Goal: Task Accomplishment & Management: Use online tool/utility

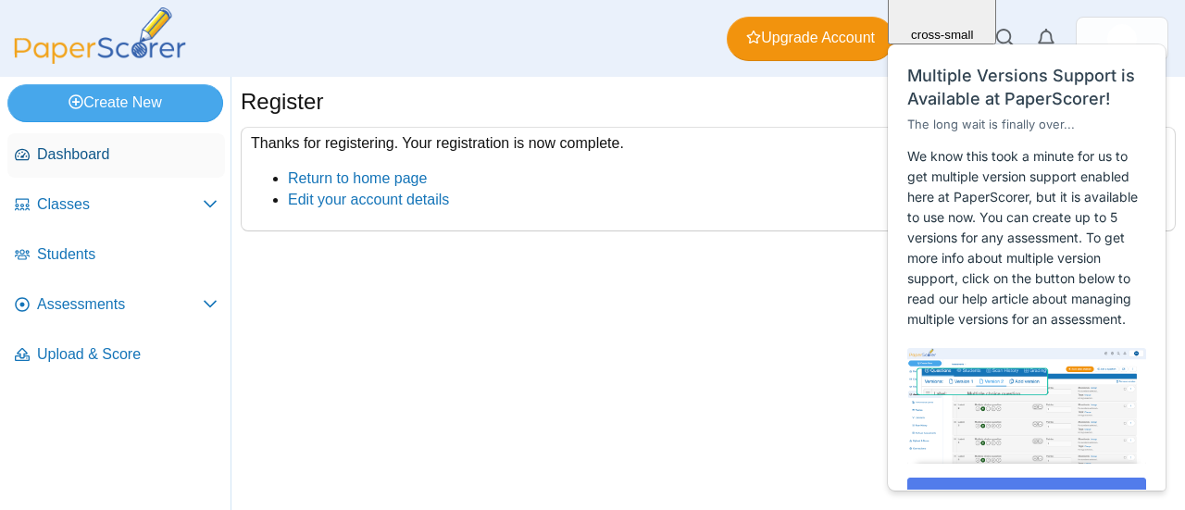
click at [117, 150] on span "Dashboard" at bounding box center [127, 154] width 181 height 20
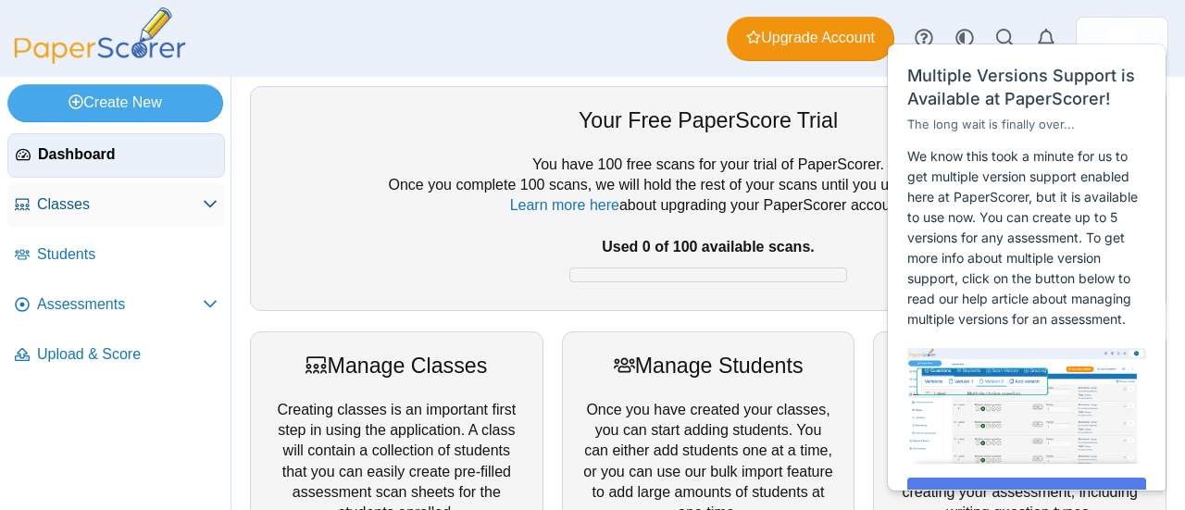
click at [91, 198] on span "Classes" at bounding box center [120, 204] width 166 height 20
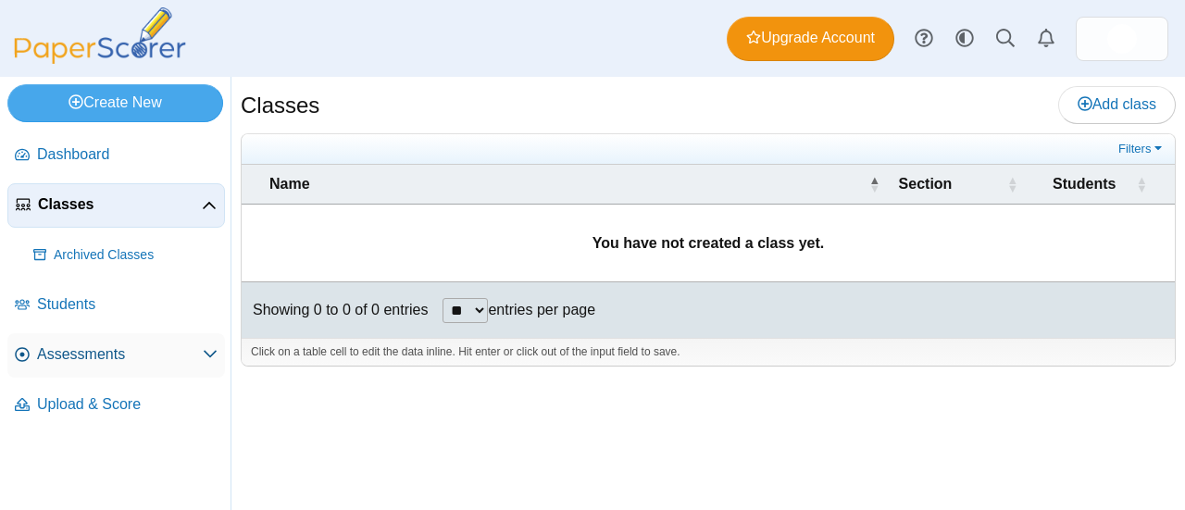
click at [180, 347] on span "Assessments" at bounding box center [120, 355] width 166 height 20
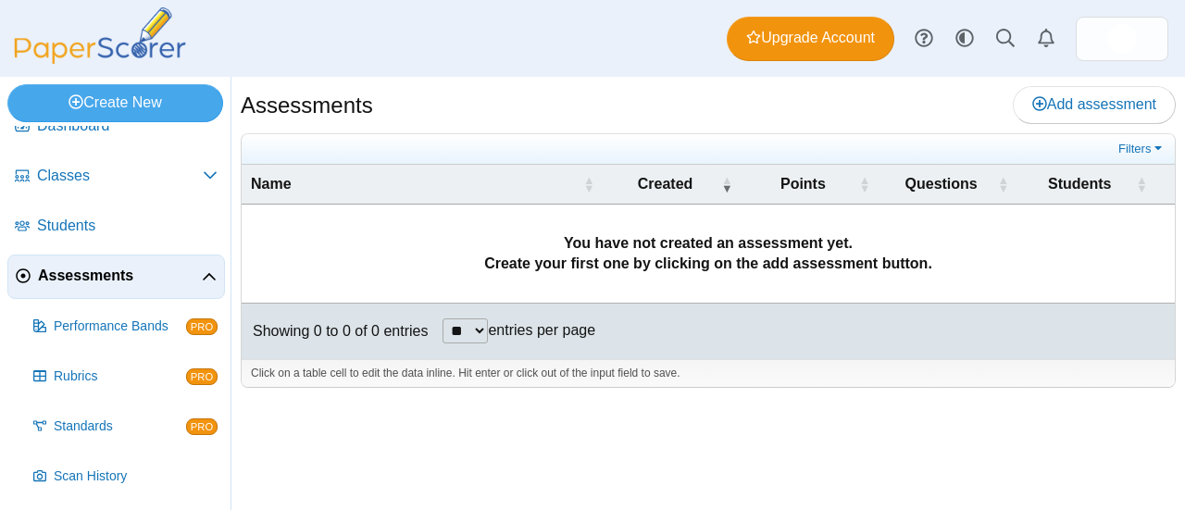
scroll to position [26, 0]
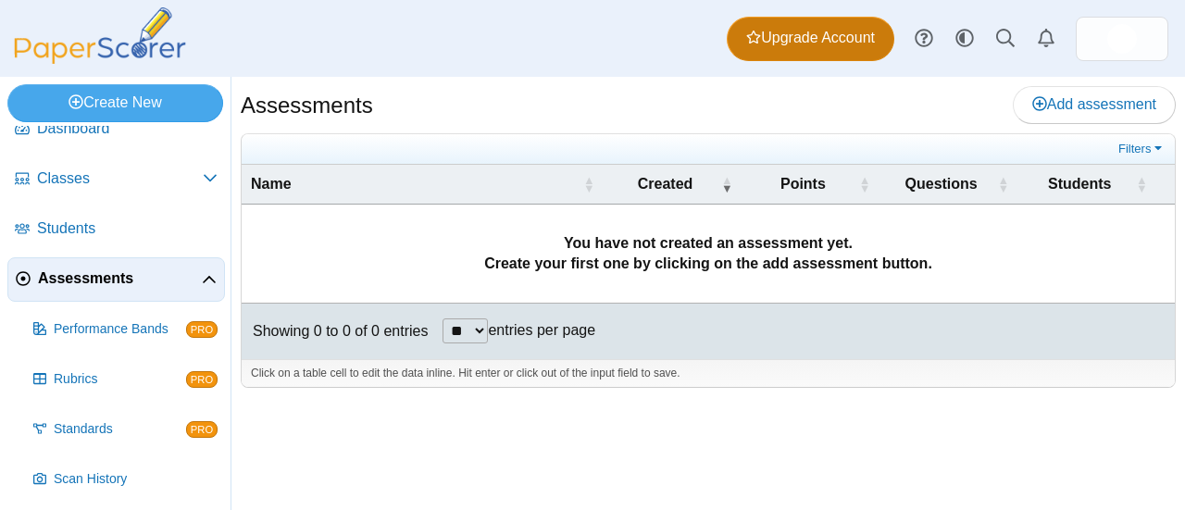
click at [808, 42] on span "Upgrade Account" at bounding box center [810, 38] width 129 height 20
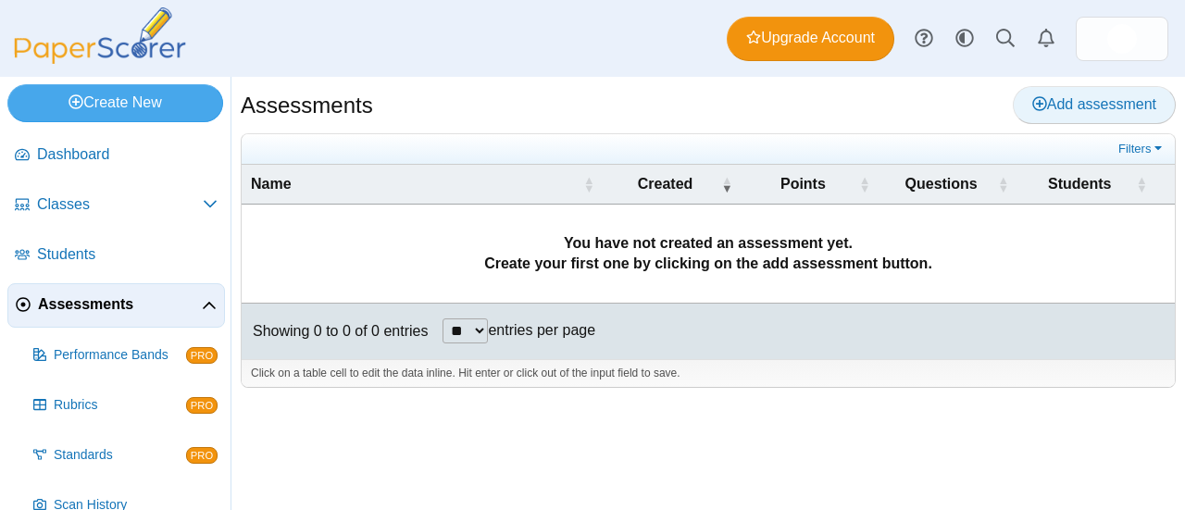
click at [1083, 104] on span "Add assessment" at bounding box center [1095, 104] width 124 height 16
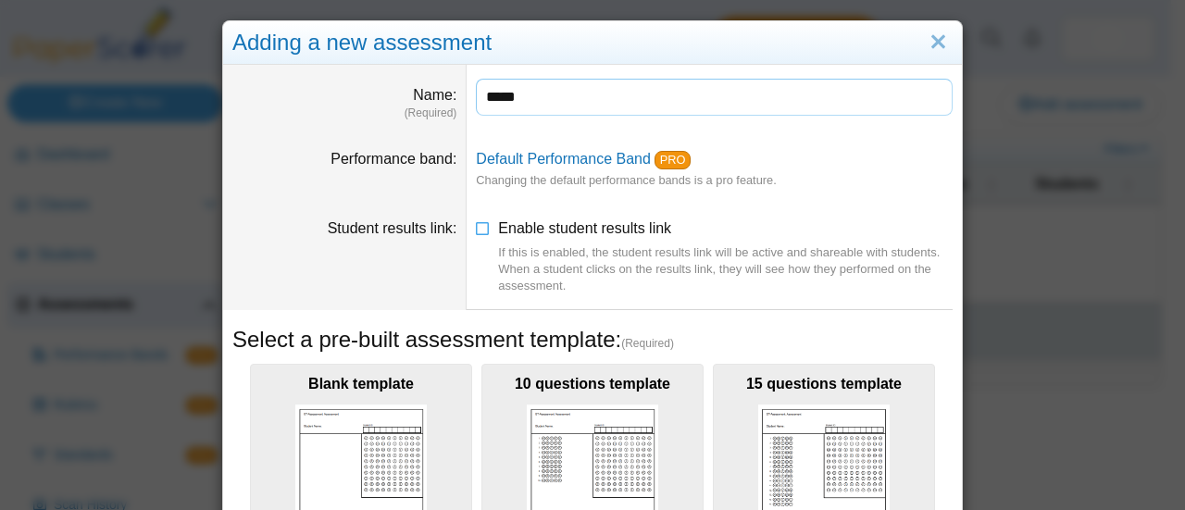
type input "*****"
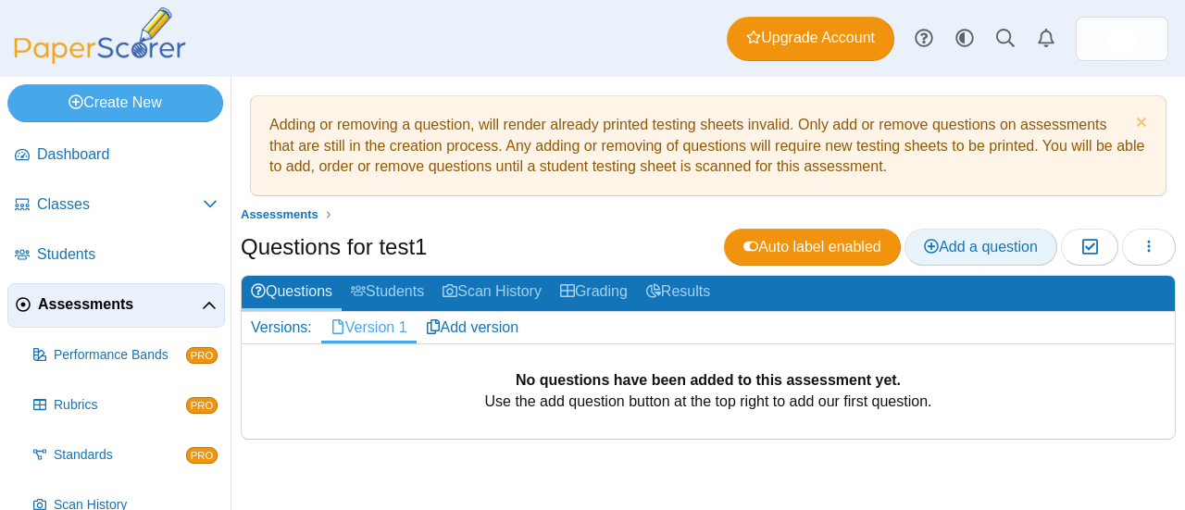
click at [988, 240] on span "Add a question" at bounding box center [981, 247] width 114 height 16
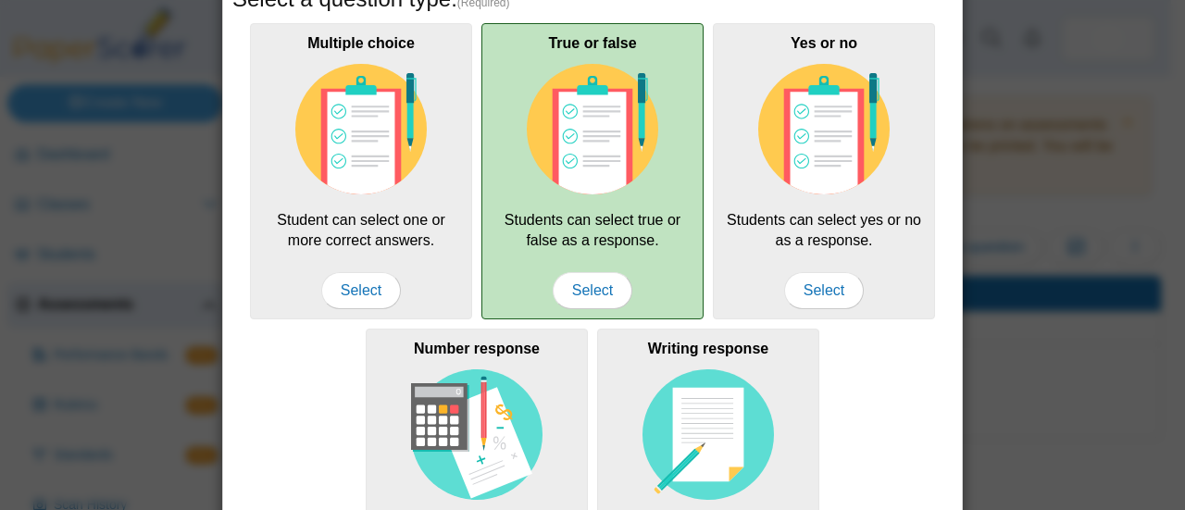
scroll to position [185, 0]
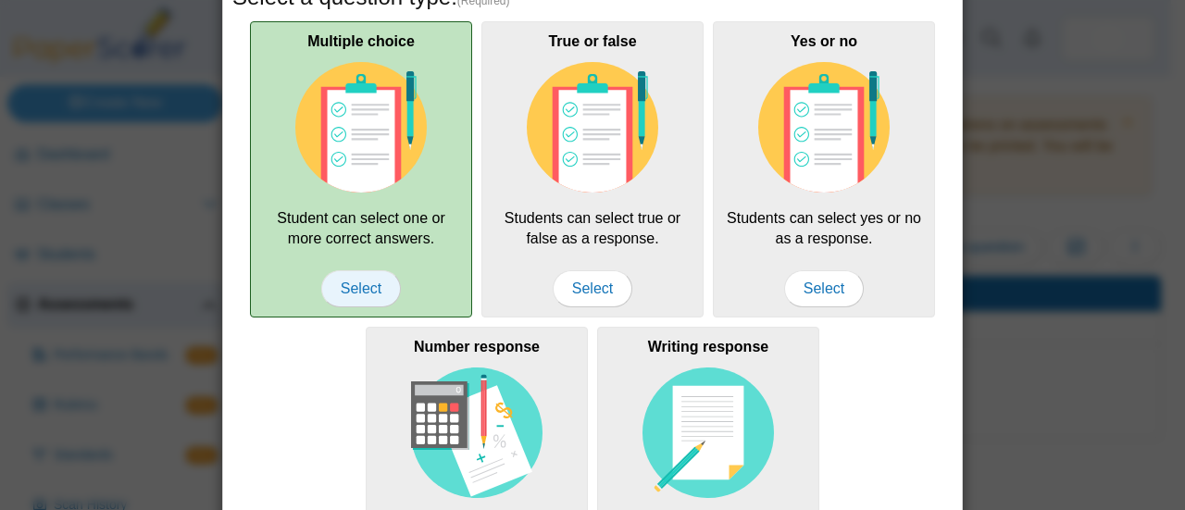
click at [363, 282] on span "Select" at bounding box center [361, 288] width 80 height 37
click at [346, 292] on span "Select" at bounding box center [361, 288] width 80 height 37
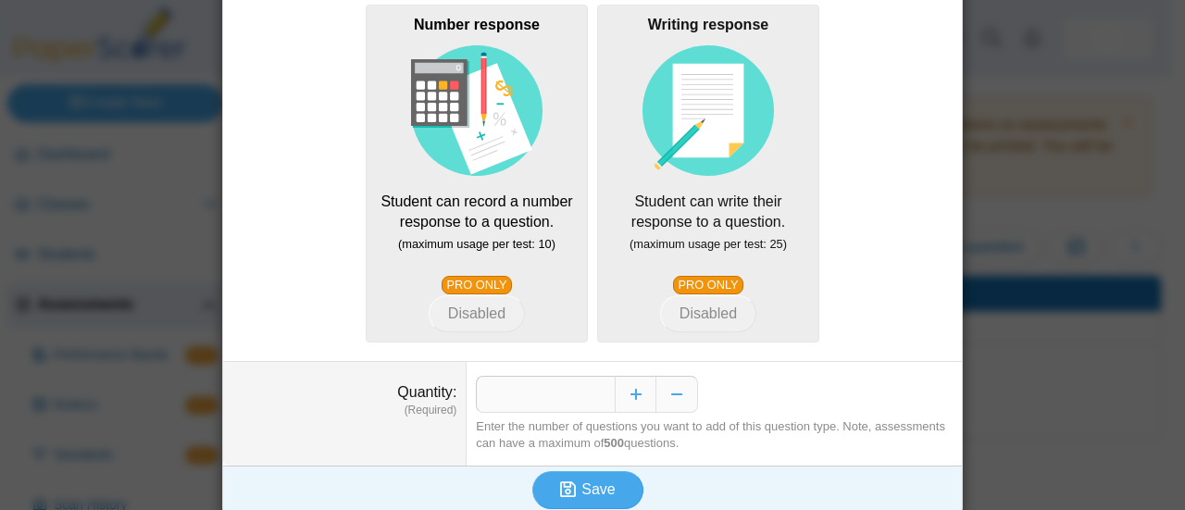
scroll to position [515, 0]
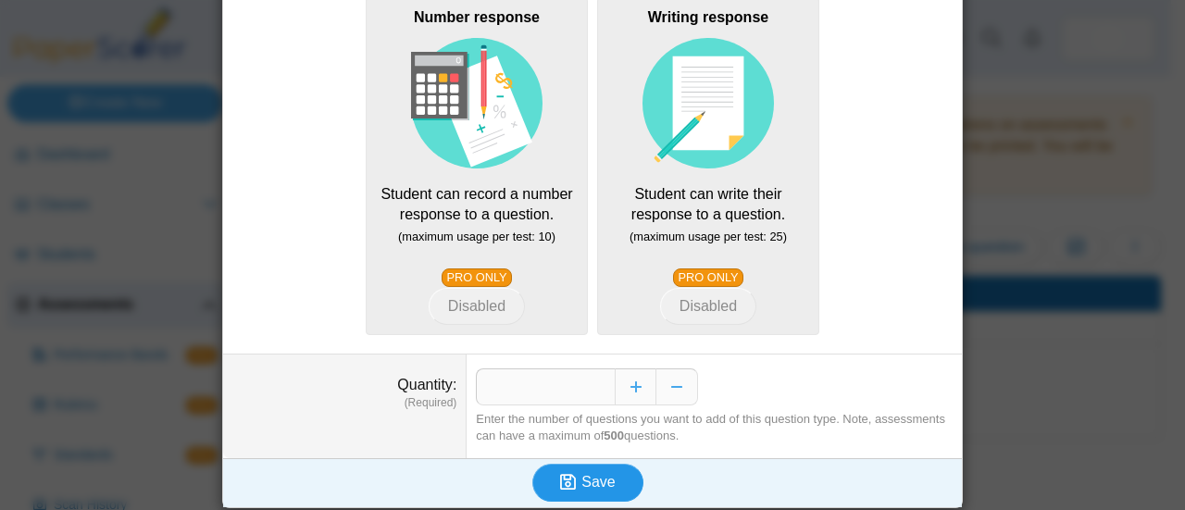
click at [596, 486] on span "Save" at bounding box center [598, 482] width 33 height 16
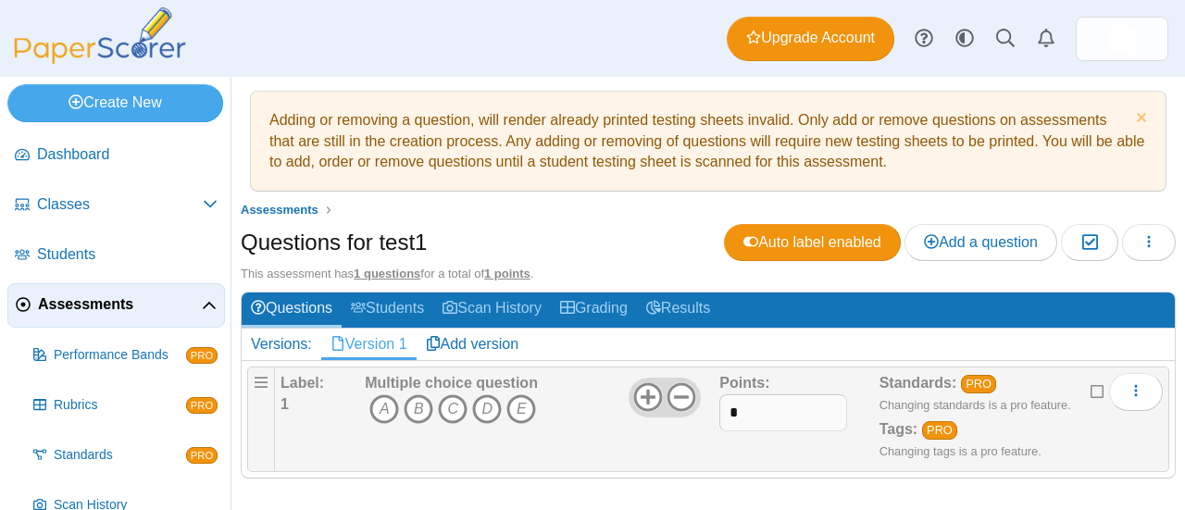
scroll to position [6, 0]
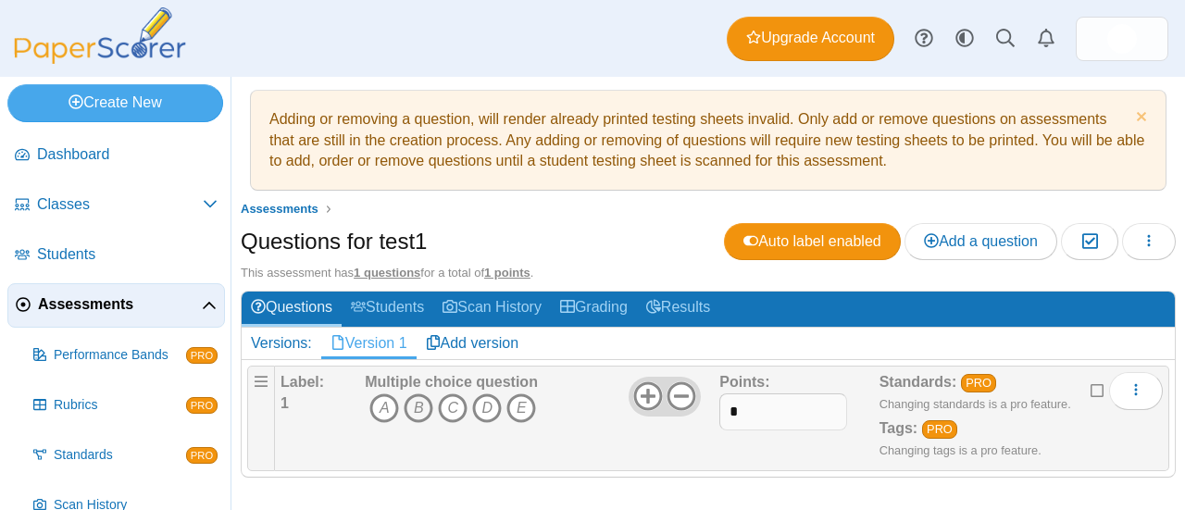
click at [422, 406] on icon "B" at bounding box center [419, 409] width 30 height 30
click at [80, 252] on span "Students" at bounding box center [127, 255] width 181 height 20
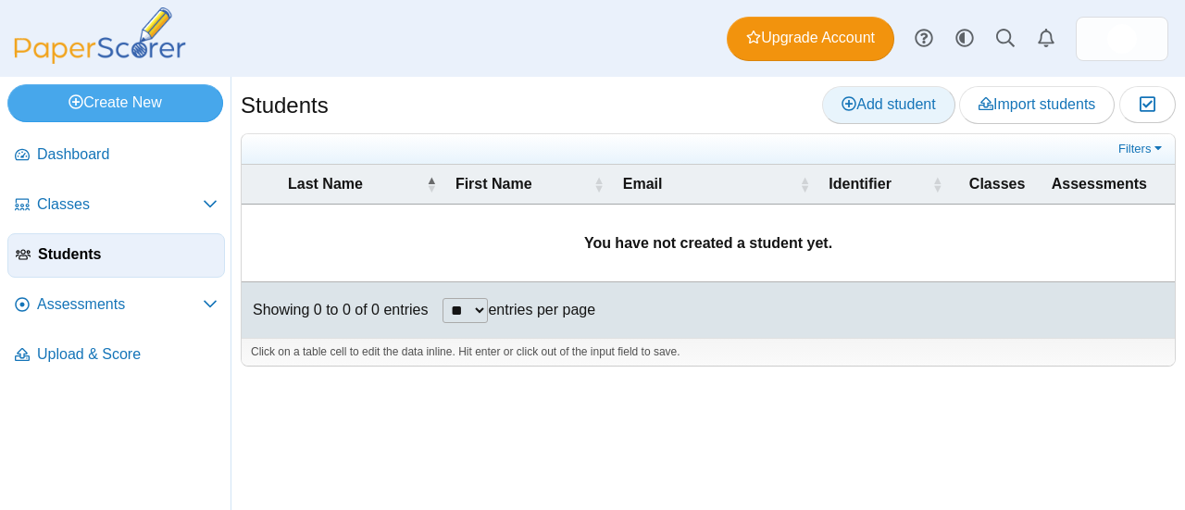
click at [852, 104] on span "Add student" at bounding box center [889, 104] width 94 height 16
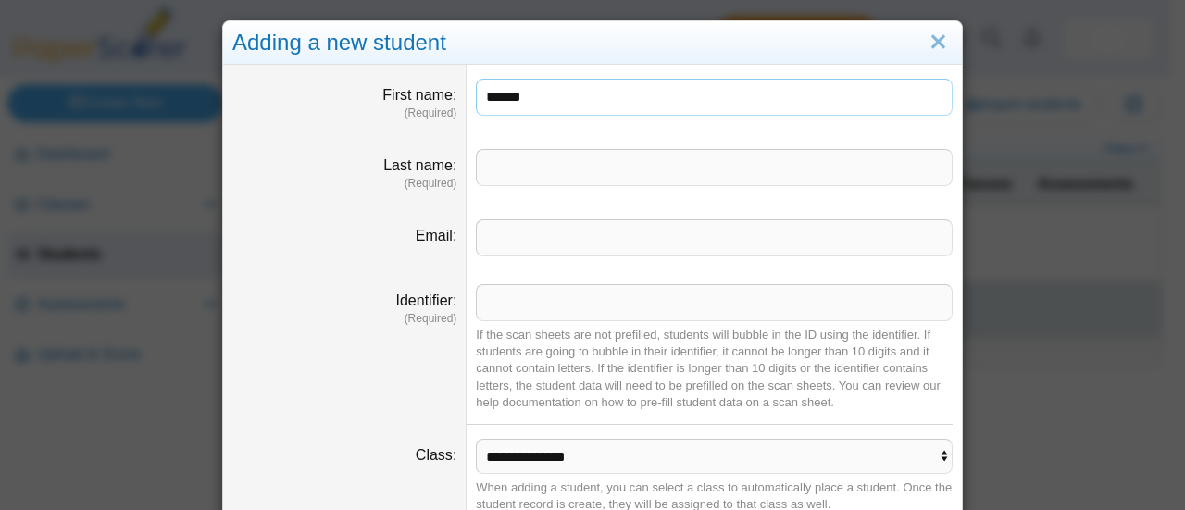
type input "*****"
type input "*********"
click at [569, 240] on input "Email" at bounding box center [714, 238] width 477 height 37
click at [497, 292] on input "Identifier" at bounding box center [714, 302] width 477 height 37
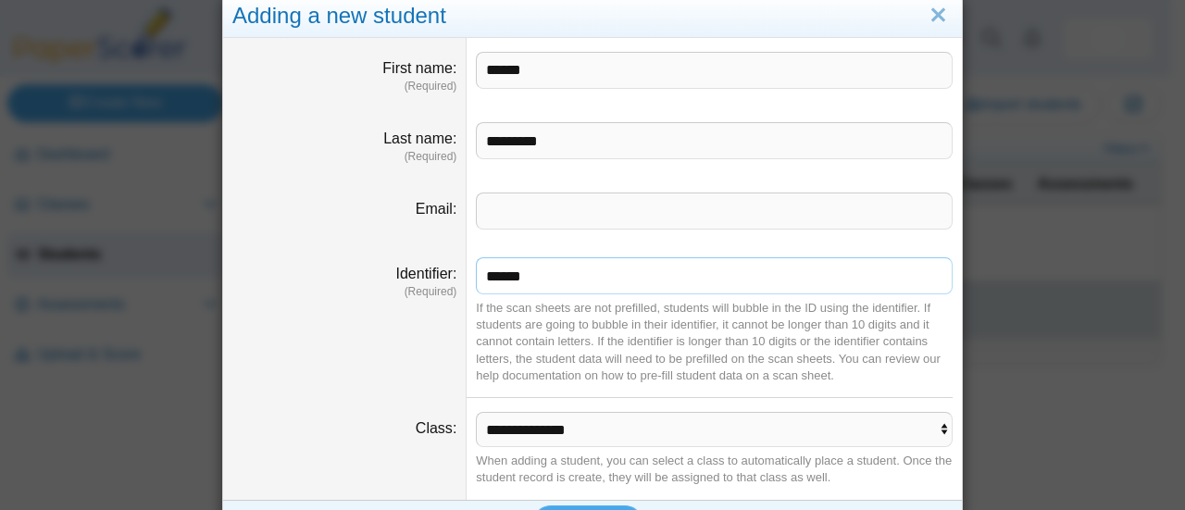
scroll to position [73, 0]
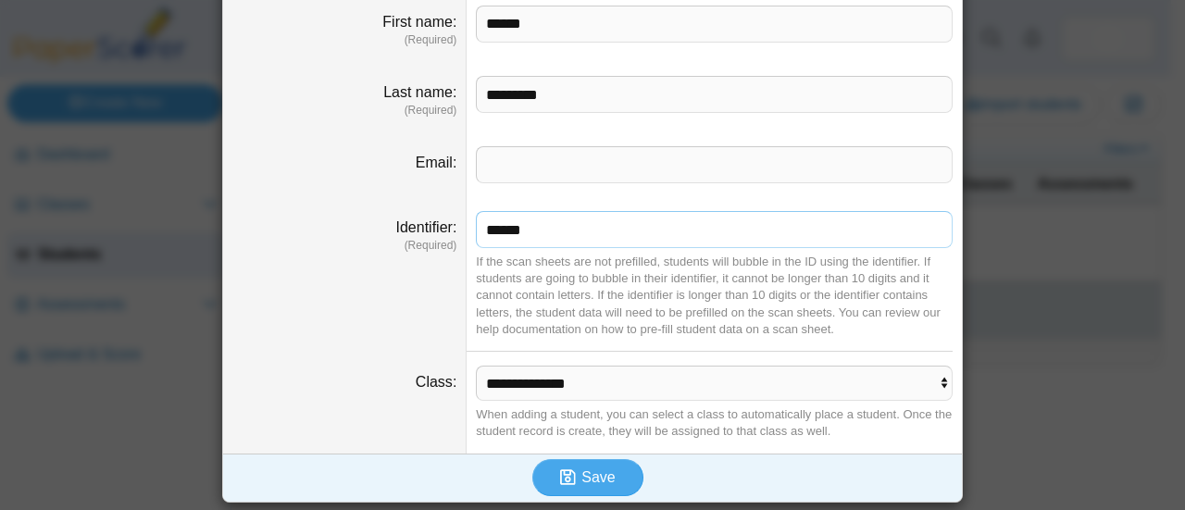
type input "******"
click at [630, 382] on select "**********" at bounding box center [714, 383] width 477 height 35
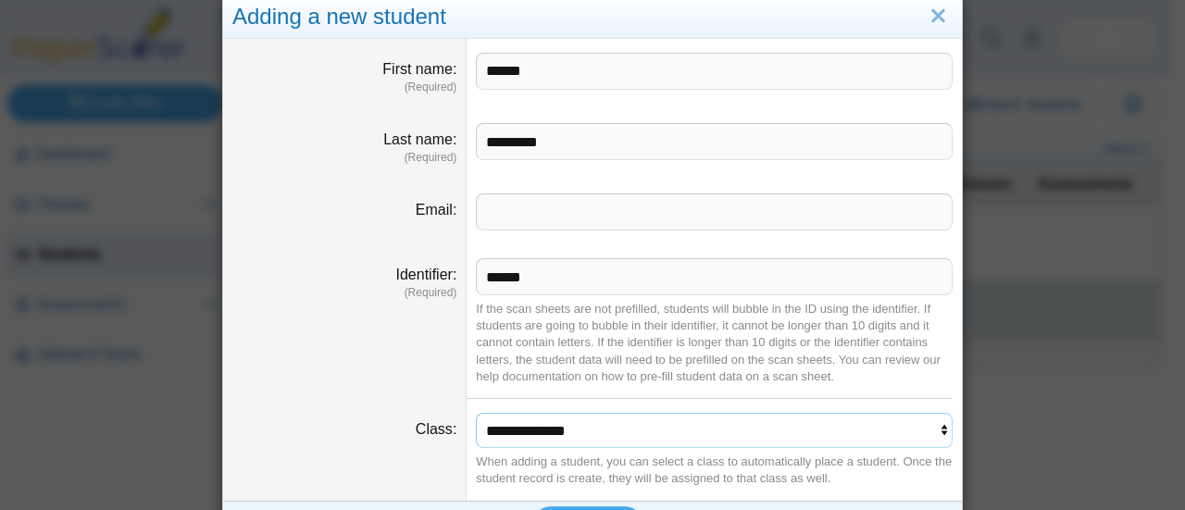
scroll to position [0, 0]
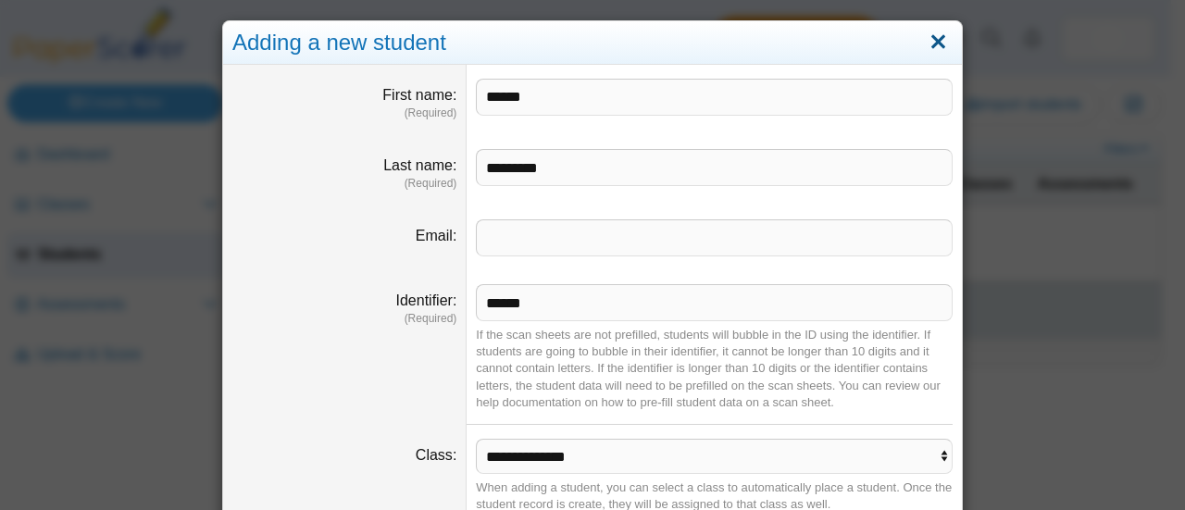
click at [932, 41] on link "Close" at bounding box center [938, 42] width 29 height 31
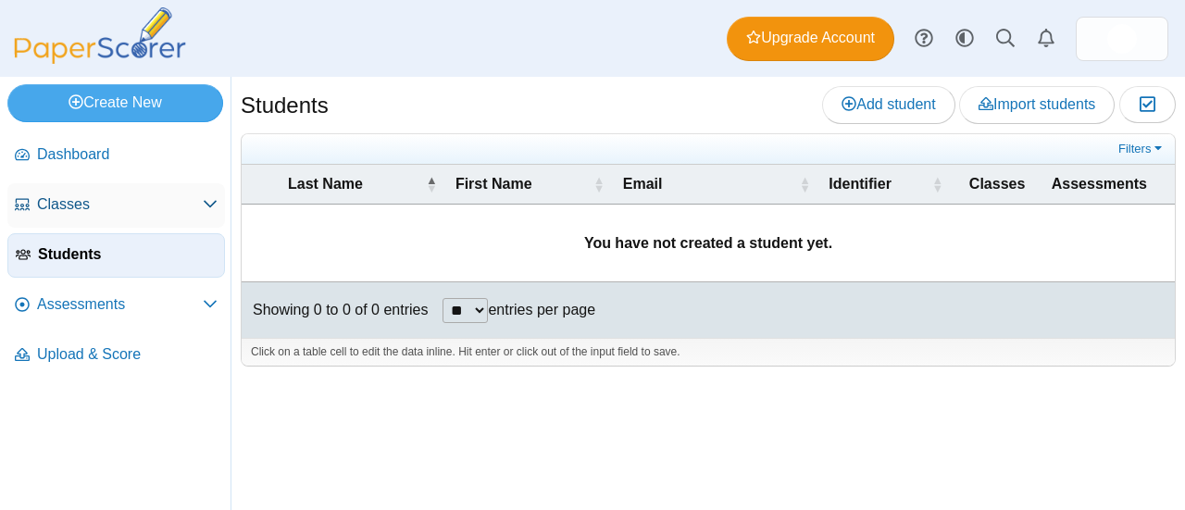
click at [92, 197] on span "Classes" at bounding box center [120, 204] width 166 height 20
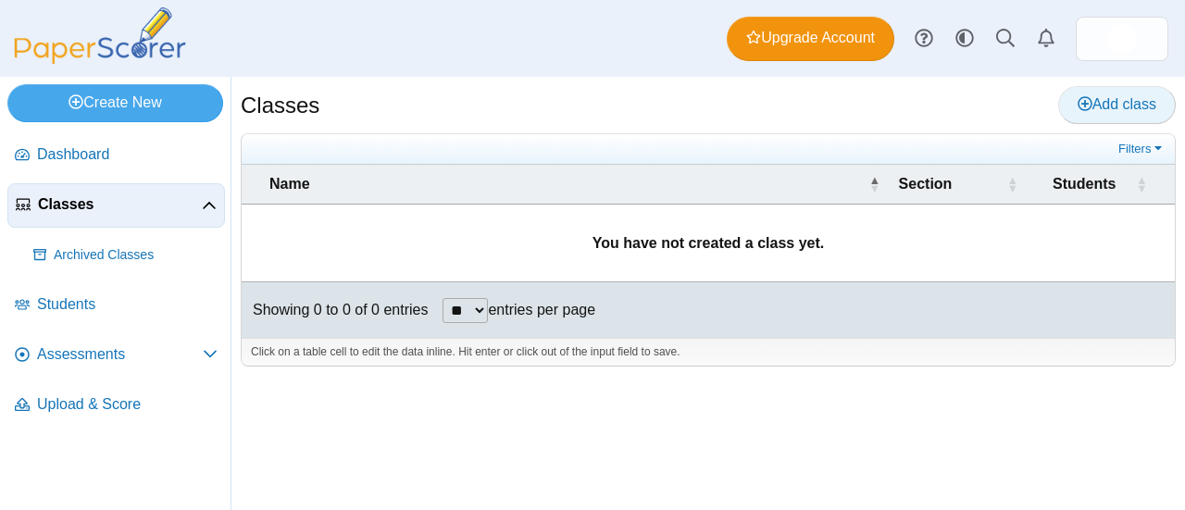
click at [1143, 107] on span "Add class" at bounding box center [1117, 104] width 79 height 16
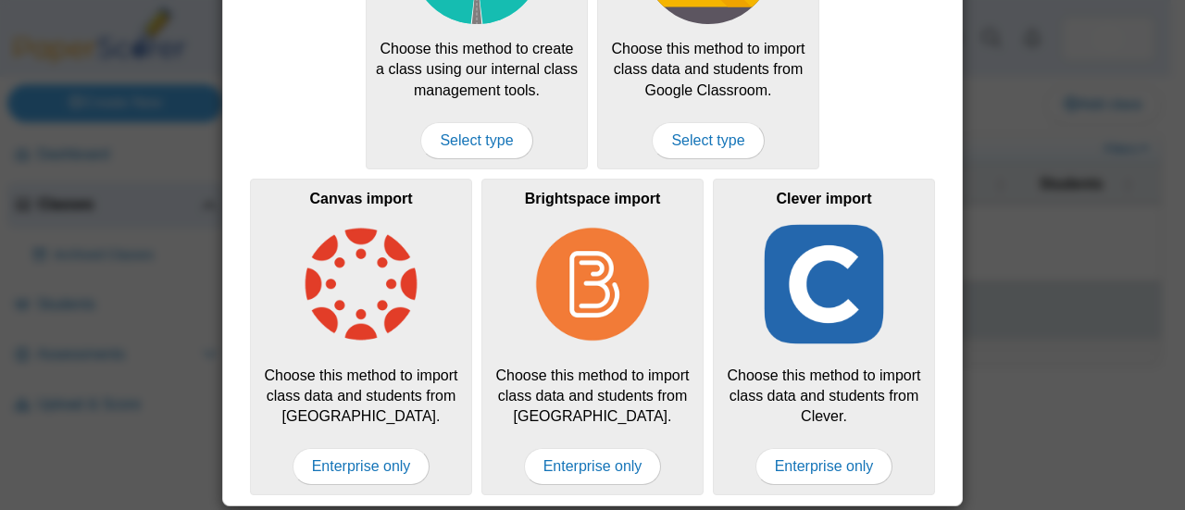
scroll to position [222, 0]
click at [361, 457] on span "Enterprise only" at bounding box center [362, 466] width 138 height 37
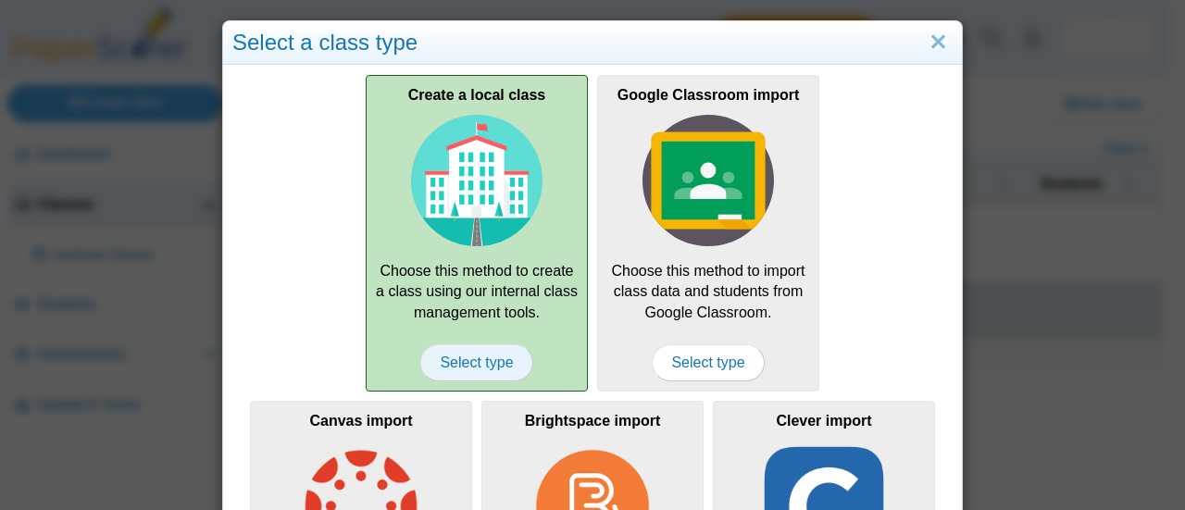
click at [463, 362] on span "Select type" at bounding box center [476, 363] width 112 height 37
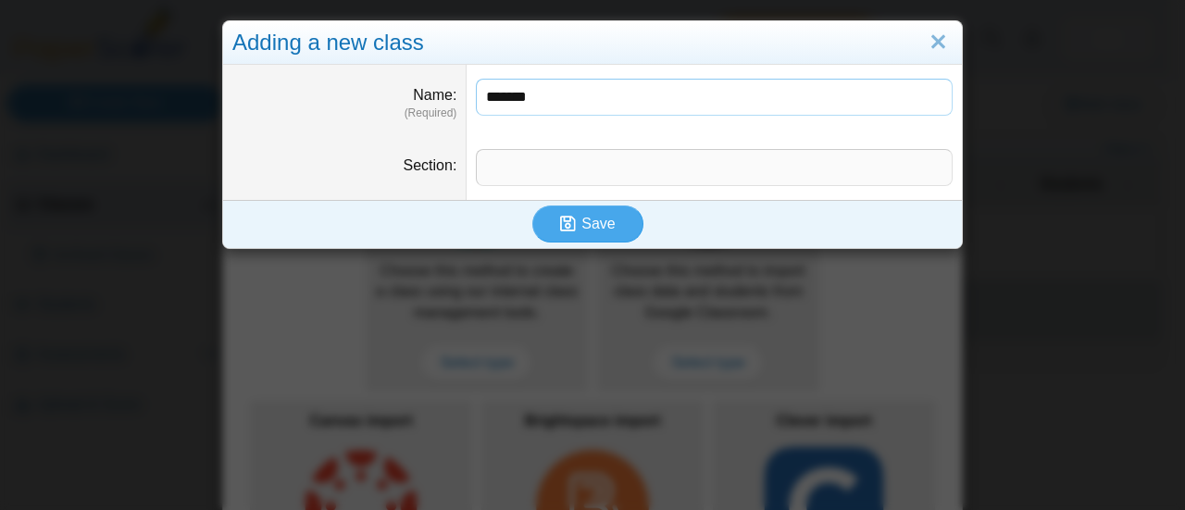
type input "*******"
click at [547, 168] on input "Section" at bounding box center [714, 167] width 477 height 37
type input "*"
click at [566, 220] on use "submit" at bounding box center [568, 224] width 16 height 16
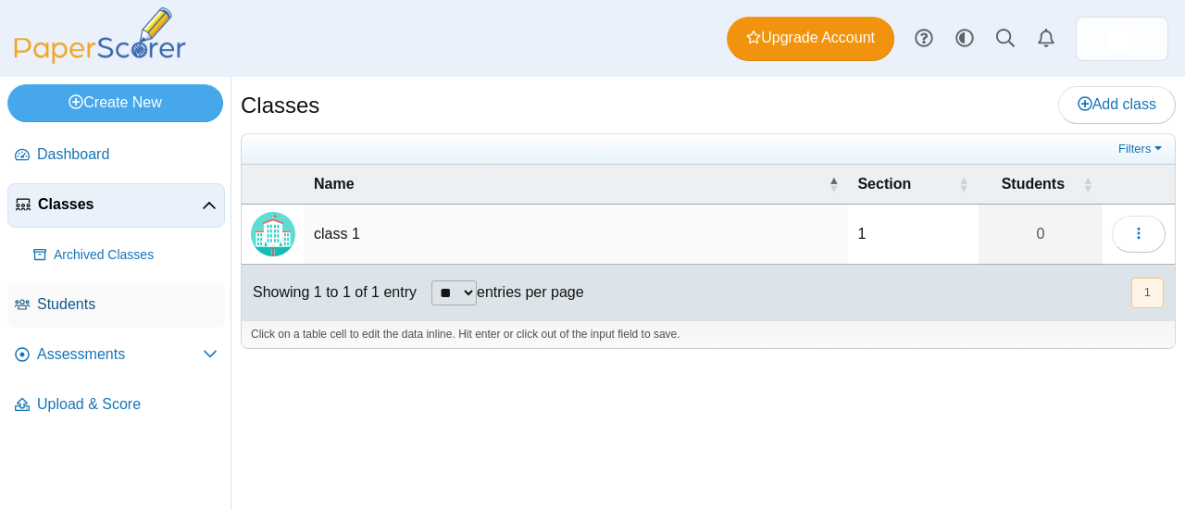
click at [85, 301] on span "Students" at bounding box center [127, 305] width 181 height 20
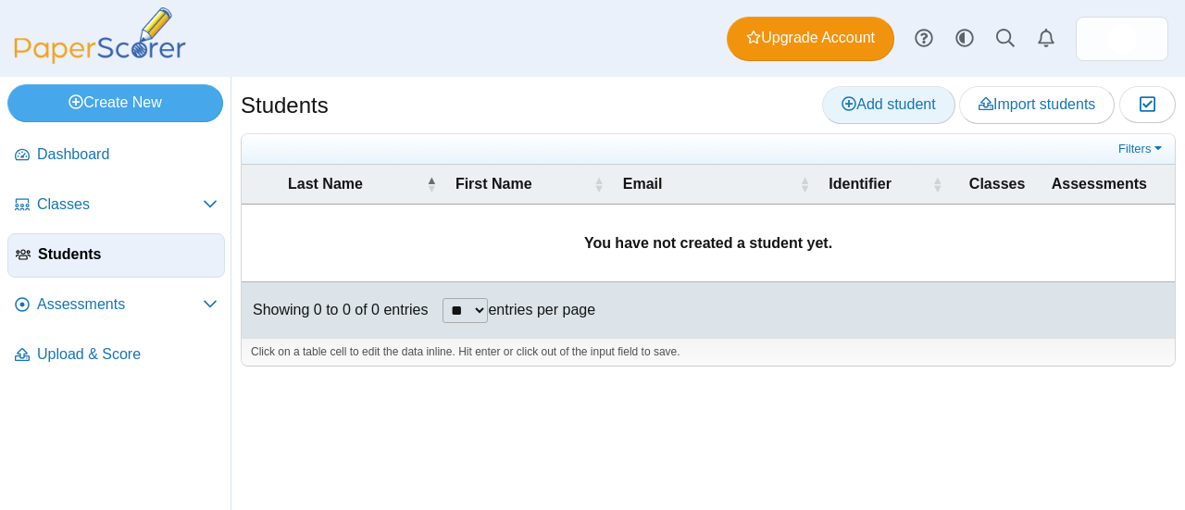
click at [859, 108] on span "Add student" at bounding box center [889, 104] width 94 height 16
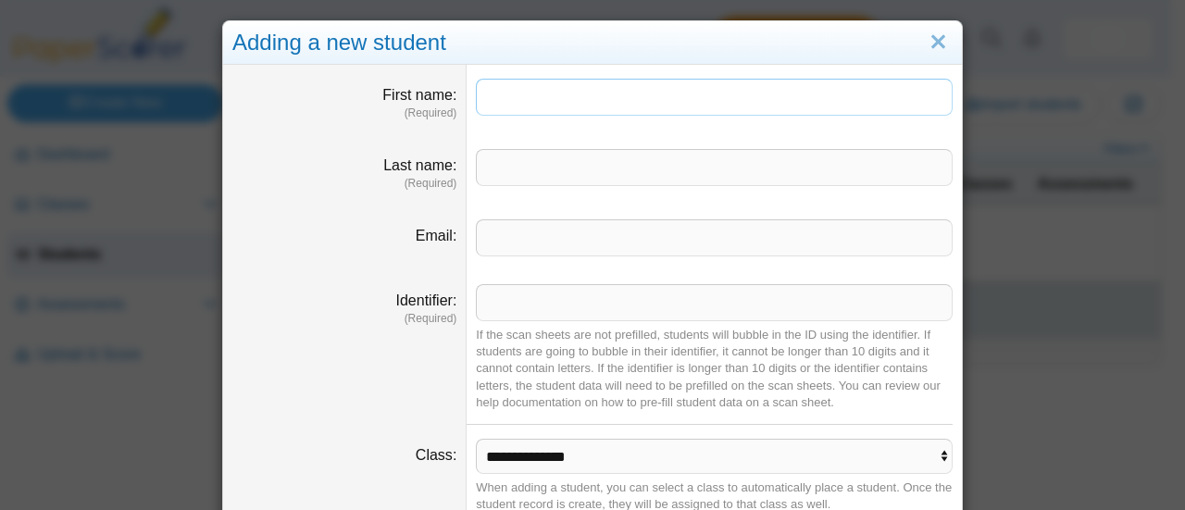
click at [480, 89] on input "First name" at bounding box center [714, 97] width 477 height 37
type input "*****"
click at [539, 172] on input "Last name" at bounding box center [714, 167] width 477 height 37
type input "*********"
click at [500, 234] on input "Email" at bounding box center [714, 238] width 477 height 37
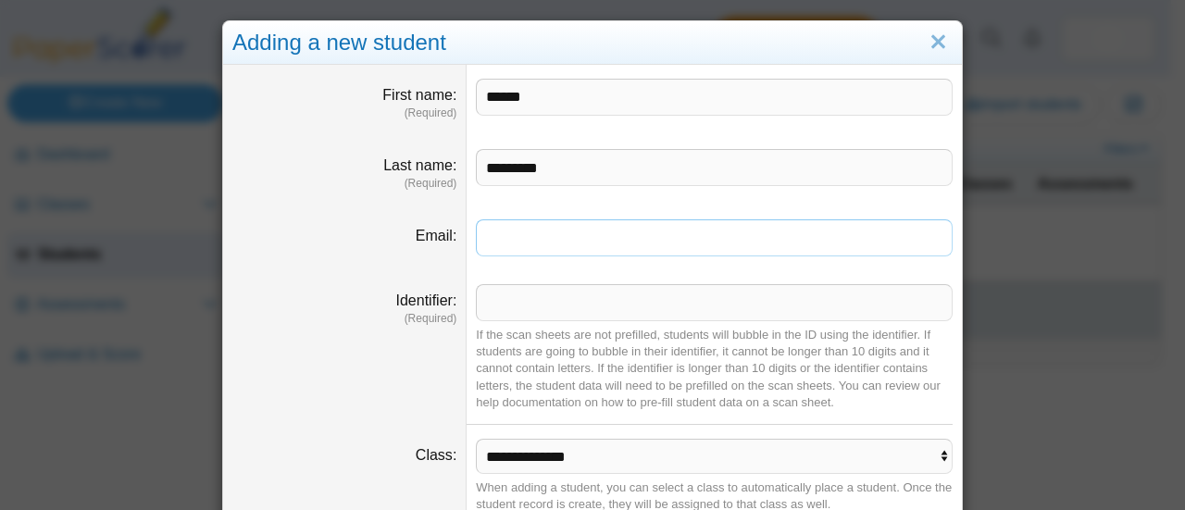
type input "**********"
click at [552, 301] on input "Identifier" at bounding box center [714, 302] width 477 height 37
type input "******"
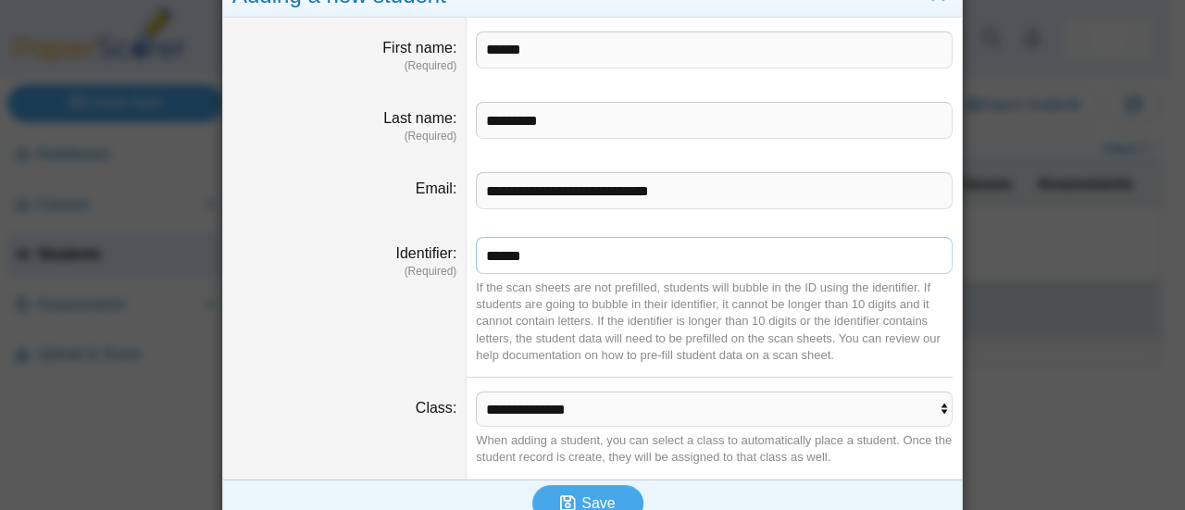
scroll to position [73, 0]
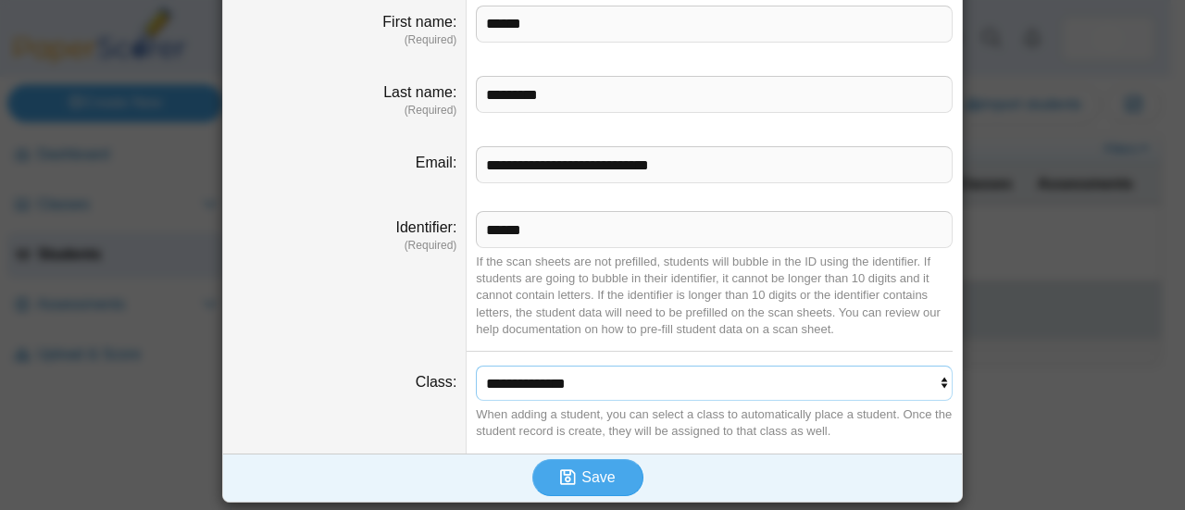
click at [647, 375] on select "**********" at bounding box center [714, 383] width 477 height 35
select select "**********"
click at [476, 366] on select "**********" at bounding box center [714, 383] width 477 height 35
click at [602, 464] on button "Save" at bounding box center [588, 477] width 111 height 37
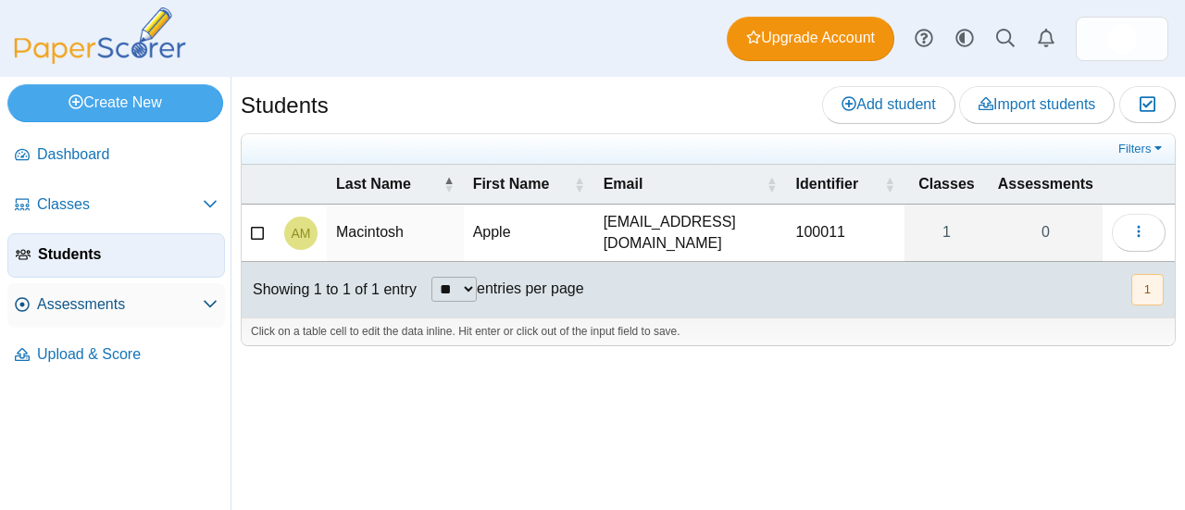
click at [95, 305] on span "Assessments" at bounding box center [120, 305] width 166 height 20
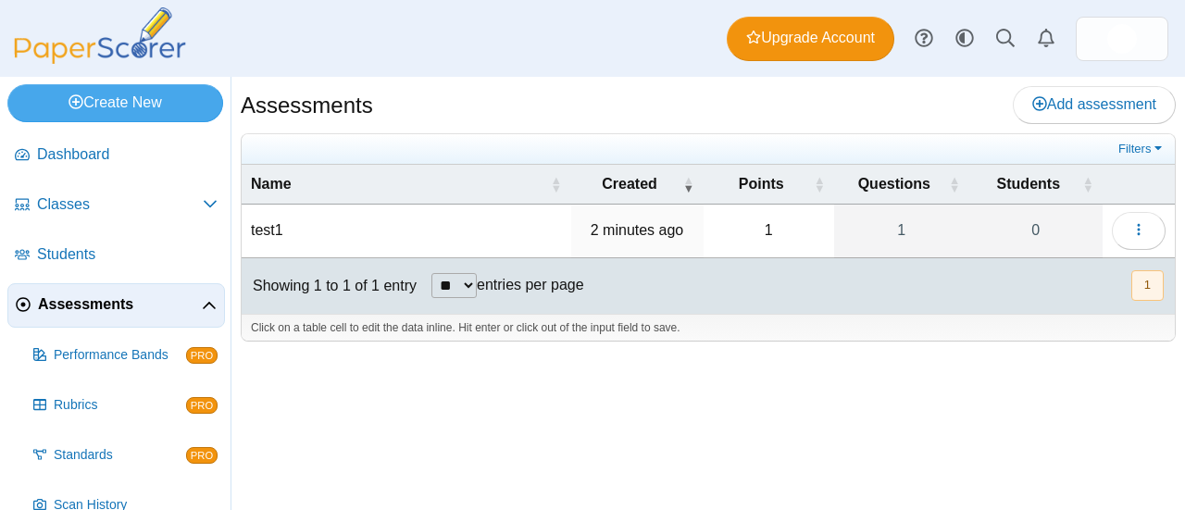
click at [270, 226] on td "test1" at bounding box center [407, 231] width 330 height 53
click at [891, 458] on div "Assessments Add assessment 1 1" at bounding box center [709, 293] width 954 height 433
click at [263, 229] on td "test1" at bounding box center [407, 231] width 330 height 53
click at [654, 482] on div "Assessments Add assessment 1 1" at bounding box center [709, 293] width 954 height 433
click at [1136, 226] on icon "button" at bounding box center [1139, 229] width 15 height 15
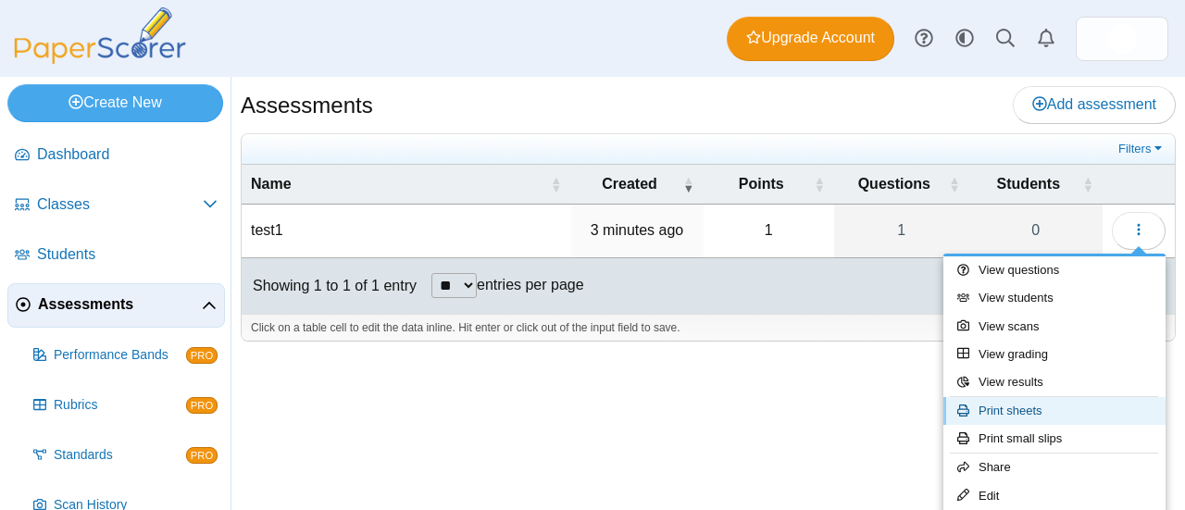
click at [1047, 412] on link "Print sheets" at bounding box center [1055, 411] width 222 height 28
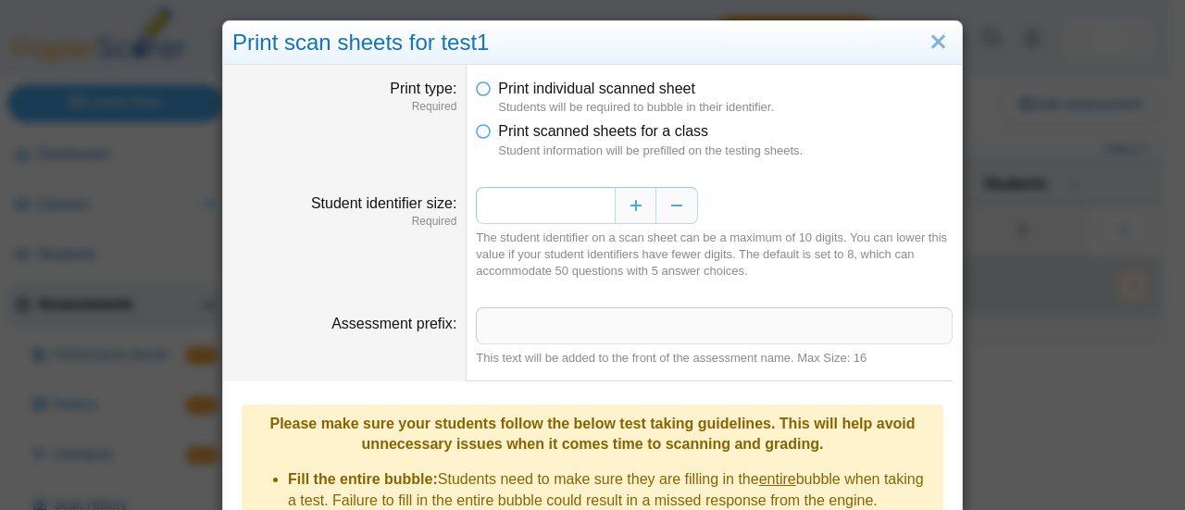
drag, startPoint x: 602, startPoint y: 204, endPoint x: 587, endPoint y: 207, distance: 15.1
click at [587, 207] on input "*" at bounding box center [545, 205] width 139 height 37
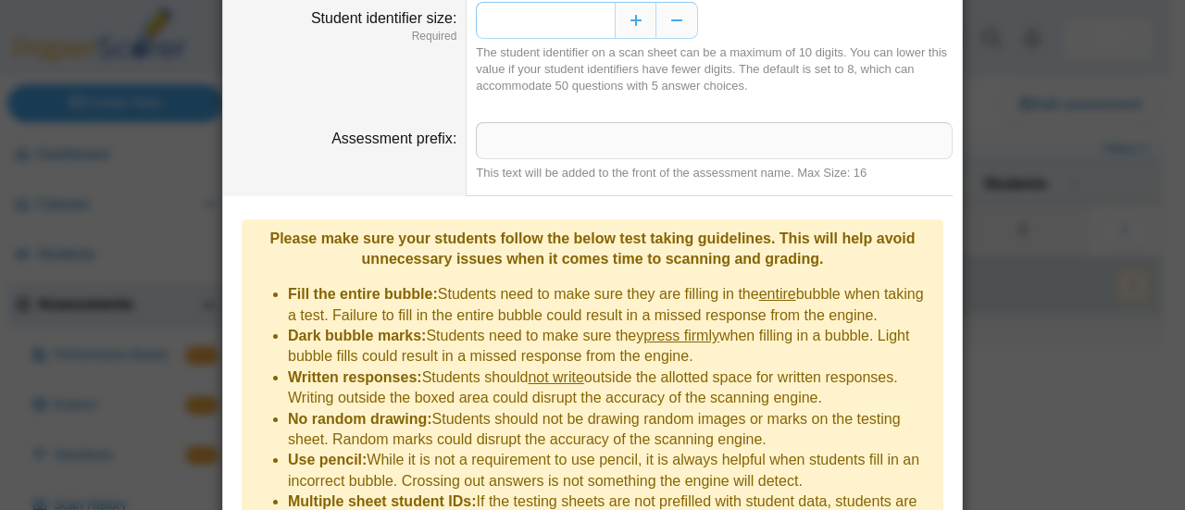
scroll to position [303, 0]
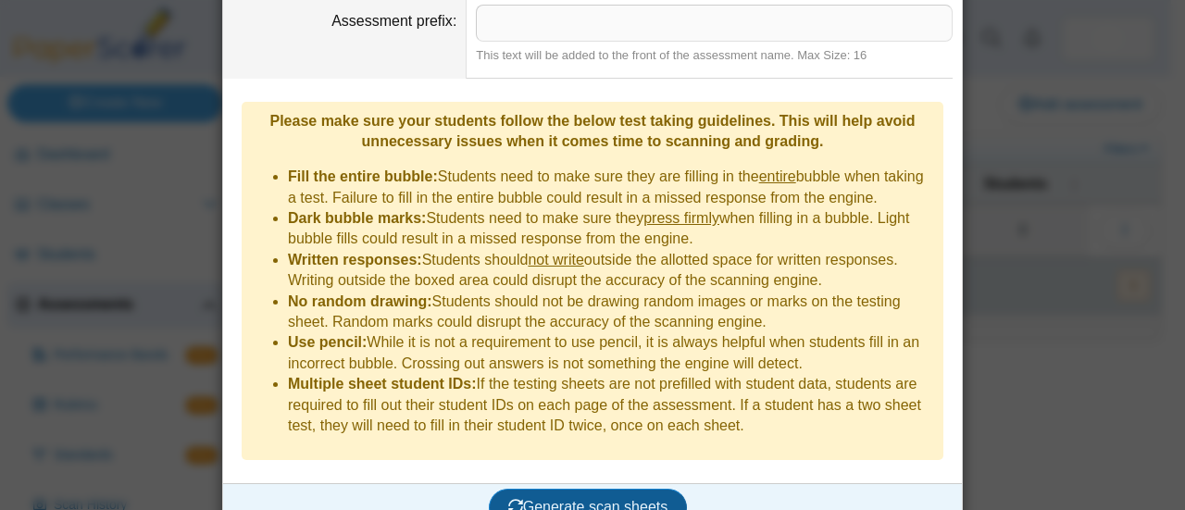
type input "*"
click at [626, 499] on span "Generate scan sheets" at bounding box center [588, 507] width 160 height 16
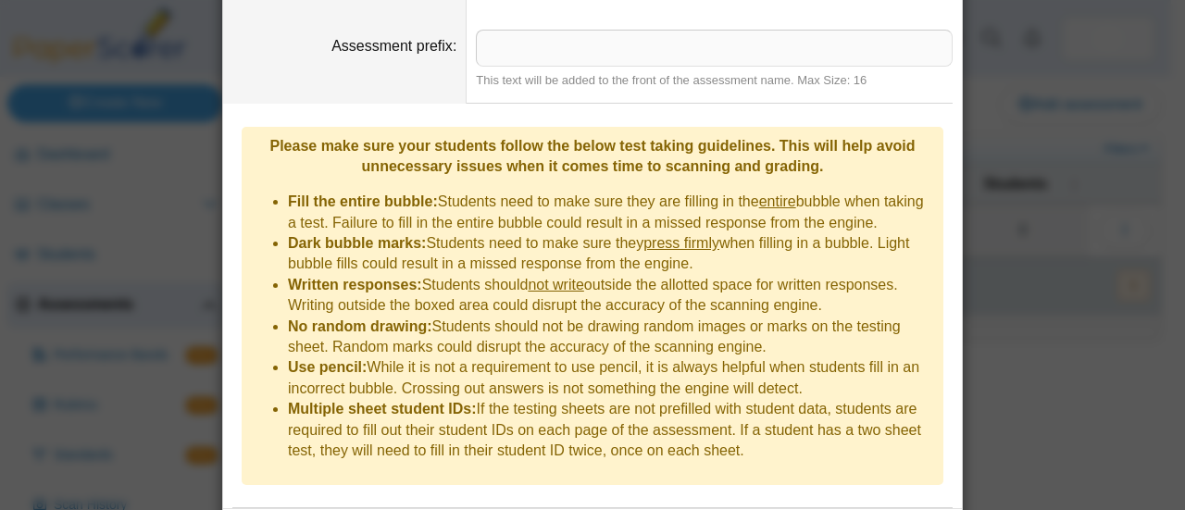
scroll to position [451, 0]
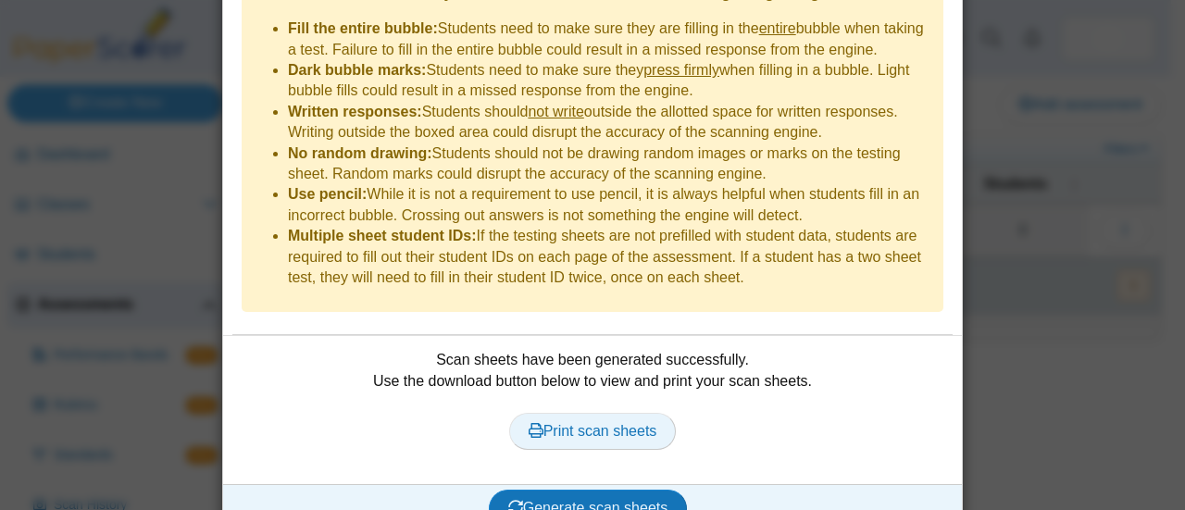
click at [609, 423] on span "Print scan sheets" at bounding box center [593, 431] width 129 height 16
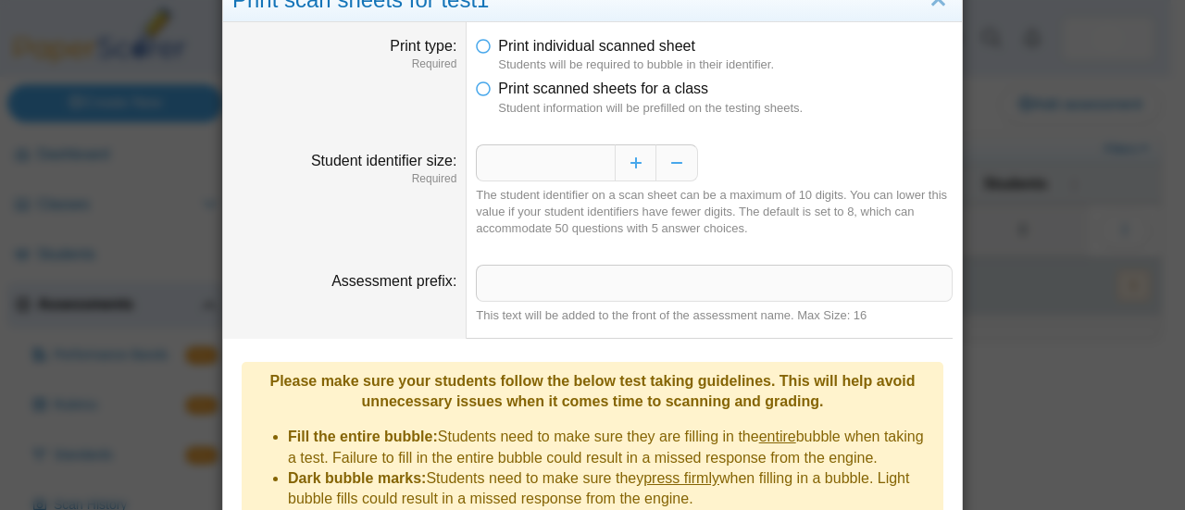
scroll to position [0, 0]
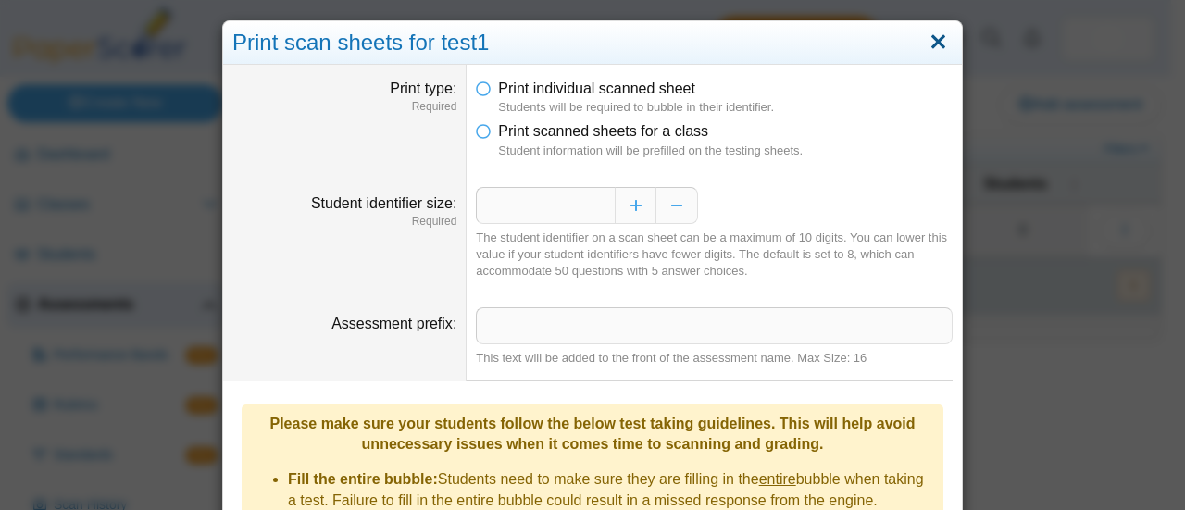
click at [930, 42] on link "Close" at bounding box center [938, 42] width 29 height 31
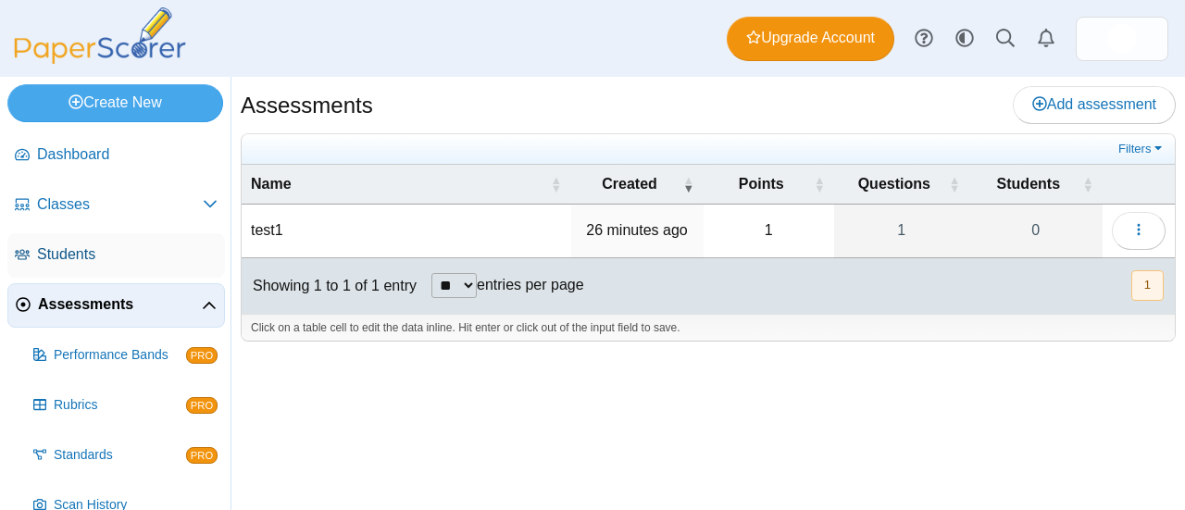
click at [119, 257] on span "Students" at bounding box center [127, 255] width 181 height 20
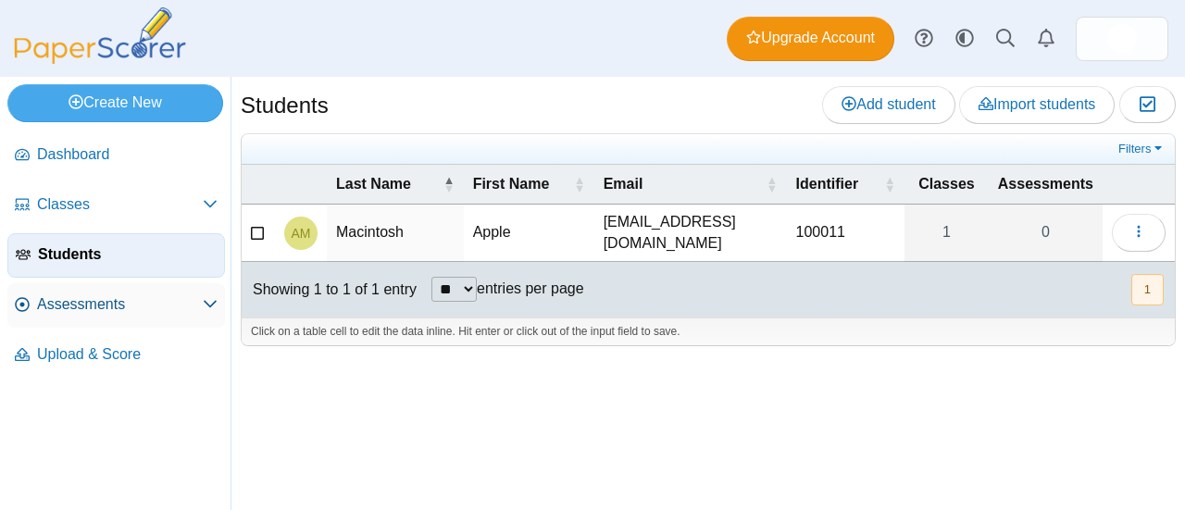
click at [78, 295] on span "Assessments" at bounding box center [120, 305] width 166 height 20
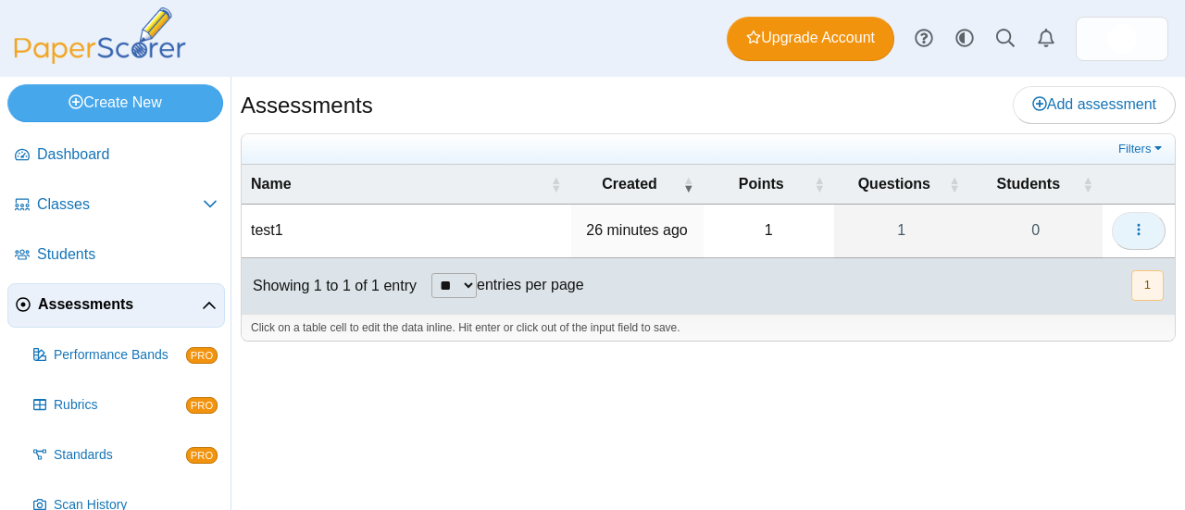
click at [1139, 229] on use "button" at bounding box center [1138, 230] width 3 height 12
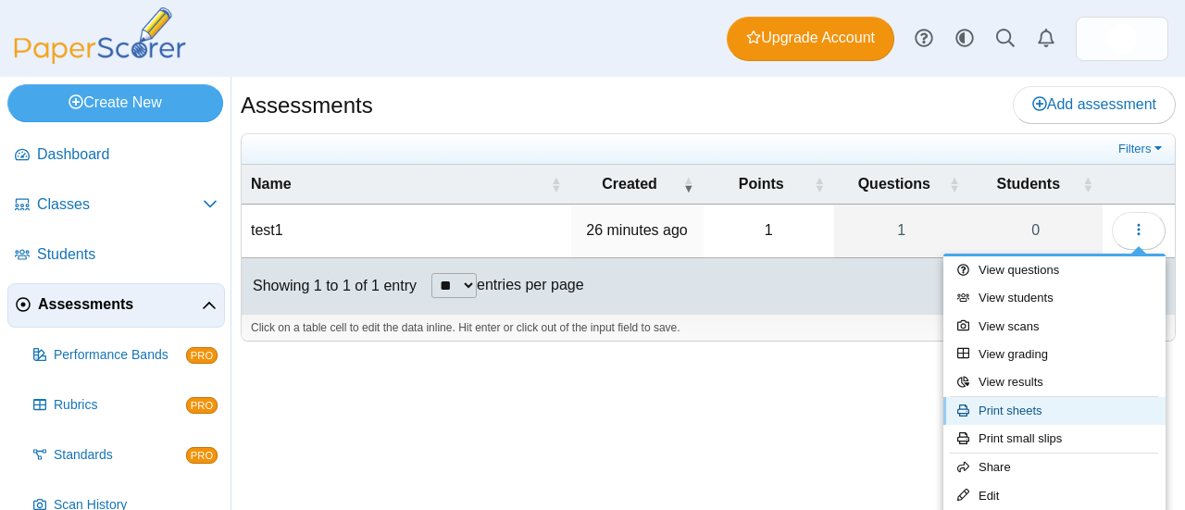
click at [1031, 409] on link "Print sheets" at bounding box center [1055, 411] width 222 height 28
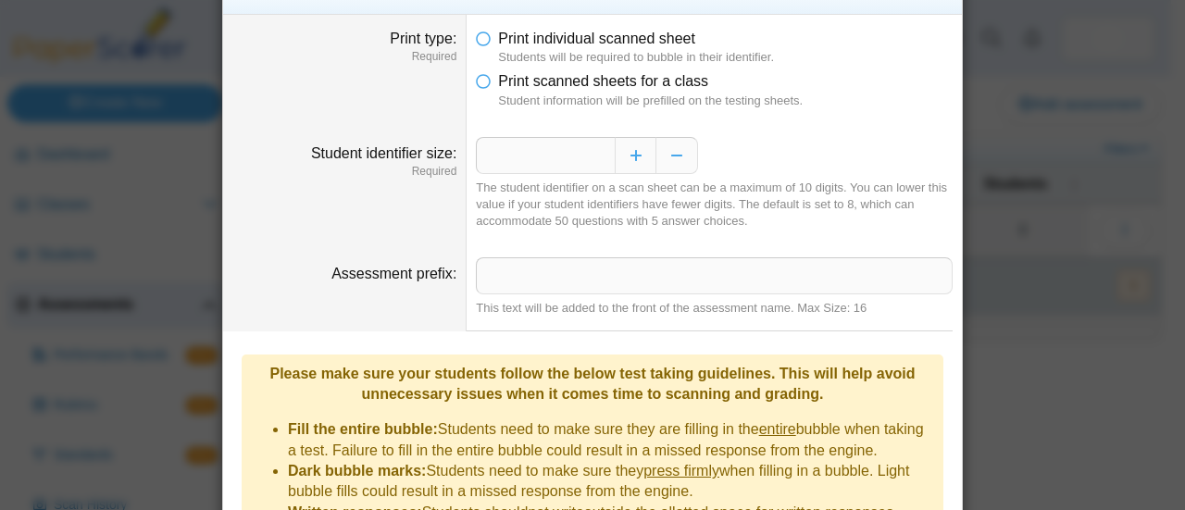
scroll to position [93, 0]
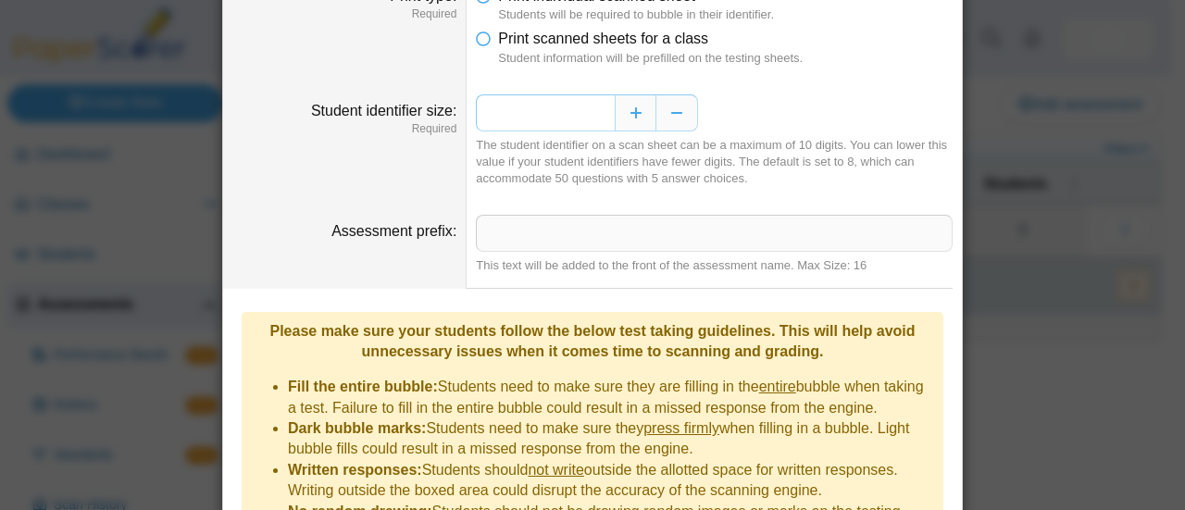
drag, startPoint x: 572, startPoint y: 108, endPoint x: 548, endPoint y: 108, distance: 24.1
click at [548, 108] on input "*" at bounding box center [545, 112] width 139 height 37
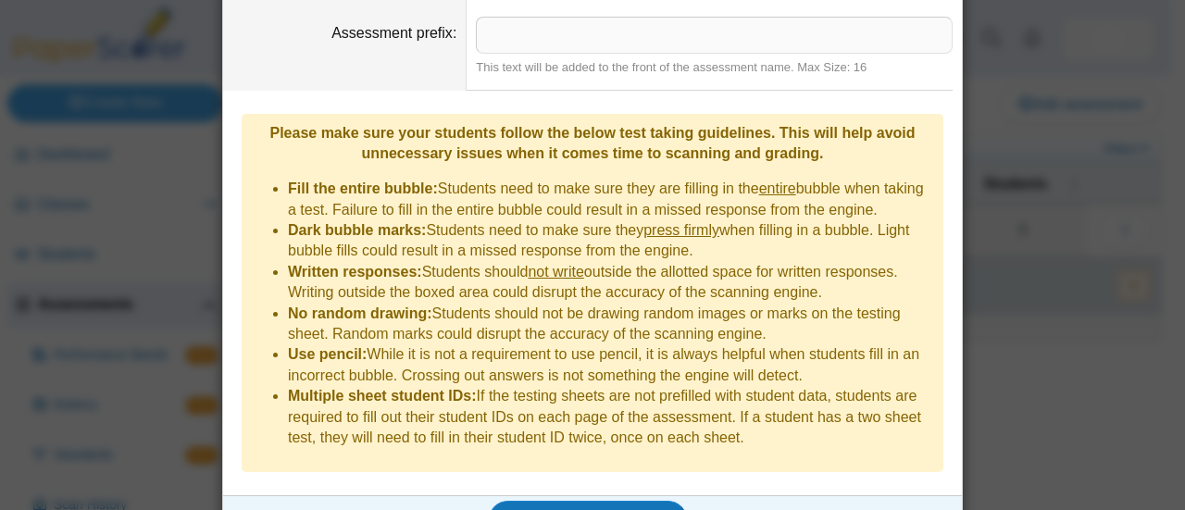
scroll to position [303, 0]
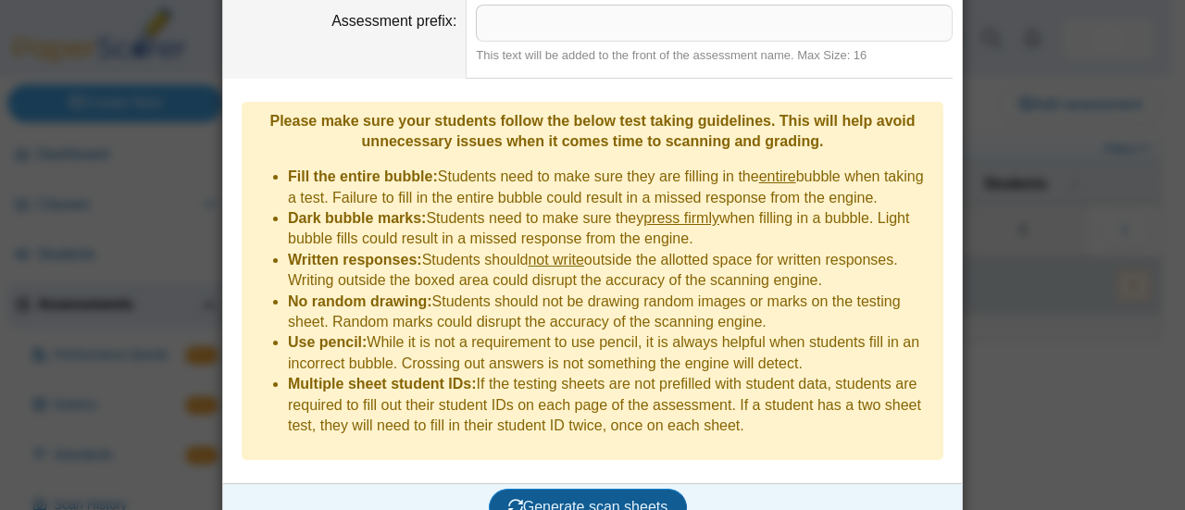
type input "*"
click at [633, 499] on span "Generate scan sheets" at bounding box center [588, 507] width 160 height 16
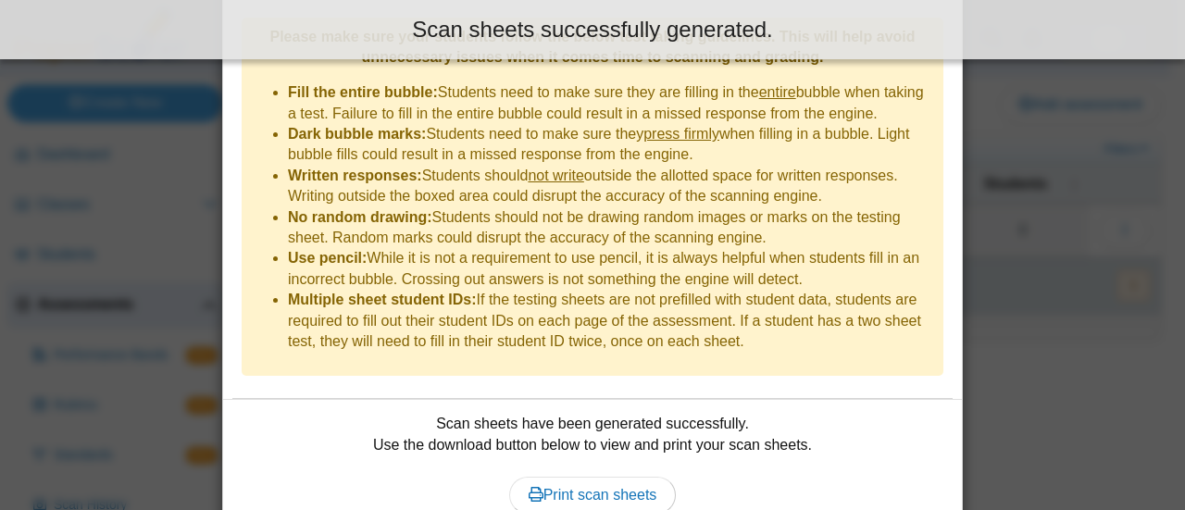
scroll to position [451, 0]
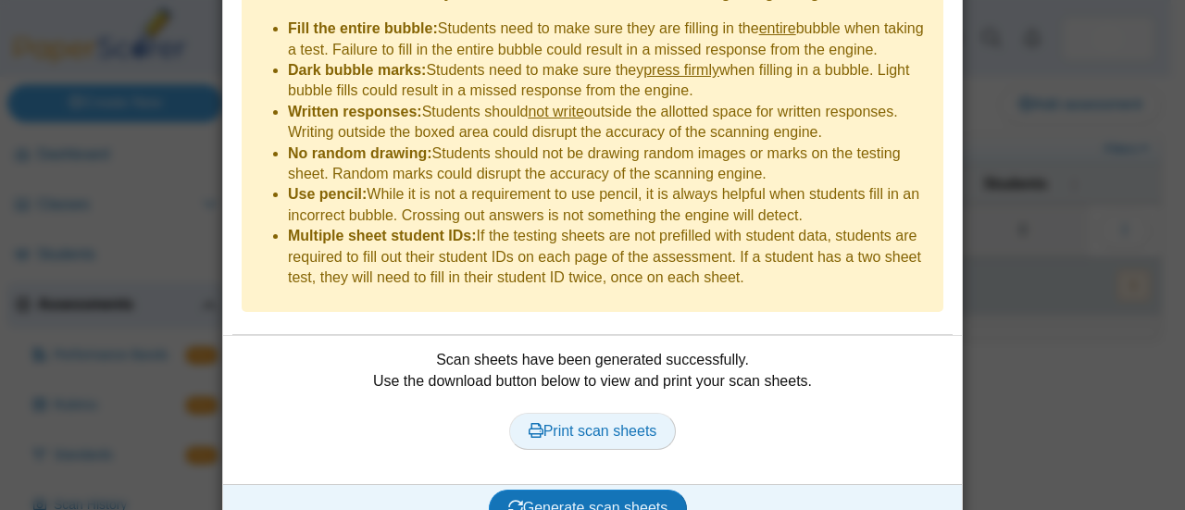
click at [601, 423] on span "Print scan sheets" at bounding box center [593, 431] width 129 height 16
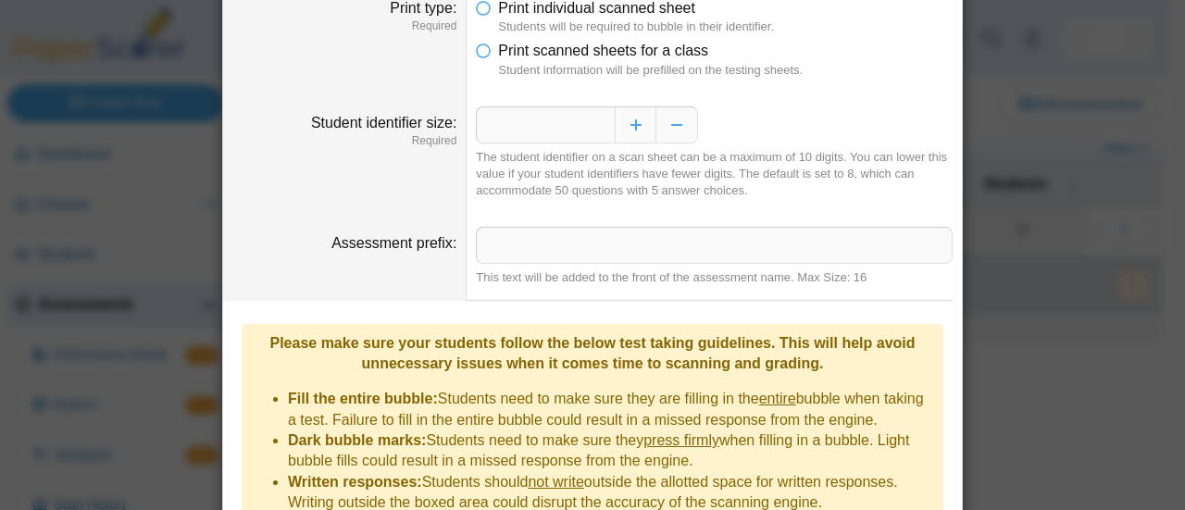
scroll to position [0, 0]
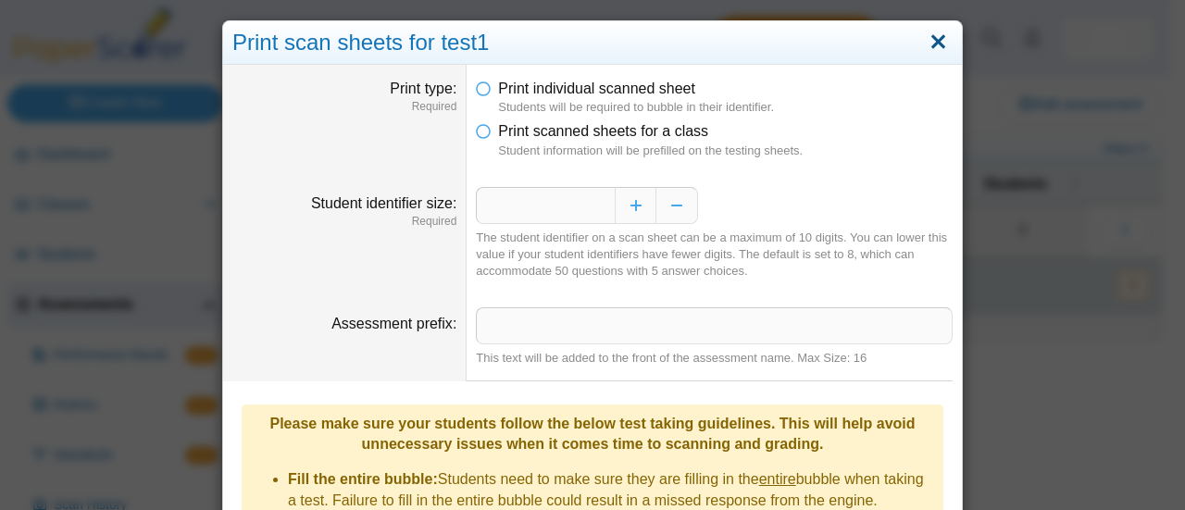
click at [939, 38] on link "Close" at bounding box center [938, 42] width 29 height 31
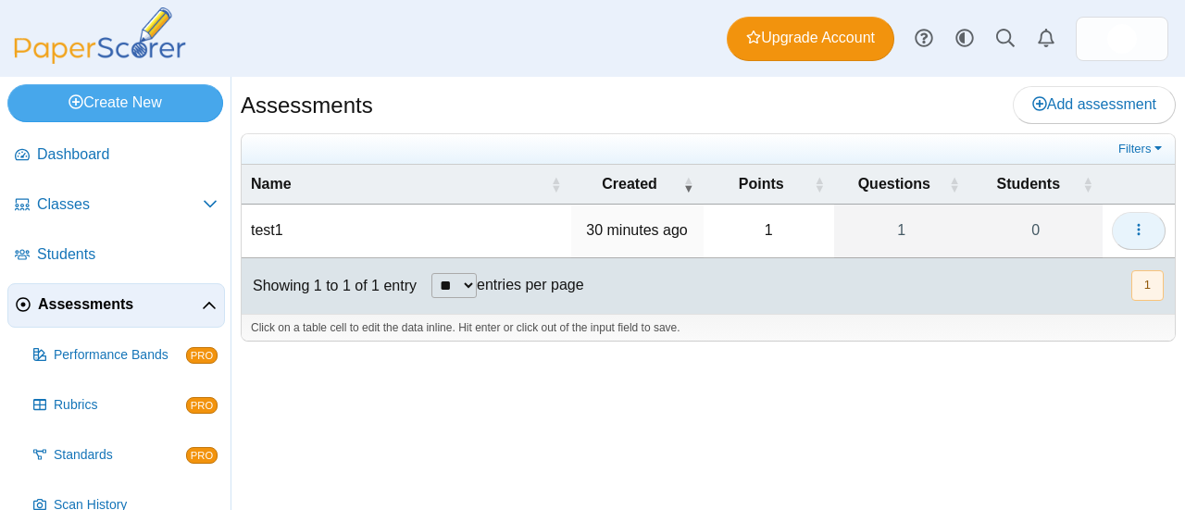
click at [1138, 230] on icon "button" at bounding box center [1139, 229] width 15 height 15
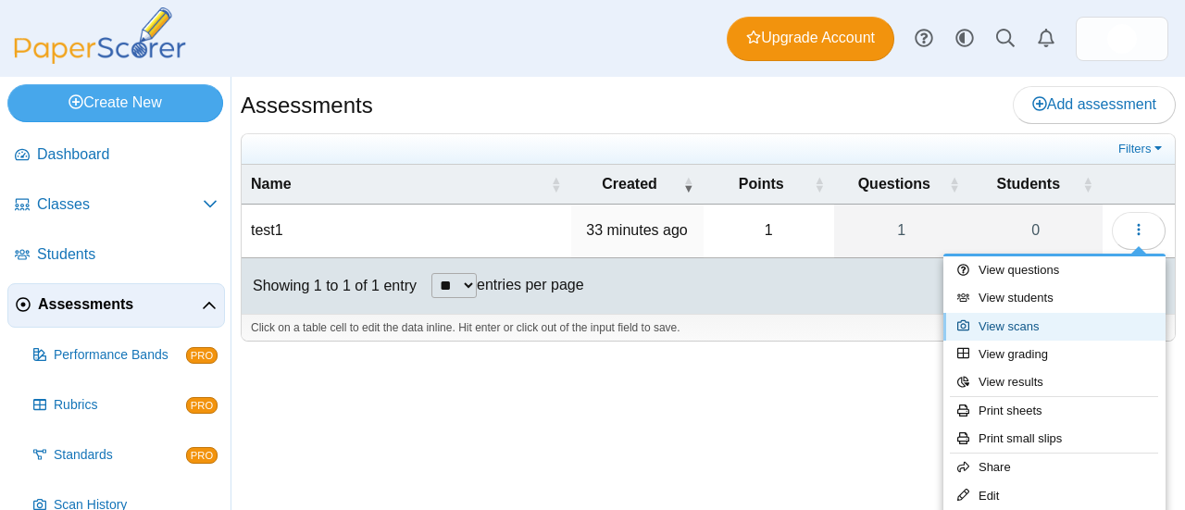
click at [999, 322] on link "View scans" at bounding box center [1055, 327] width 222 height 28
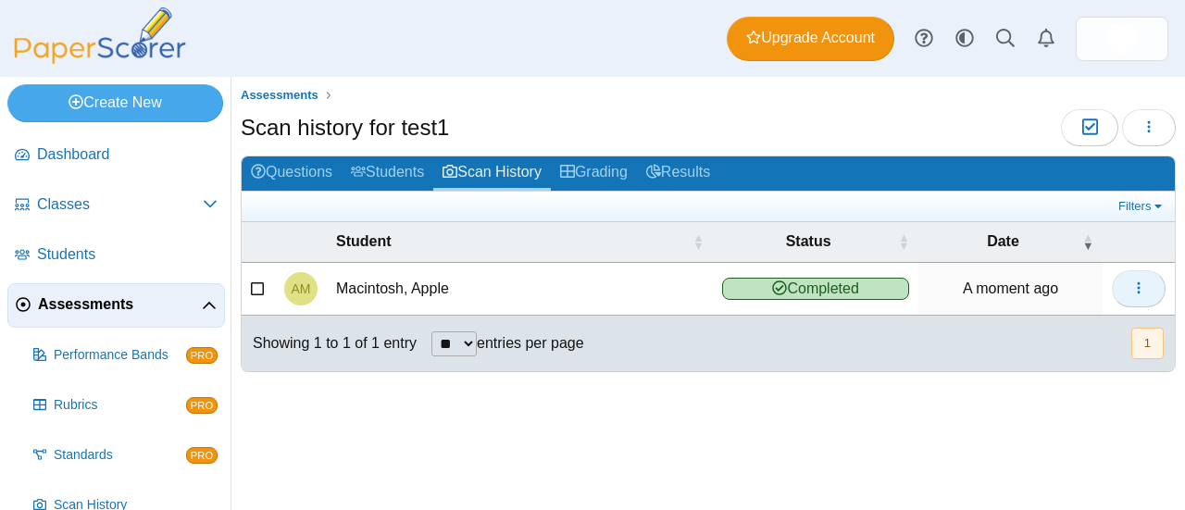
click at [1134, 289] on icon "button" at bounding box center [1139, 288] width 15 height 15
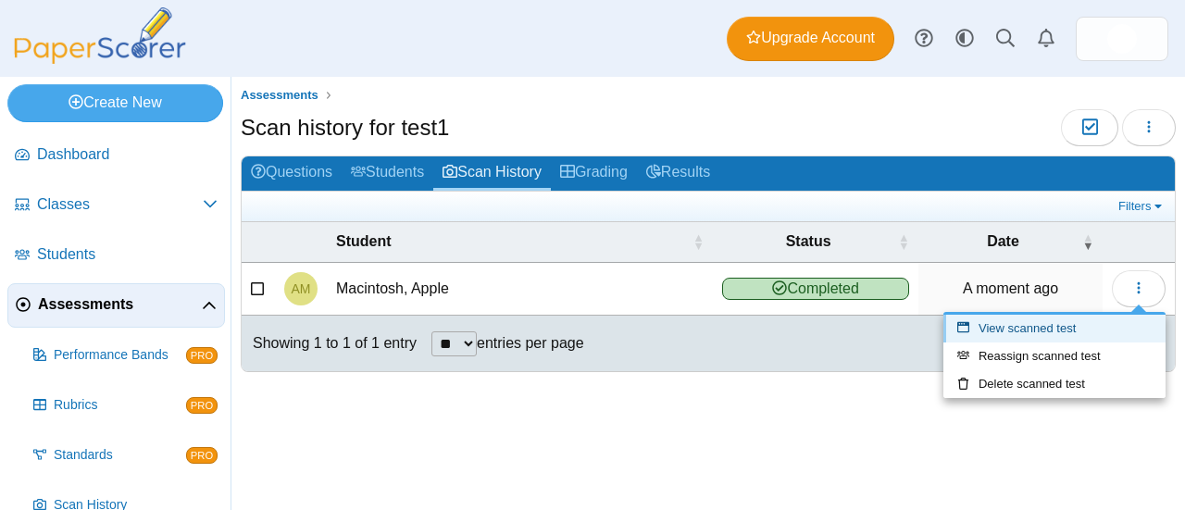
click at [1081, 332] on link "View scanned test" at bounding box center [1055, 329] width 222 height 28
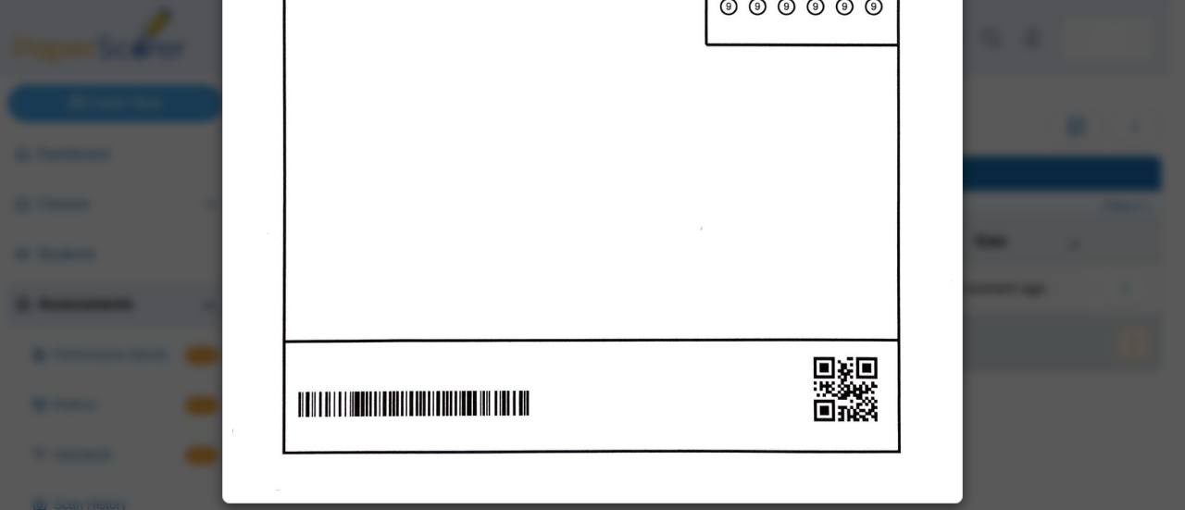
scroll to position [48, 0]
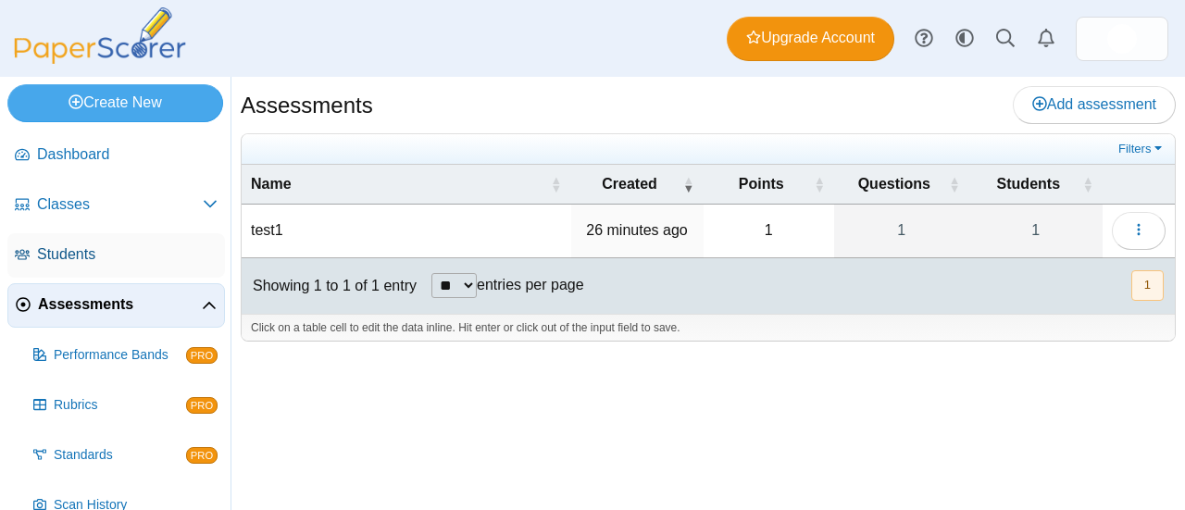
click at [106, 251] on span "Students" at bounding box center [127, 255] width 181 height 20
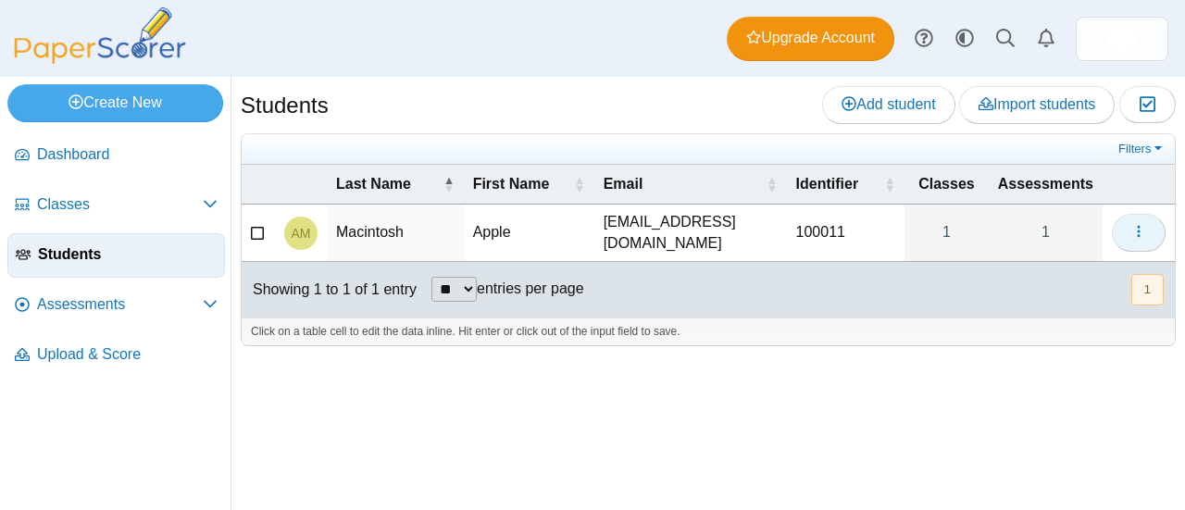
click at [1137, 225] on icon "button" at bounding box center [1139, 231] width 15 height 15
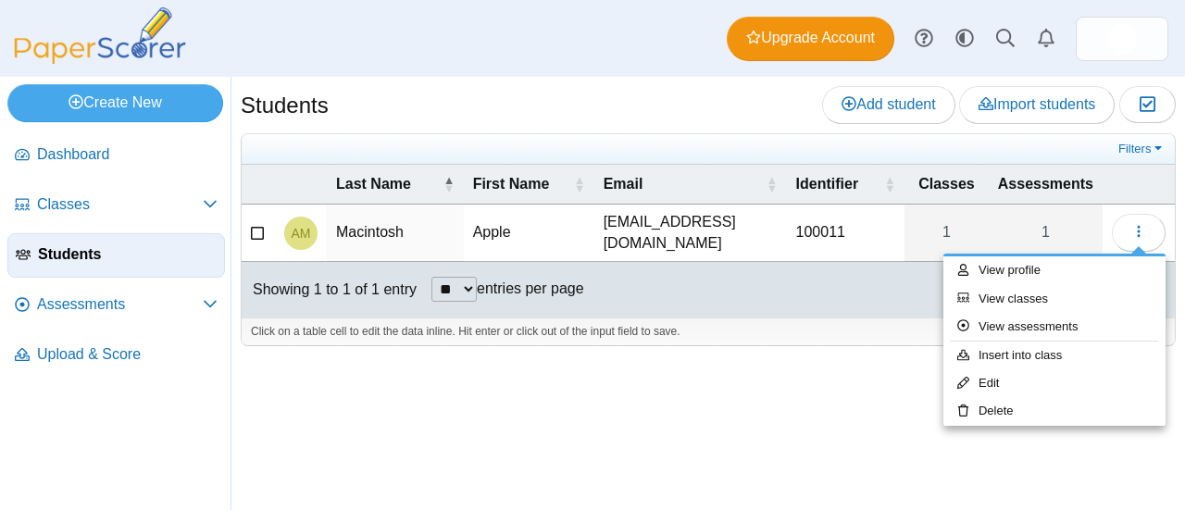
click at [633, 227] on td "[EMAIL_ADDRESS][DOMAIN_NAME]" at bounding box center [691, 233] width 193 height 57
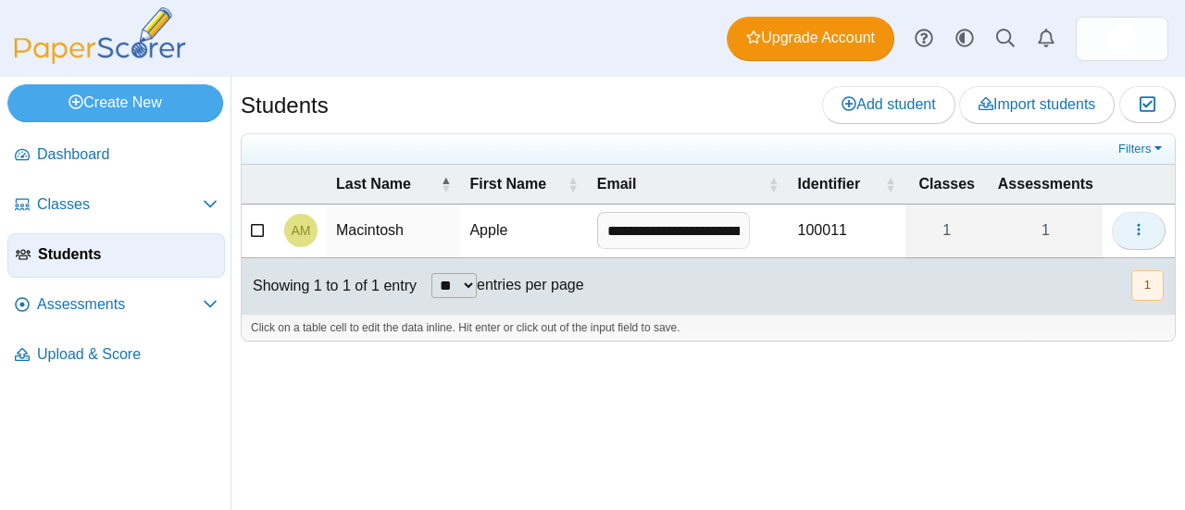
click at [1141, 225] on icon "button" at bounding box center [1139, 229] width 15 height 15
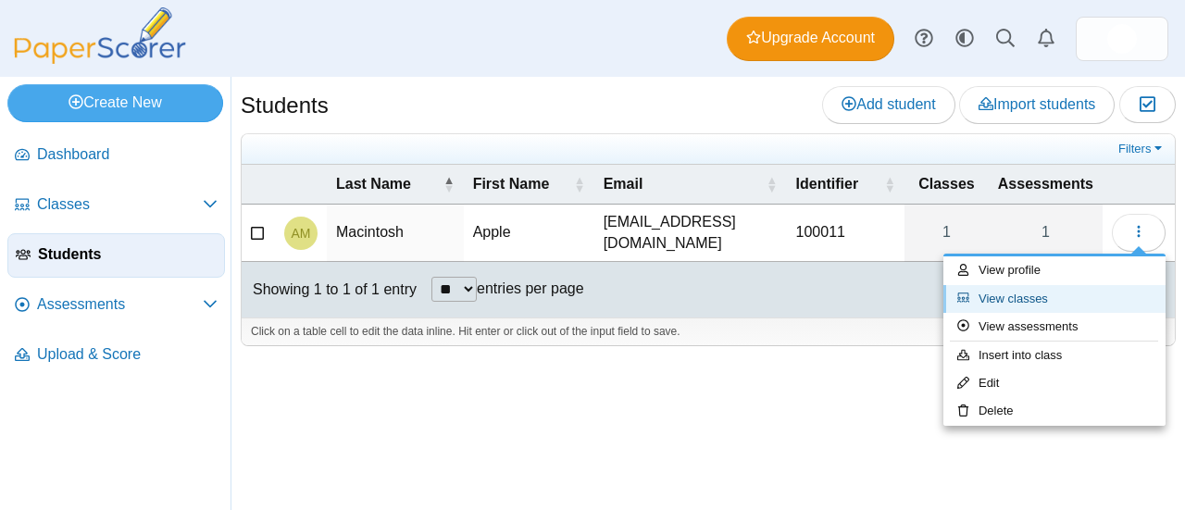
click at [1043, 302] on link "View classes" at bounding box center [1055, 299] width 222 height 28
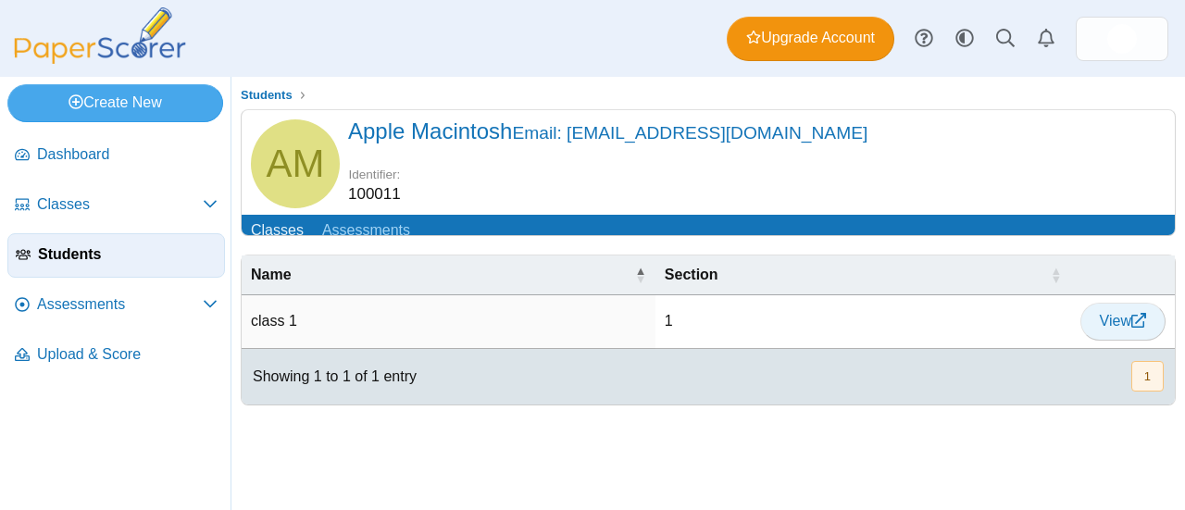
click at [1114, 329] on span "View" at bounding box center [1123, 321] width 46 height 16
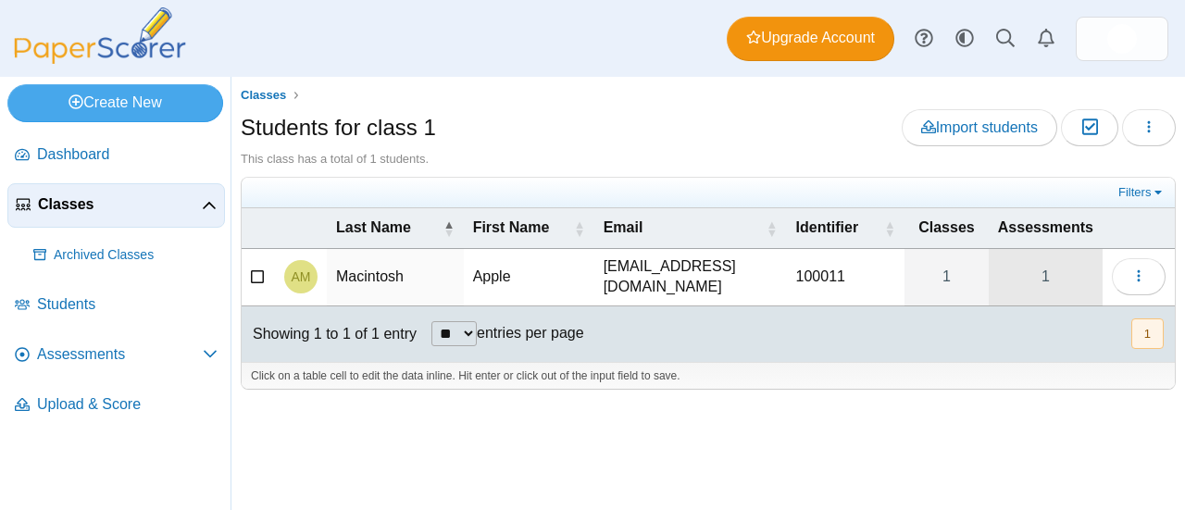
click at [1054, 275] on link "1" at bounding box center [1046, 277] width 114 height 56
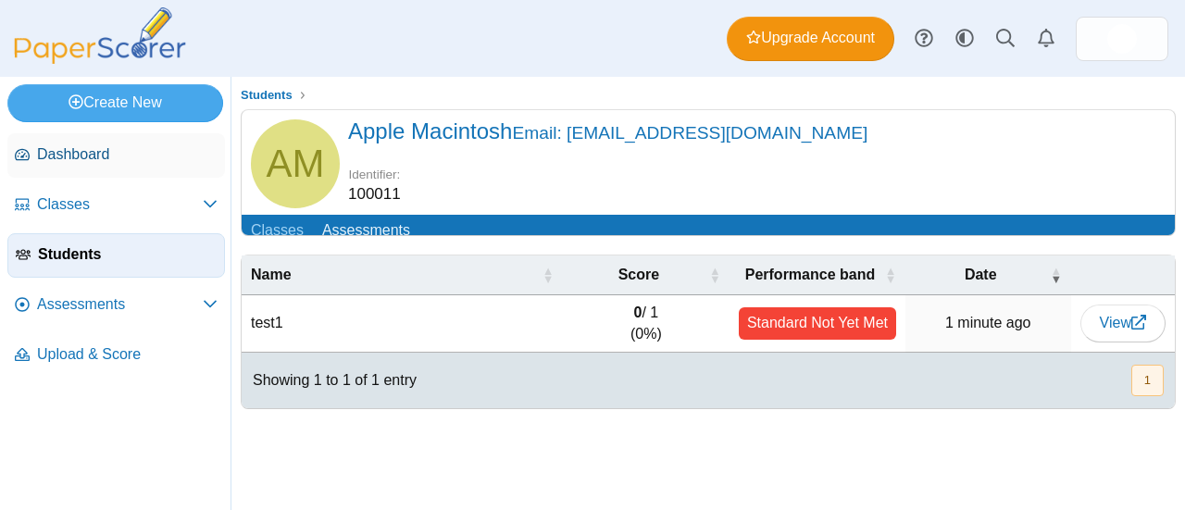
click at [59, 149] on span "Dashboard" at bounding box center [127, 154] width 181 height 20
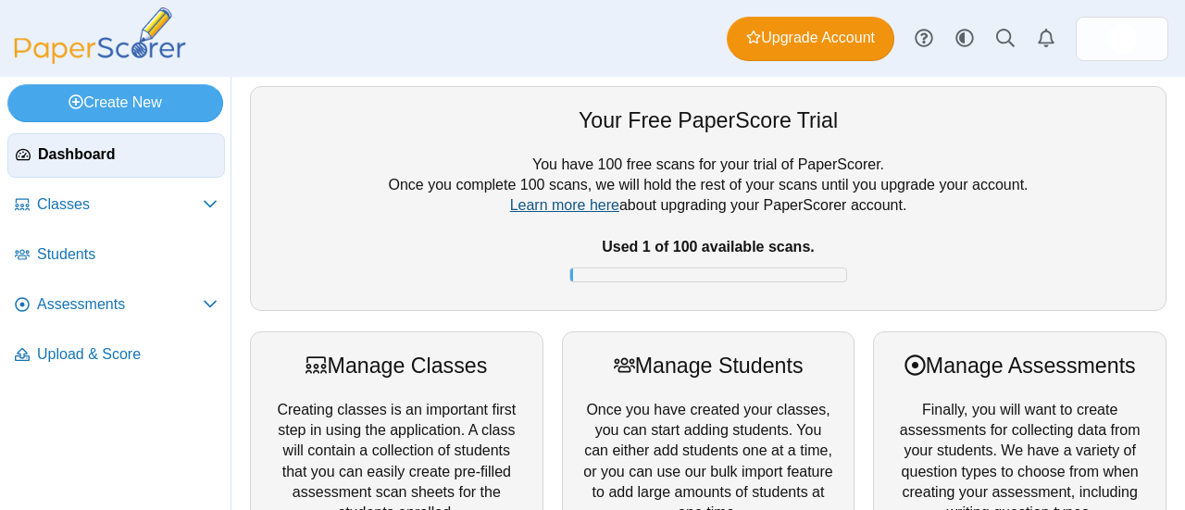
click at [546, 203] on link "Learn more here" at bounding box center [564, 205] width 109 height 16
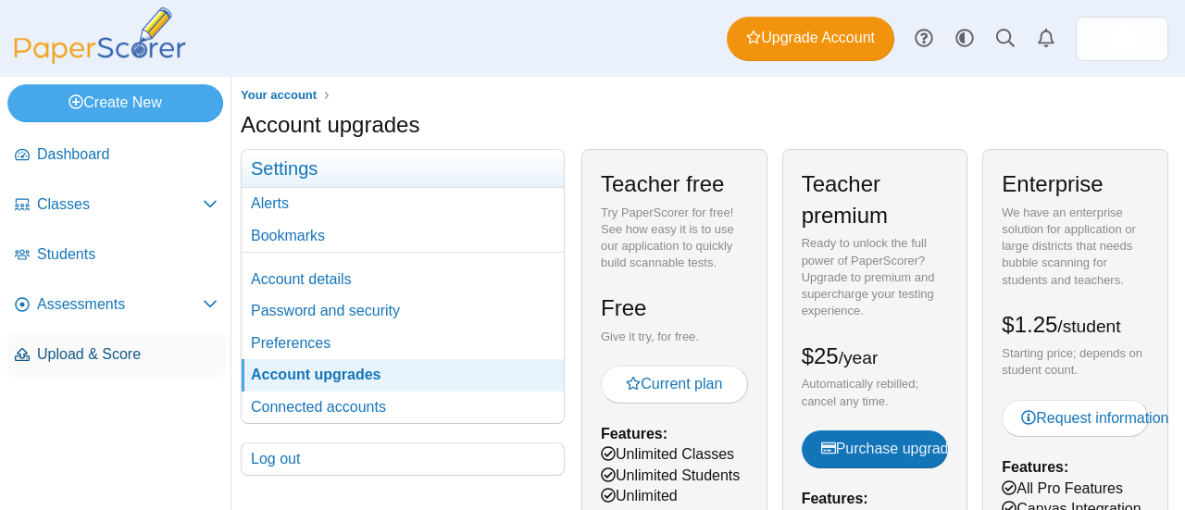
click at [79, 362] on span "Upload & Score" at bounding box center [127, 355] width 181 height 20
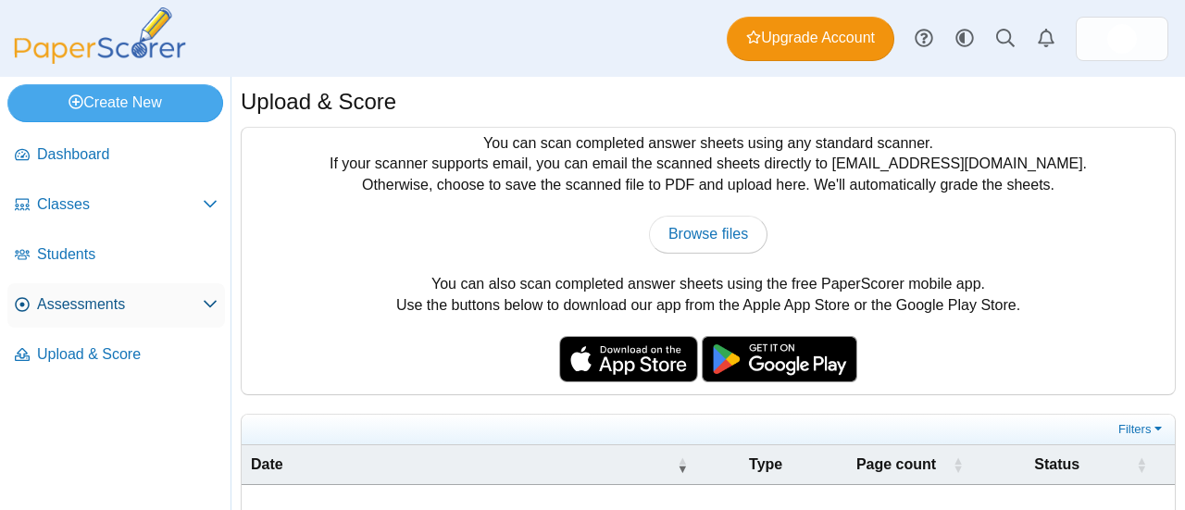
click at [104, 297] on span "Assessments" at bounding box center [120, 305] width 166 height 20
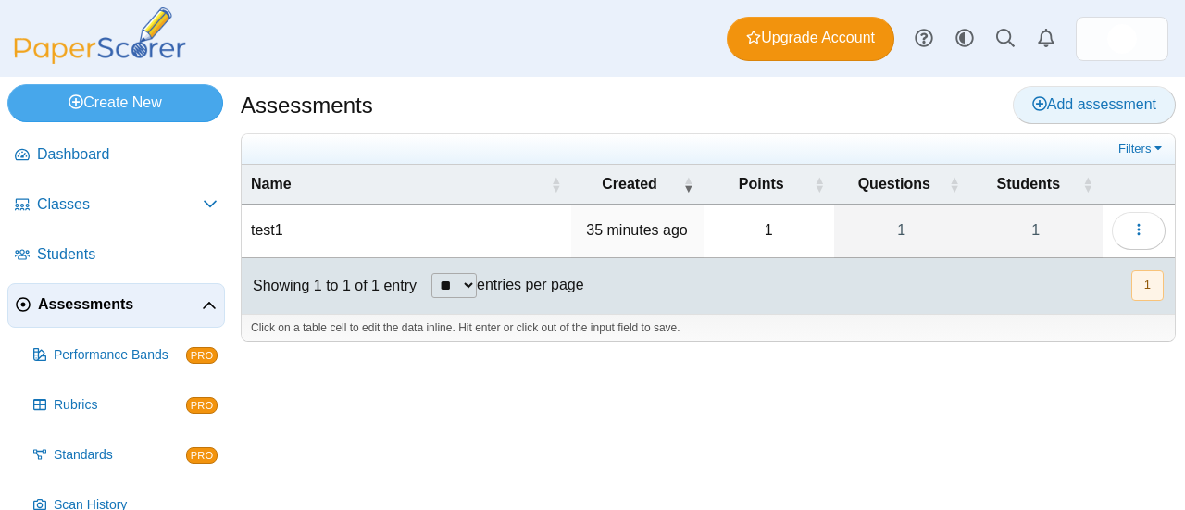
click at [1077, 102] on span "Add assessment" at bounding box center [1095, 104] width 124 height 16
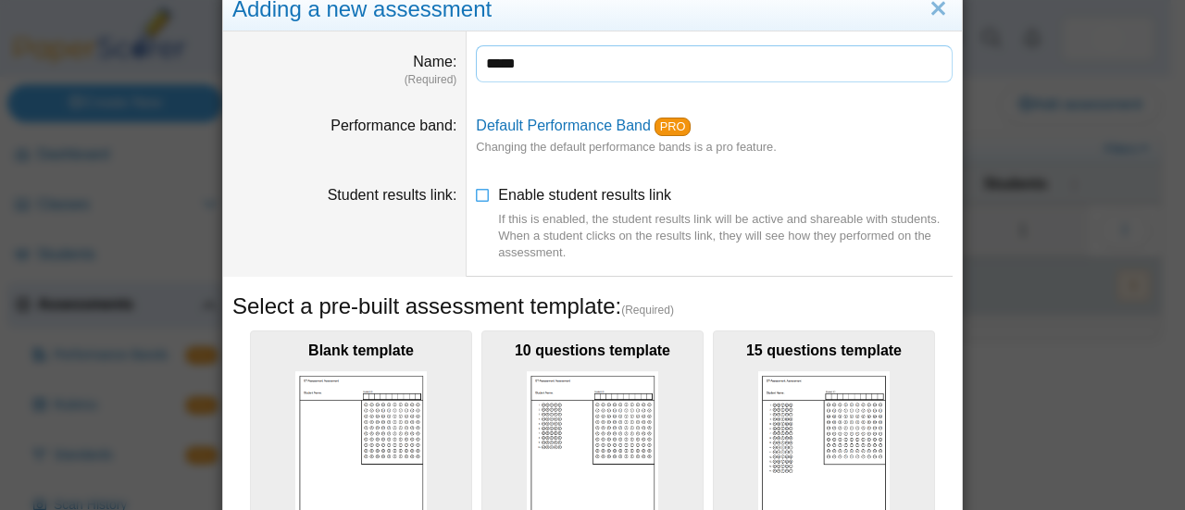
scroll to position [126, 0]
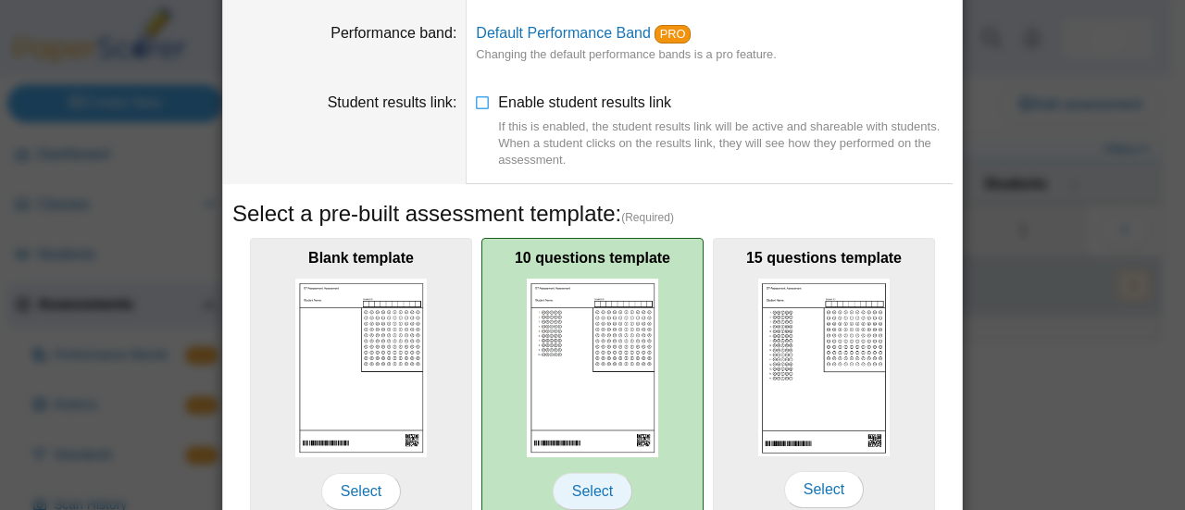
type input "*****"
click at [595, 485] on span "Select" at bounding box center [593, 491] width 80 height 37
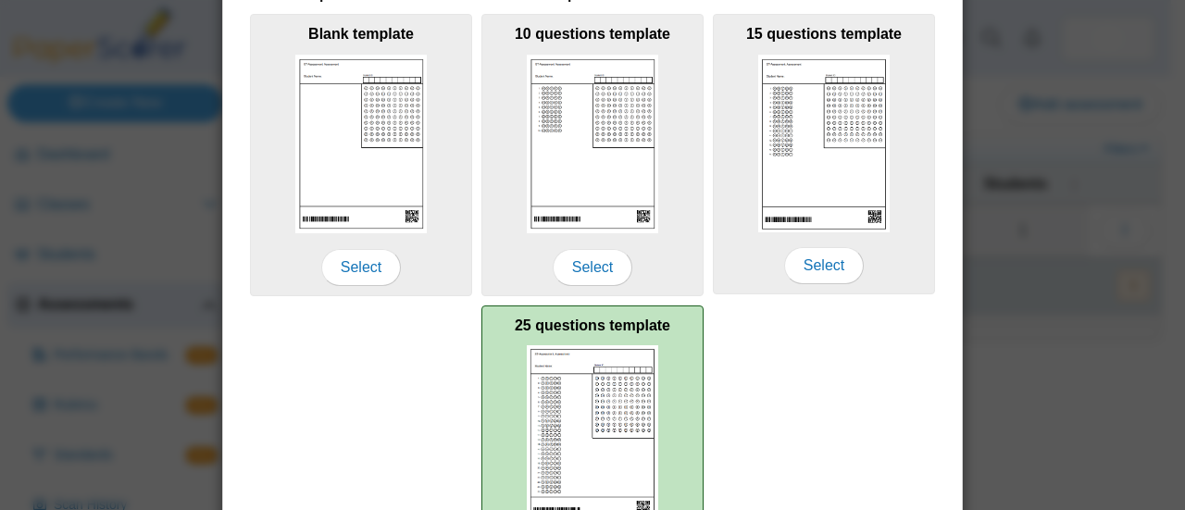
scroll to position [404, 0]
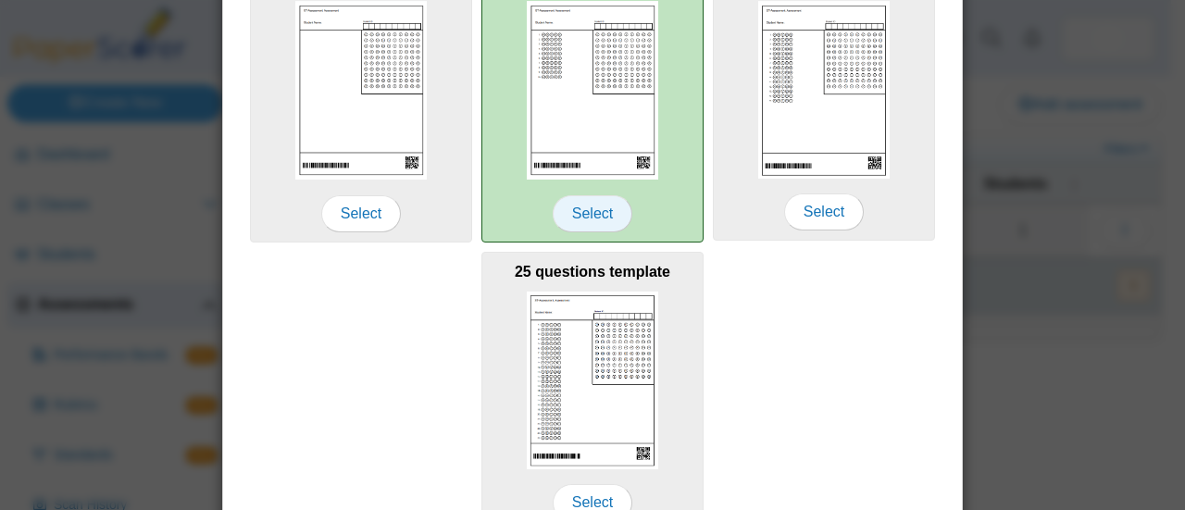
click at [584, 213] on span "Select" at bounding box center [593, 213] width 80 height 37
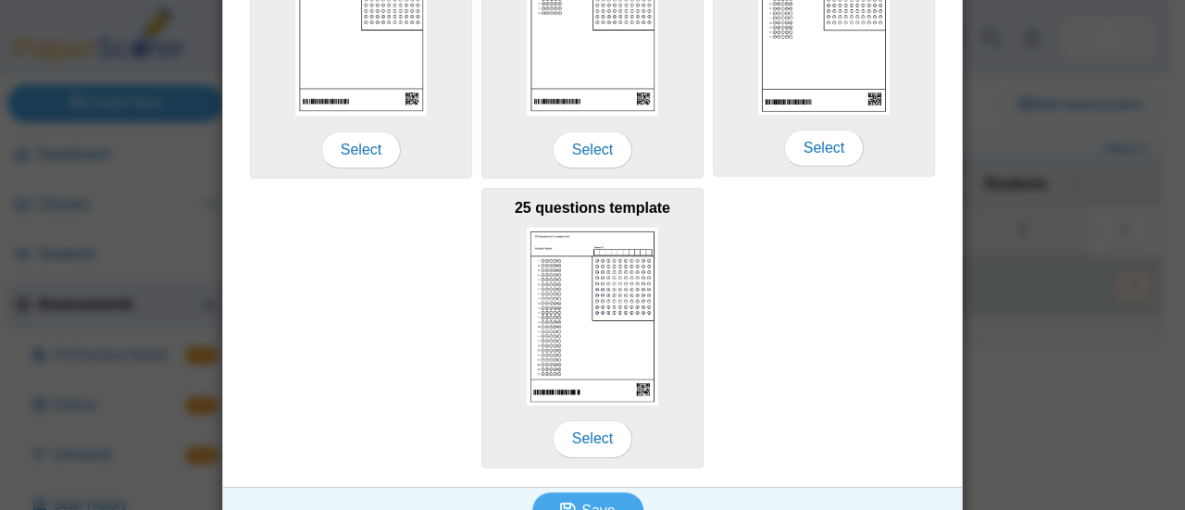
scroll to position [496, 0]
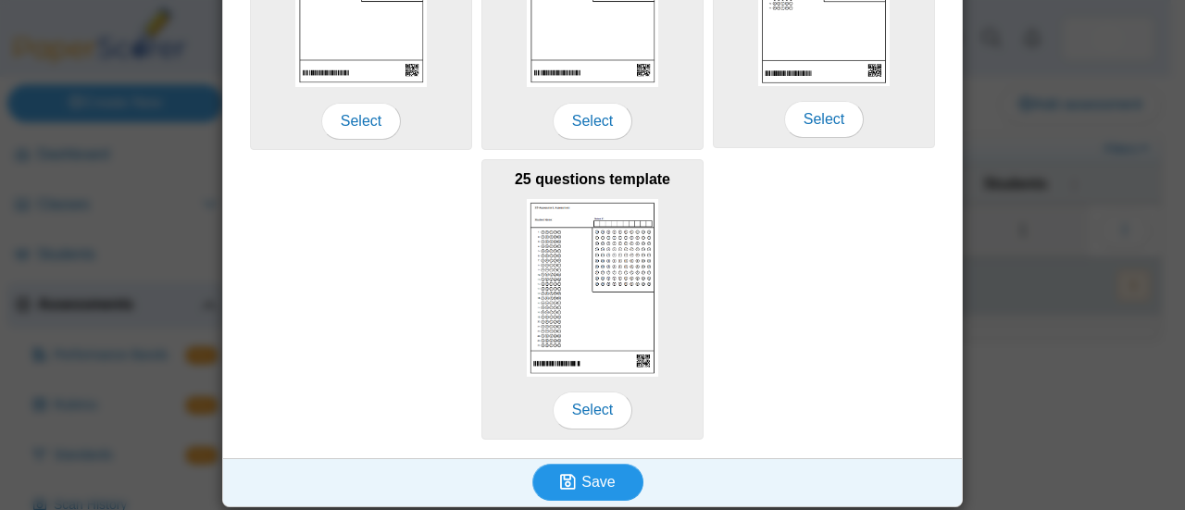
click at [615, 473] on button "Save" at bounding box center [588, 482] width 111 height 37
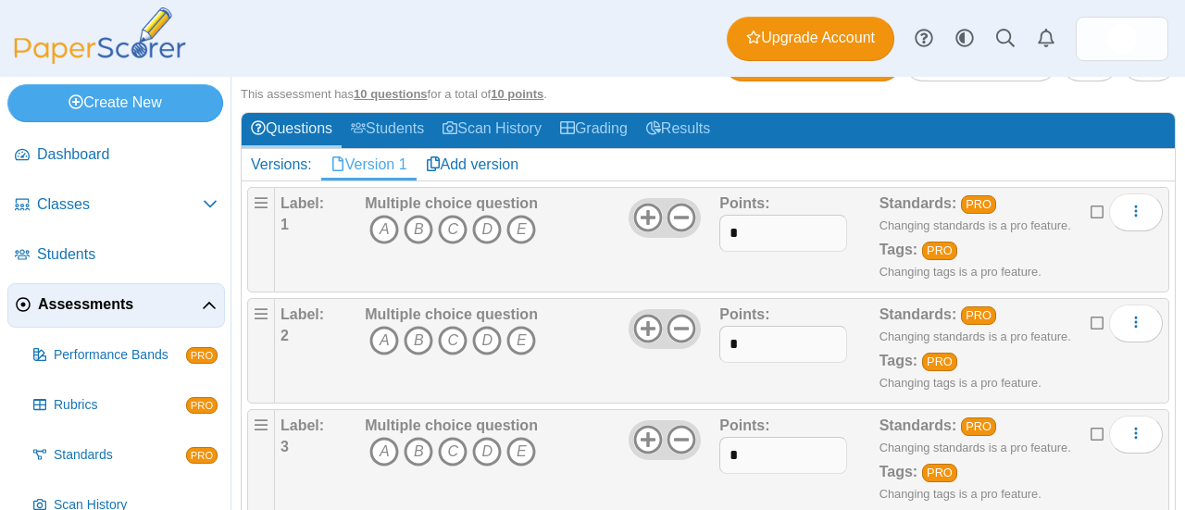
scroll to position [185, 0]
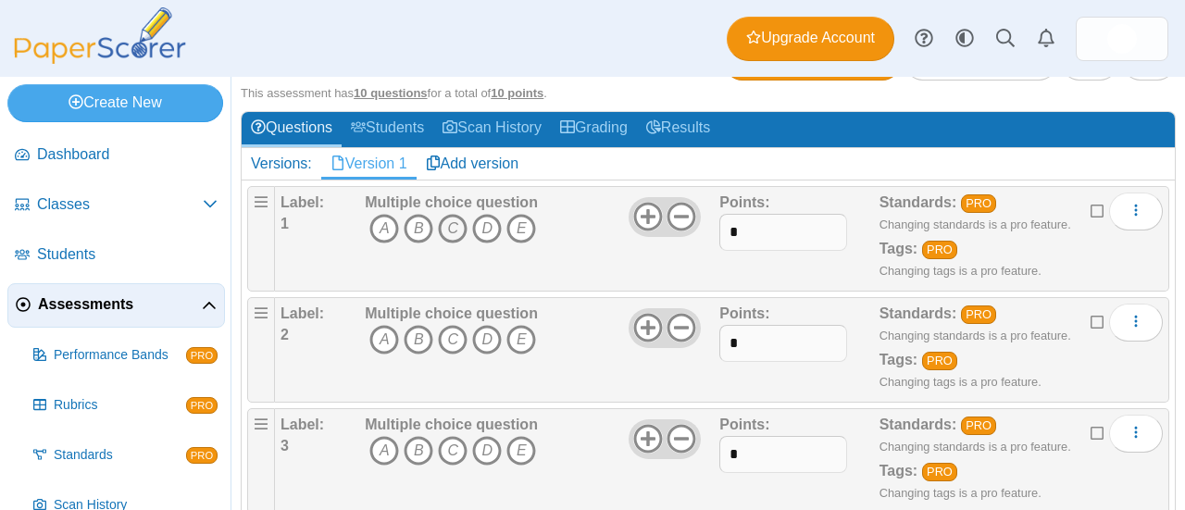
click at [455, 223] on icon "C" at bounding box center [453, 229] width 30 height 30
click at [389, 334] on icon "A" at bounding box center [385, 340] width 30 height 30
drag, startPoint x: 525, startPoint y: 449, endPoint x: 539, endPoint y: 450, distance: 13.9
click at [530, 450] on icon "E" at bounding box center [522, 451] width 30 height 30
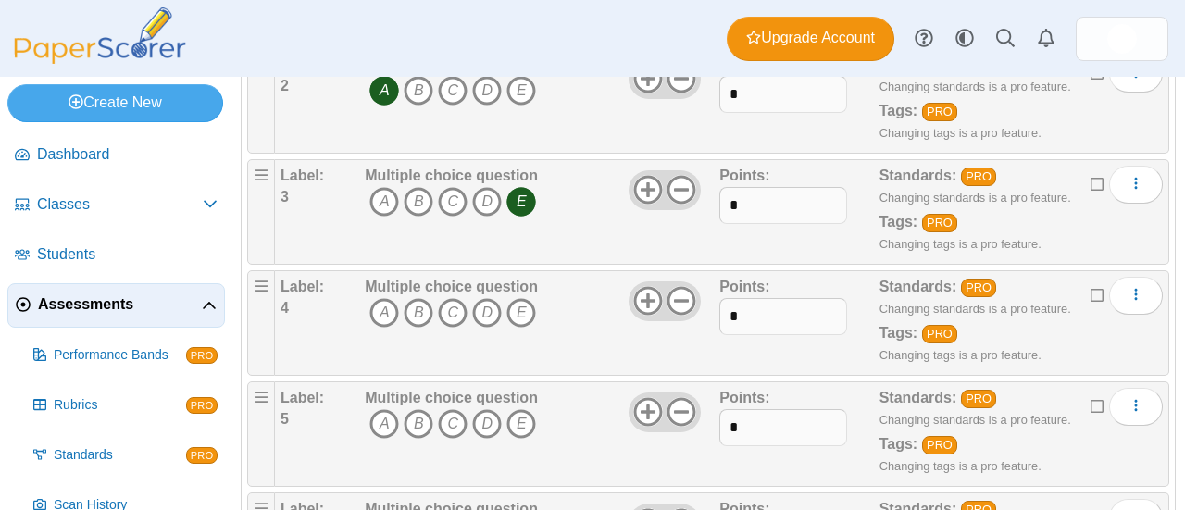
scroll to position [463, 0]
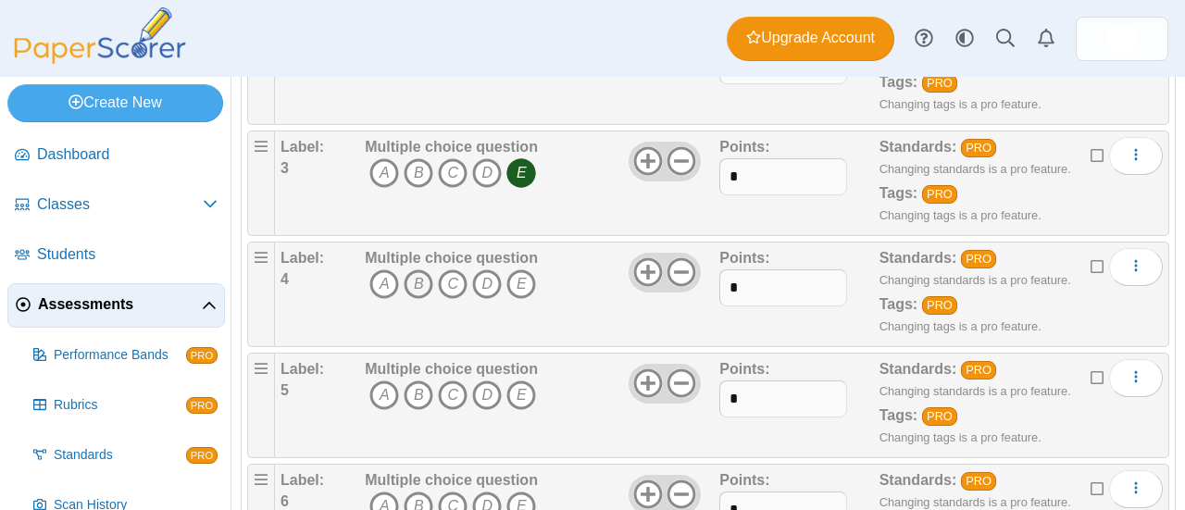
click at [418, 287] on icon "B" at bounding box center [419, 285] width 30 height 30
drag, startPoint x: 448, startPoint y: 392, endPoint x: 461, endPoint y: 392, distance: 13.0
click at [450, 393] on icon "C" at bounding box center [453, 396] width 30 height 30
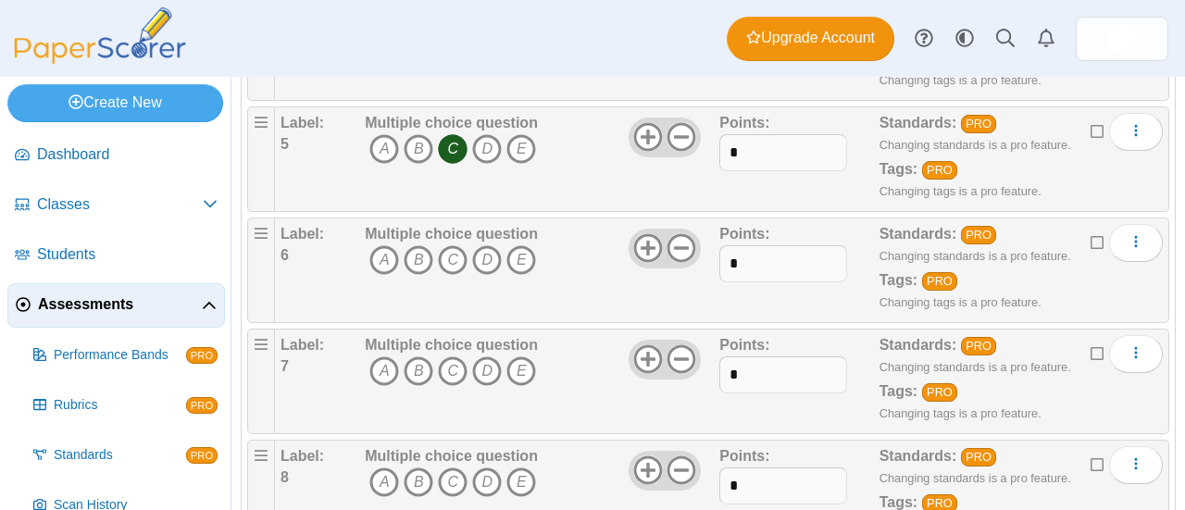
scroll to position [741, 0]
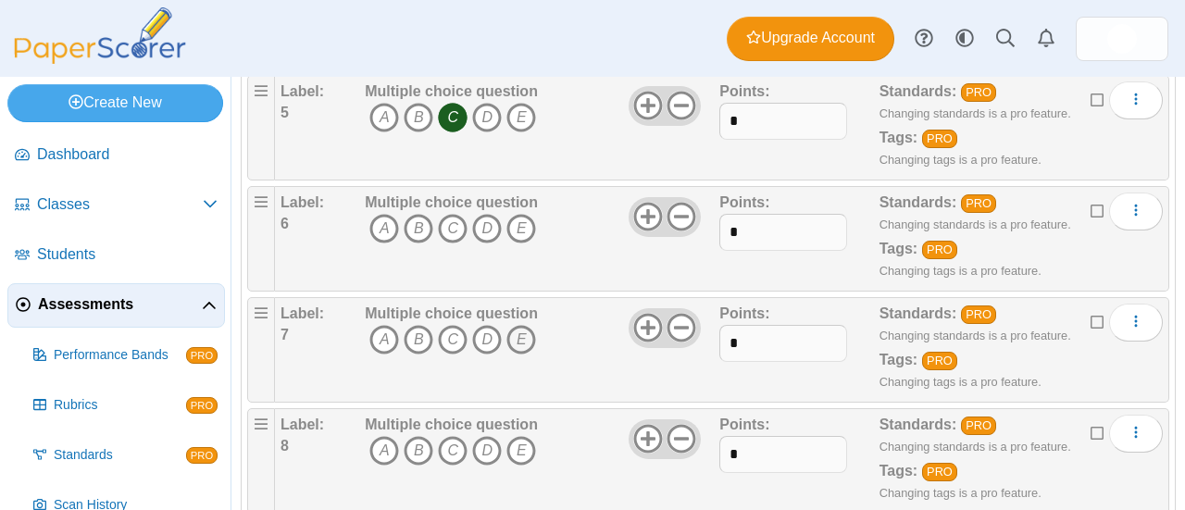
click at [522, 332] on icon "E" at bounding box center [522, 340] width 30 height 30
click at [524, 441] on icon "E" at bounding box center [522, 451] width 30 height 30
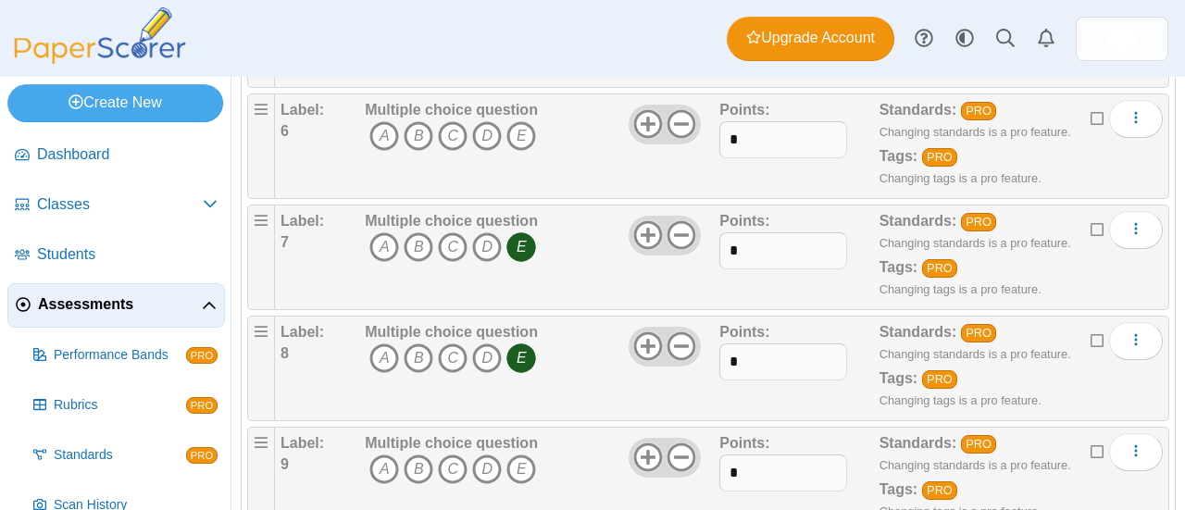
scroll to position [926, 0]
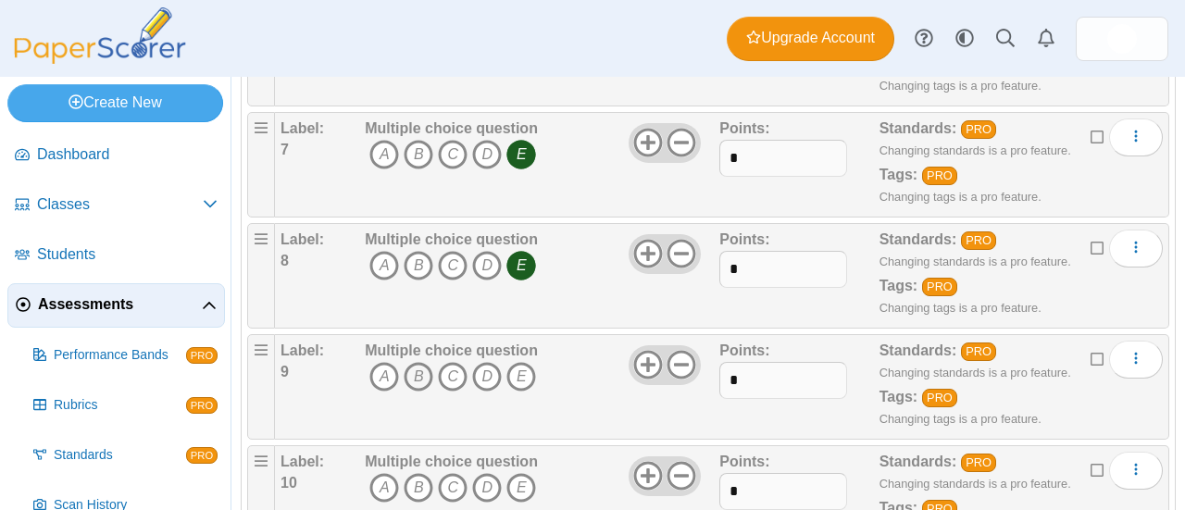
click at [420, 366] on icon "B" at bounding box center [419, 377] width 30 height 30
click at [488, 482] on icon "D" at bounding box center [487, 488] width 30 height 30
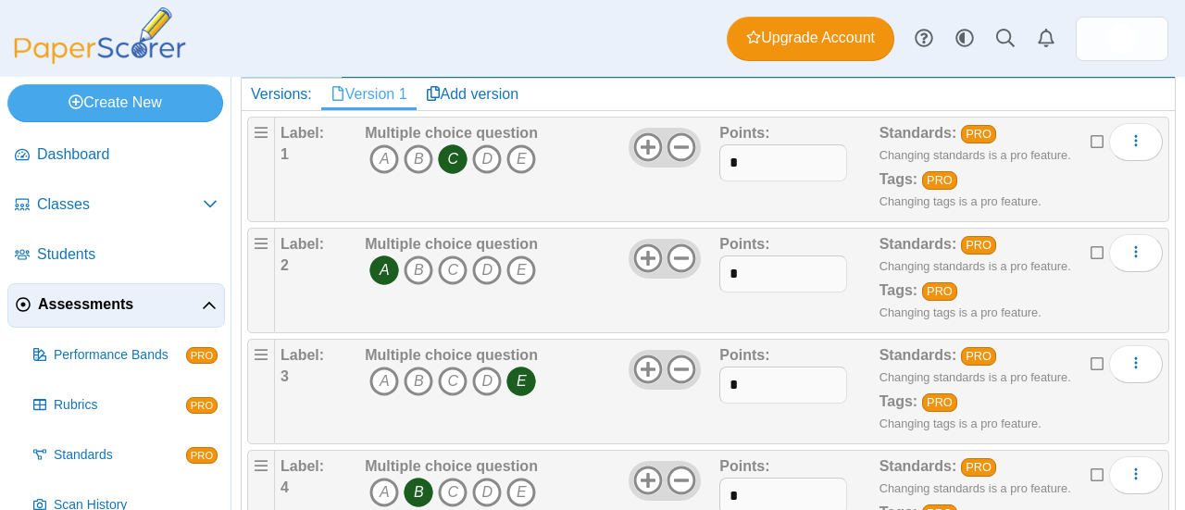
scroll to position [74, 0]
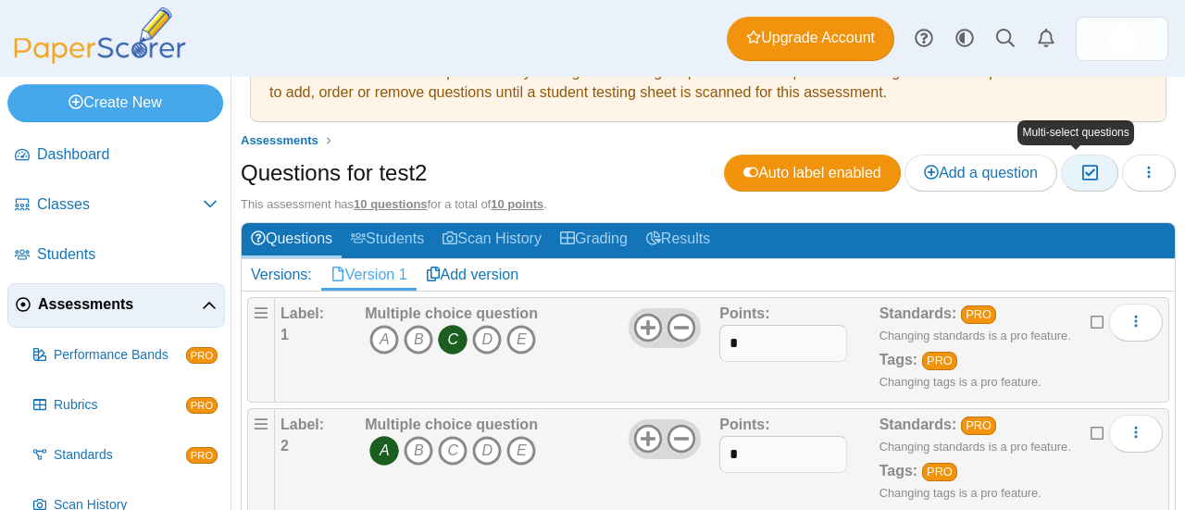
click at [1081, 169] on icon "button" at bounding box center [1090, 173] width 18 height 16
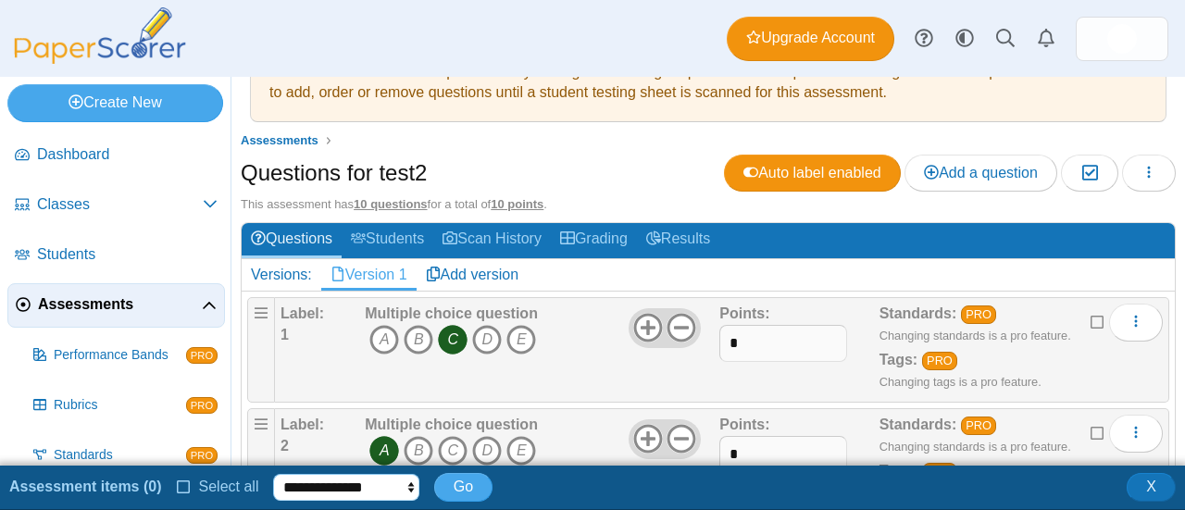
click at [398, 490] on select "**********" at bounding box center [345, 488] width 145 height 28
click at [372, 490] on select "**********" at bounding box center [345, 488] width 145 height 28
click at [180, 487] on icon at bounding box center [184, 485] width 15 height 13
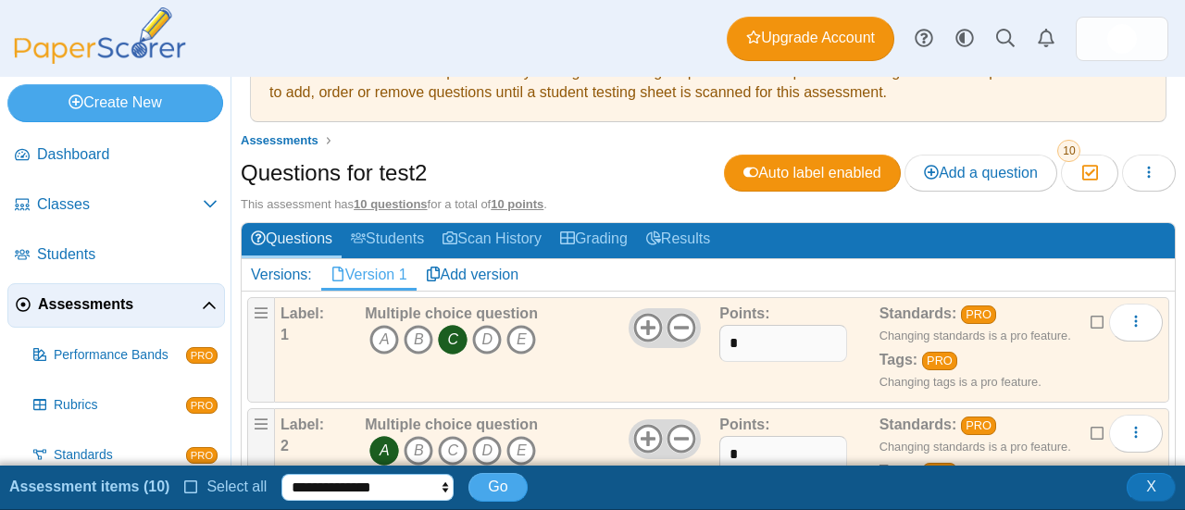
click at [328, 488] on select "**********" at bounding box center [368, 488] width 172 height 28
click at [598, 180] on div "Questions for test2 Auto label enabled Add a question Moderation 10 Loading…" at bounding box center [708, 176] width 935 height 42
click at [1142, 166] on icon "button" at bounding box center [1149, 172] width 15 height 15
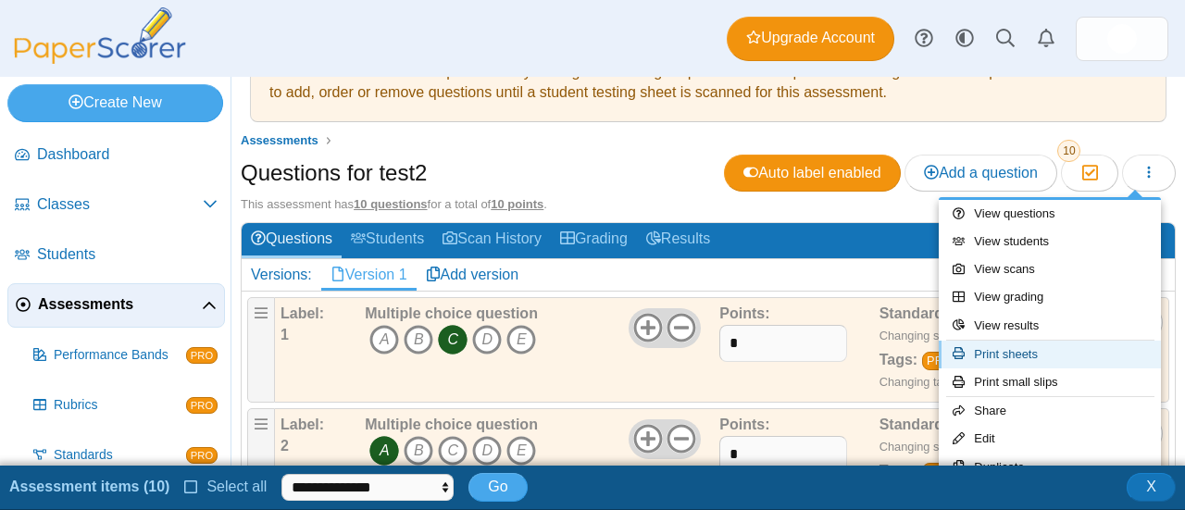
click at [1050, 346] on link "Print sheets" at bounding box center [1050, 355] width 222 height 28
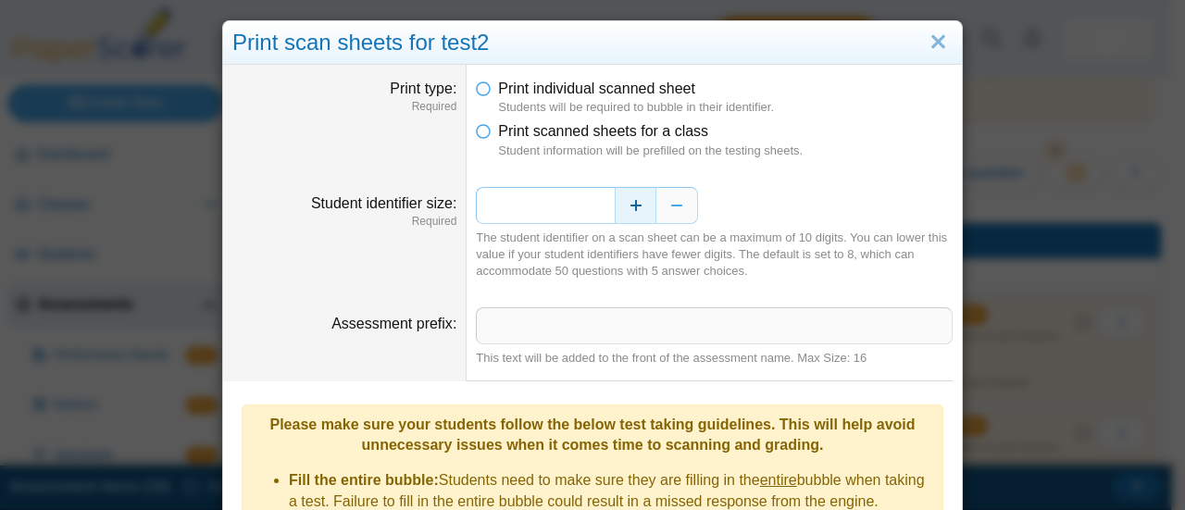
drag, startPoint x: 596, startPoint y: 208, endPoint x: 620, endPoint y: 204, distance: 24.5
click at [619, 205] on div "*" at bounding box center [714, 205] width 477 height 37
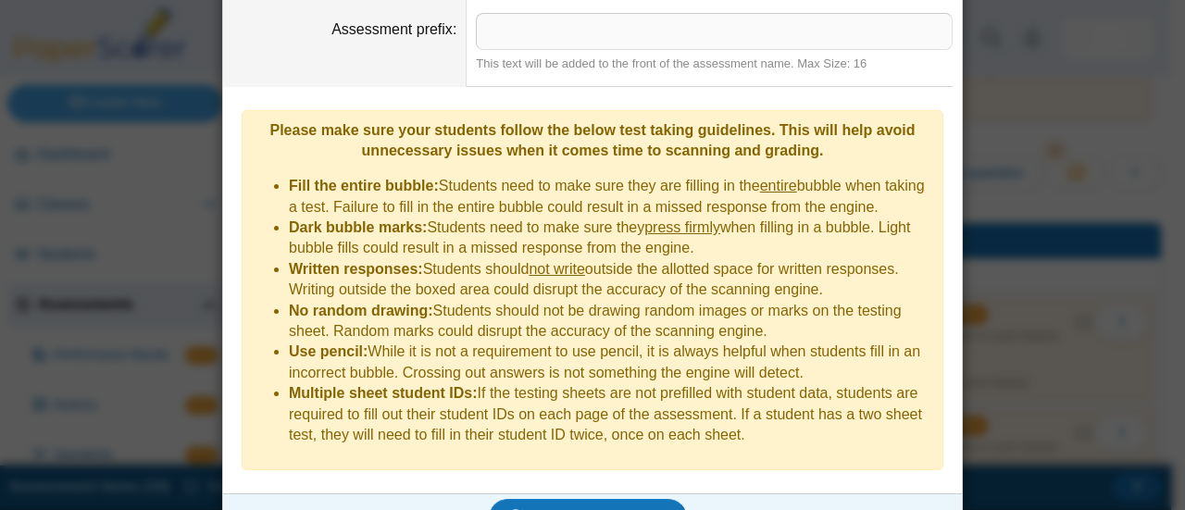
scroll to position [304, 0]
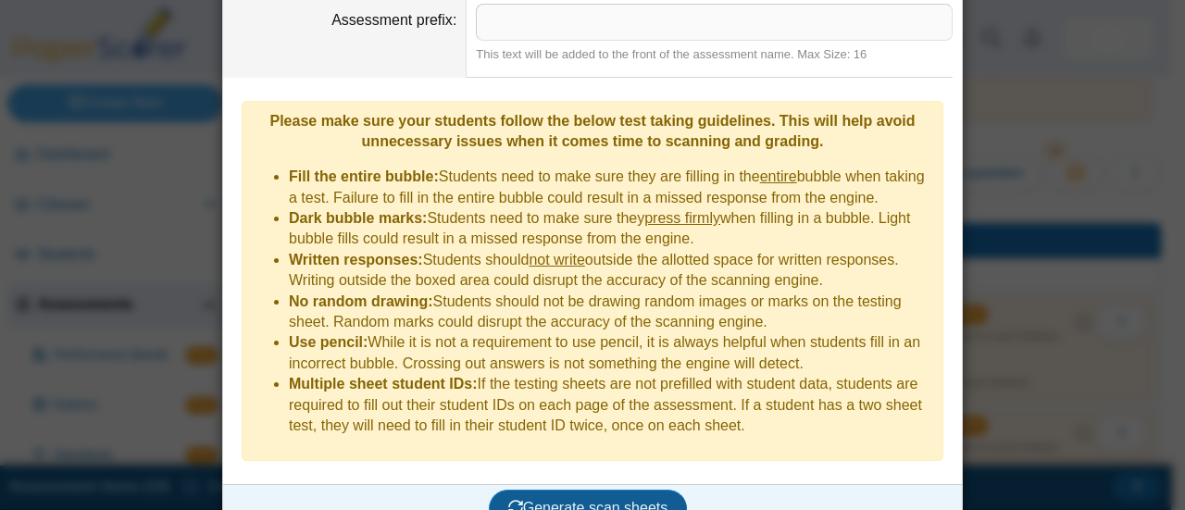
type input "*"
click at [650, 500] on span "Generate scan sheets" at bounding box center [588, 508] width 160 height 16
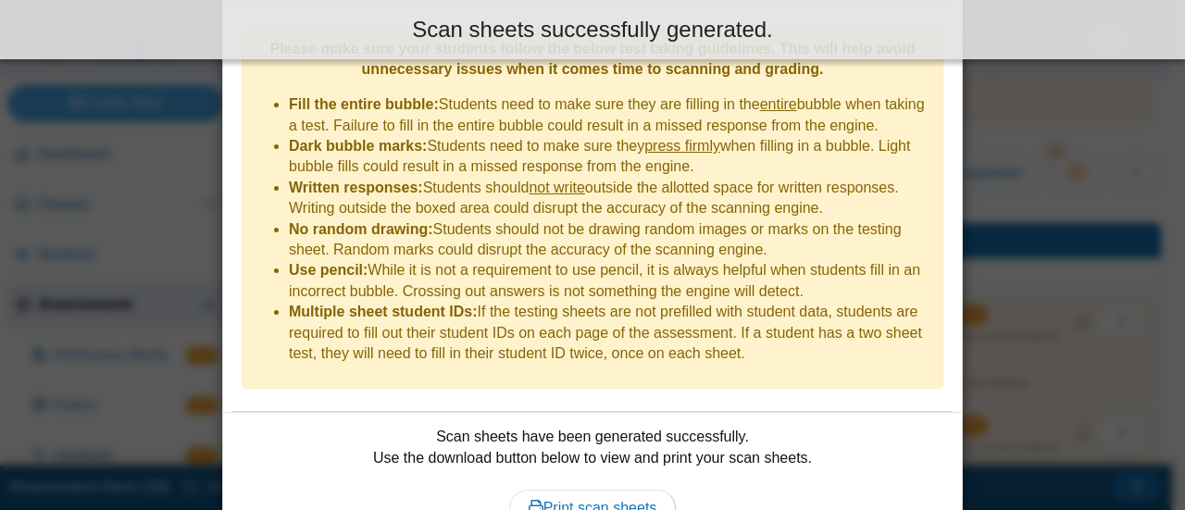
scroll to position [452, 0]
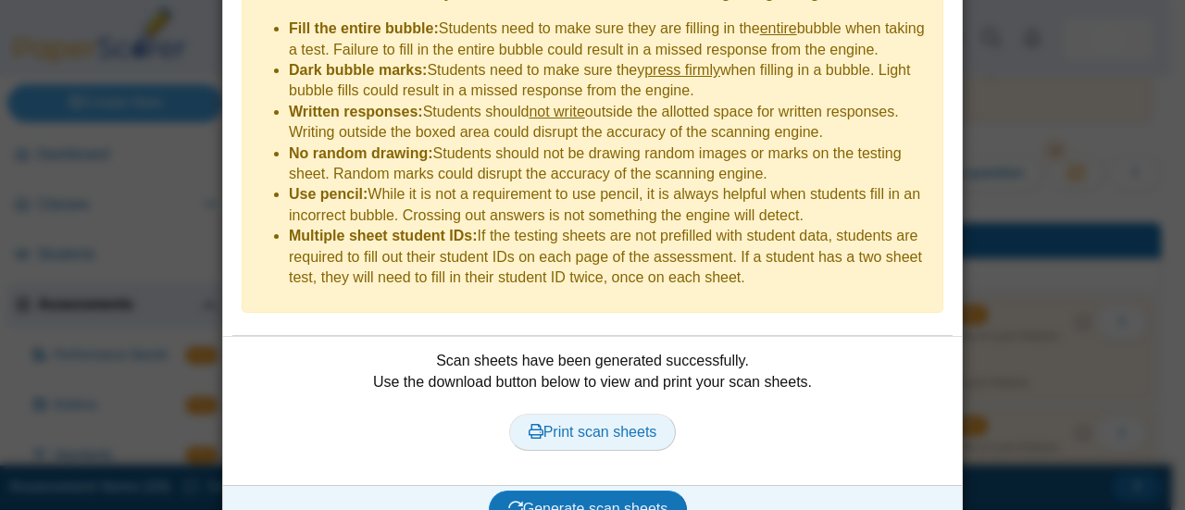
click at [578, 424] on span "Print scan sheets" at bounding box center [593, 432] width 129 height 16
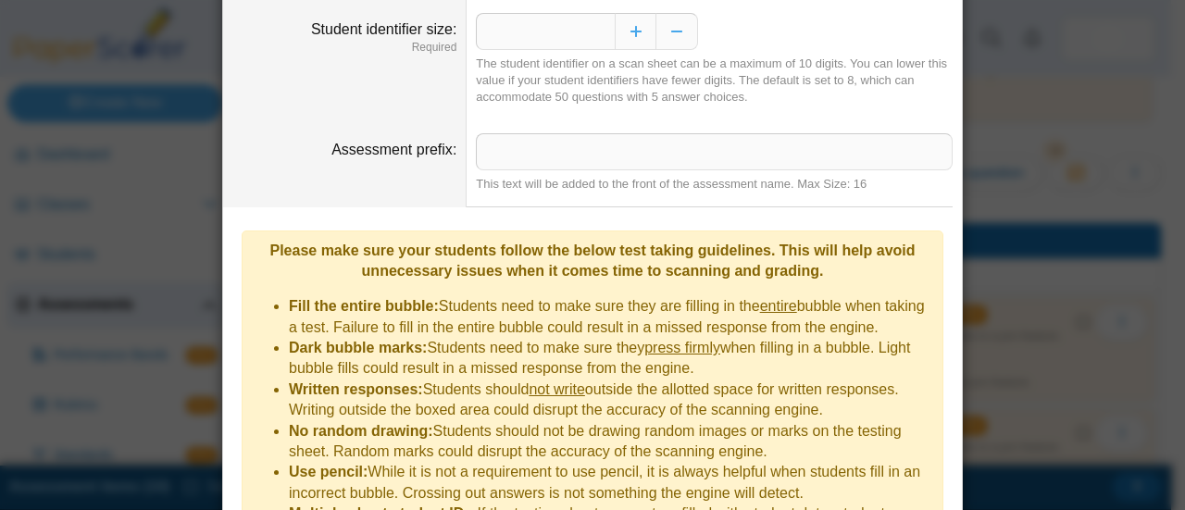
scroll to position [0, 0]
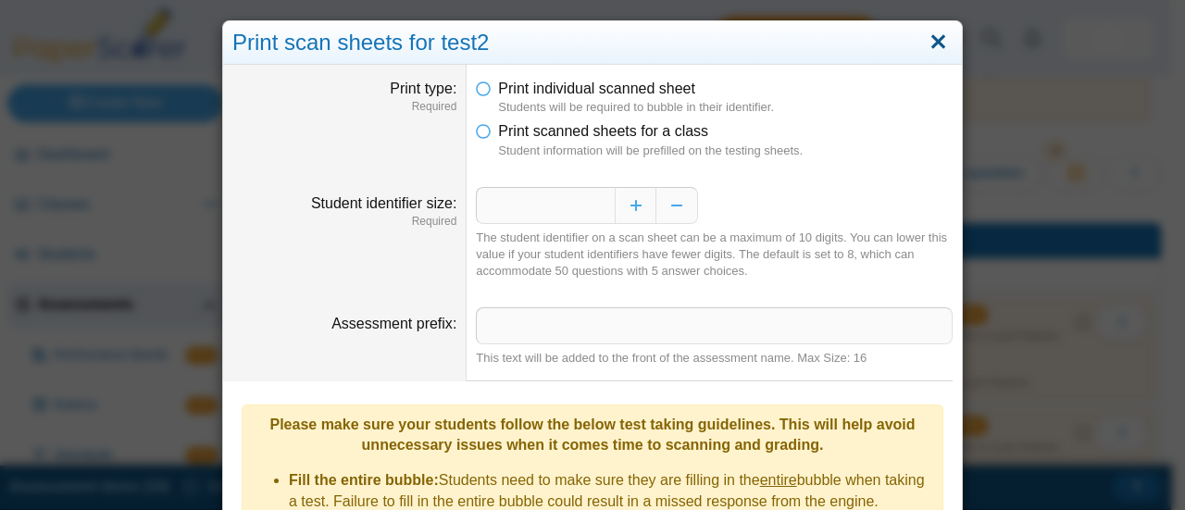
click at [934, 40] on link "Close" at bounding box center [938, 42] width 29 height 31
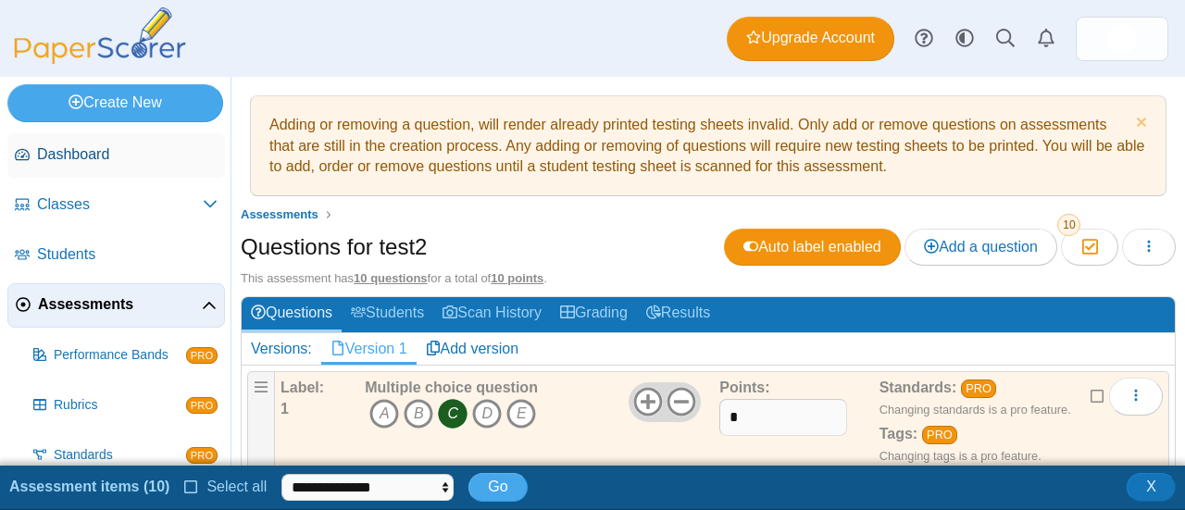
click at [104, 150] on span "Dashboard" at bounding box center [127, 154] width 181 height 20
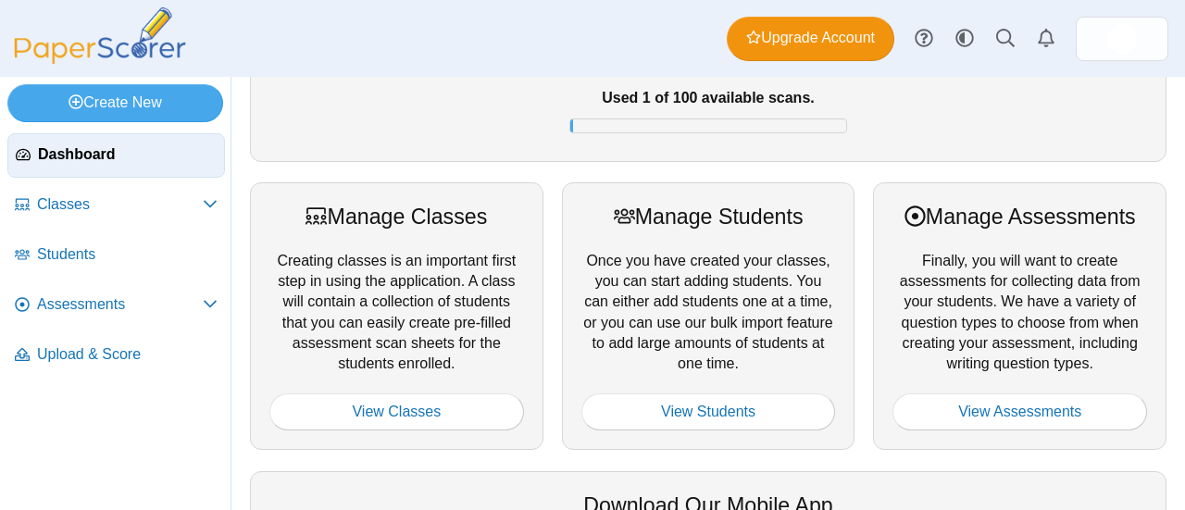
scroll to position [185, 0]
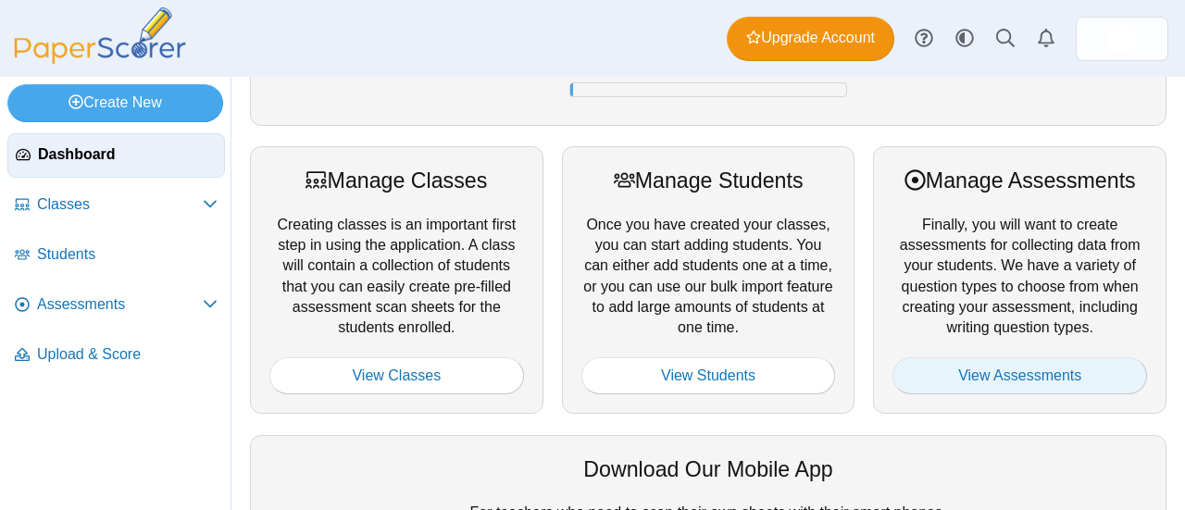
click at [1038, 370] on link "View Assessments" at bounding box center [1020, 375] width 255 height 37
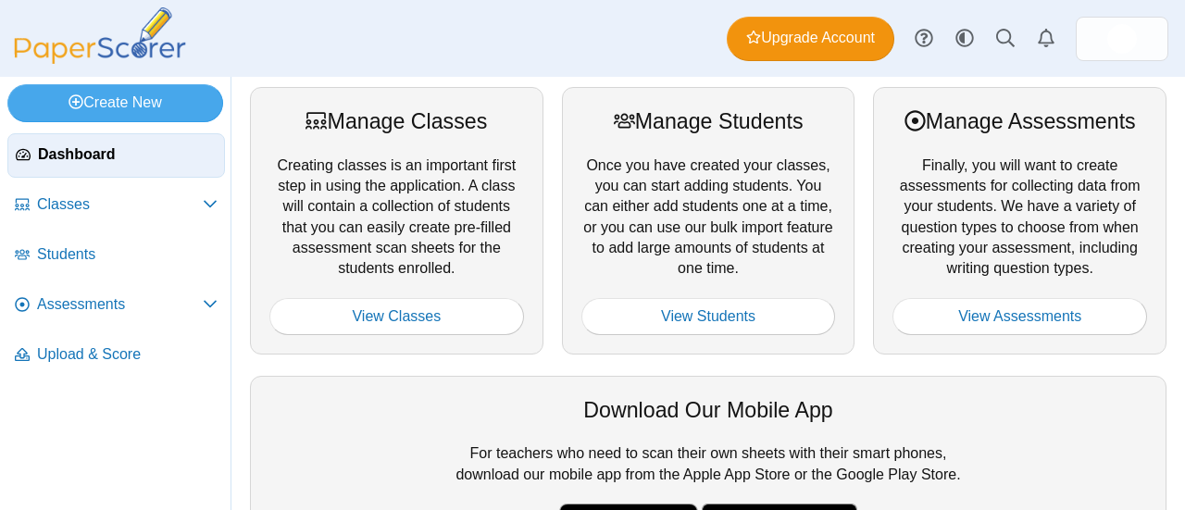
scroll to position [382, 0]
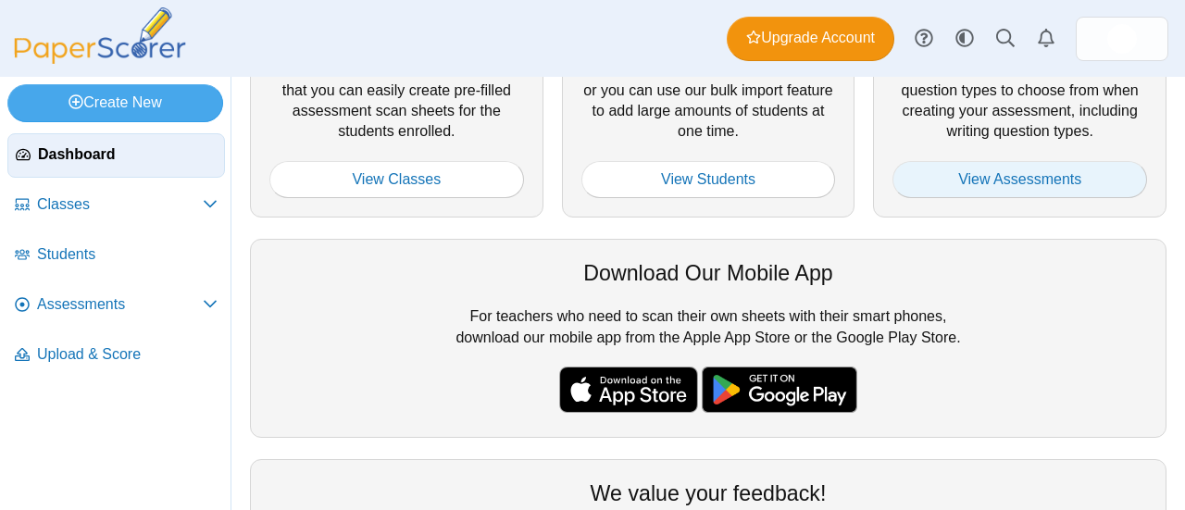
click at [947, 182] on link "View Assessments" at bounding box center [1020, 179] width 255 height 37
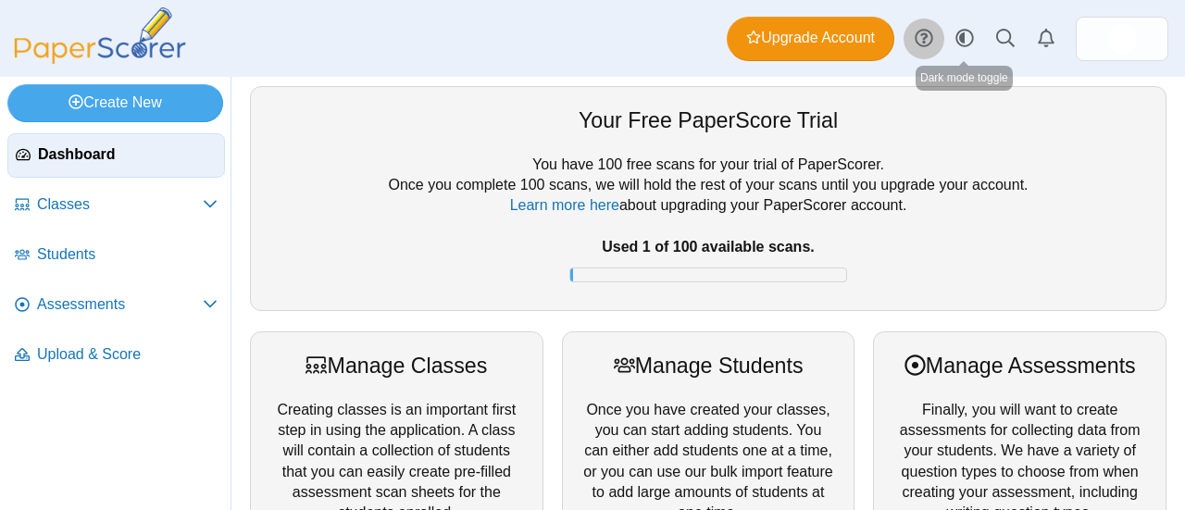
click at [927, 44] on icon at bounding box center [924, 38] width 19 height 19
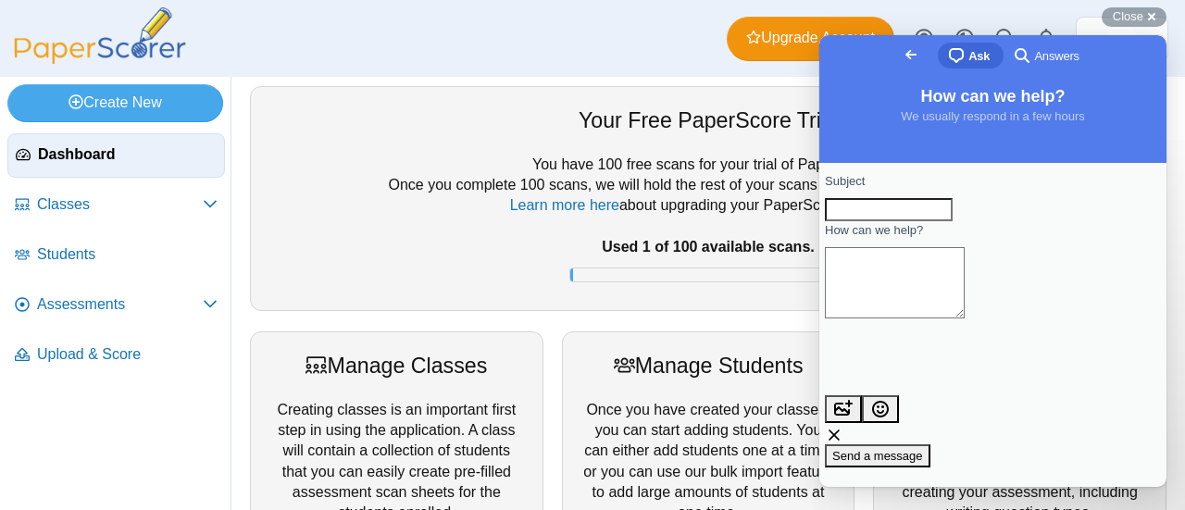
click at [900, 56] on span "Go back" at bounding box center [911, 55] width 22 height 22
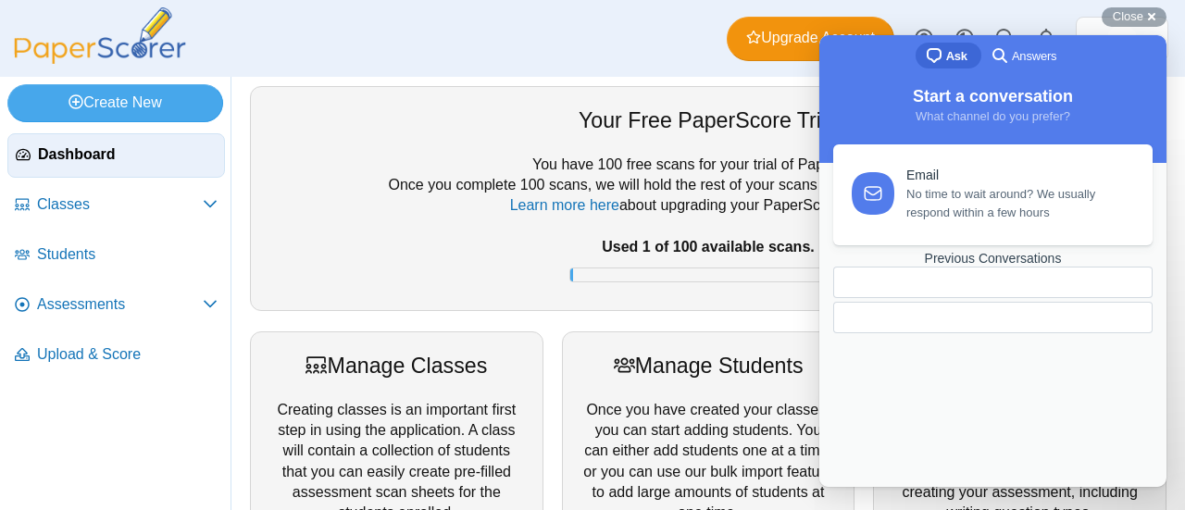
click at [589, 47] on div "Dashboard Classes Archived classes Students Assessments" at bounding box center [592, 38] width 1185 height 77
click at [1034, 290] on div "Email No time to wait around? We usually respond within a few hours Previous Co…" at bounding box center [993, 297] width 336 height 306
click at [859, 132] on div "Start a conversation What channel do you prefer?" at bounding box center [993, 121] width 347 height 82
click at [1153, 15] on div "Close cross-small" at bounding box center [1134, 16] width 65 height 19
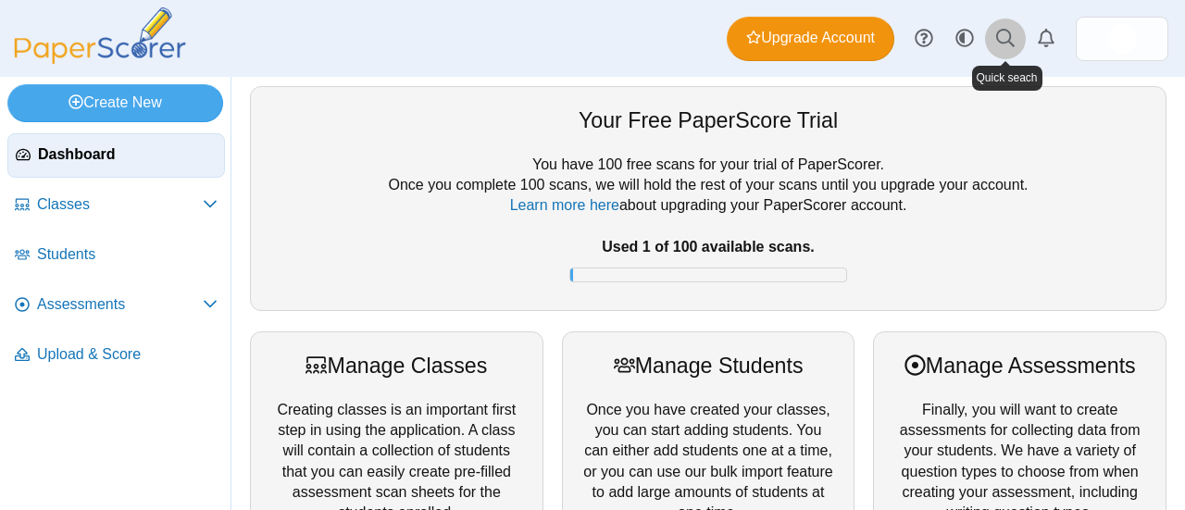
click at [1010, 33] on use at bounding box center [1006, 38] width 19 height 19
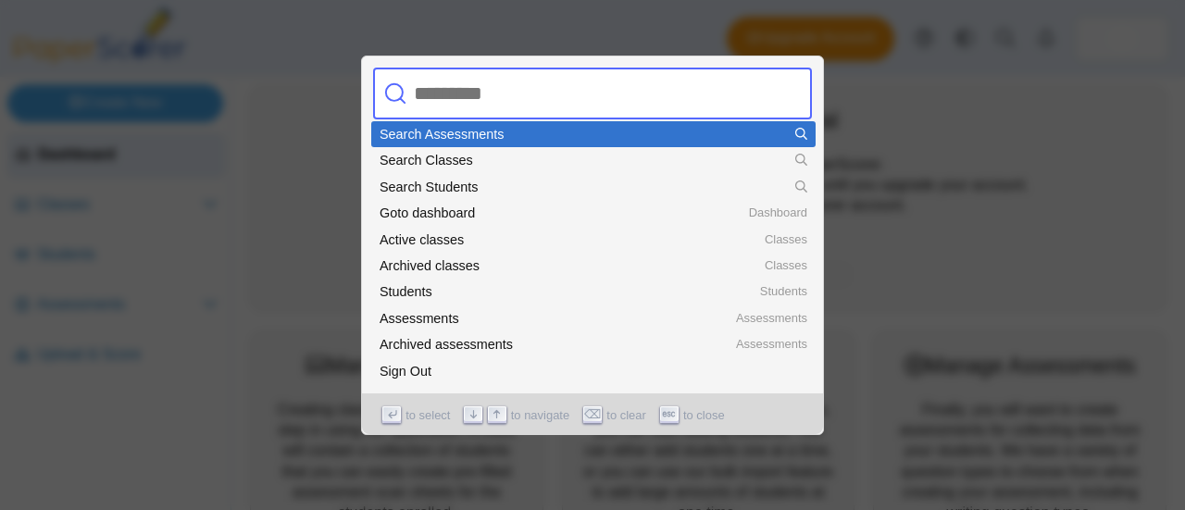
click at [439, 92] on input "text" at bounding box center [573, 94] width 333 height 52
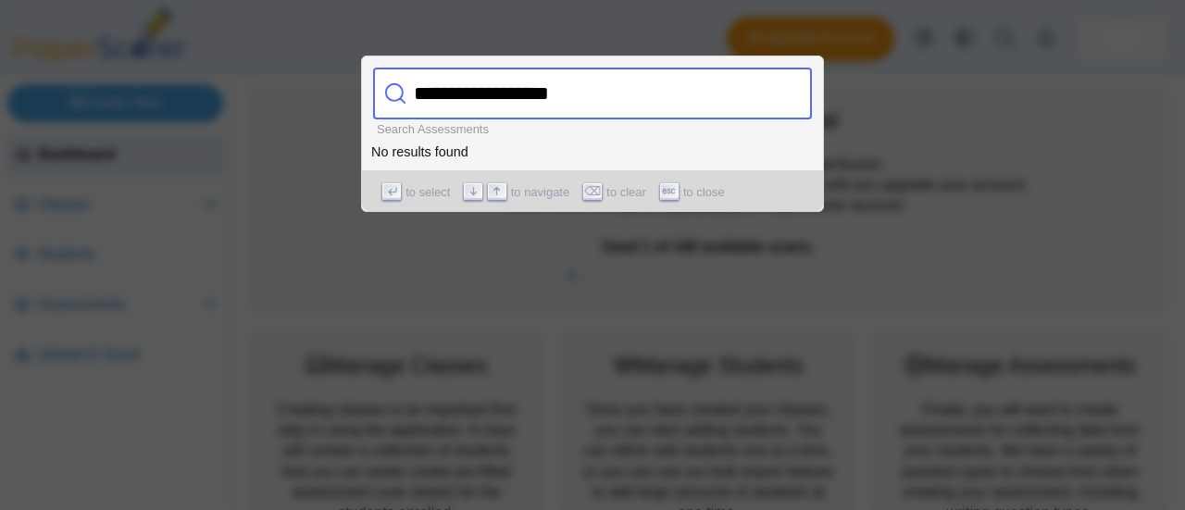
type input "**********"
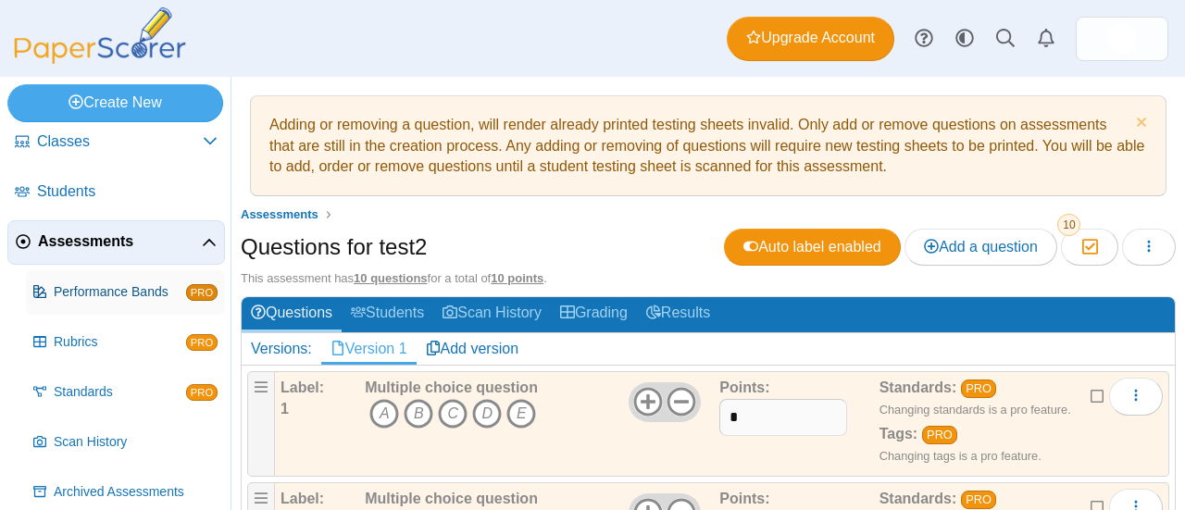
scroll to position [128, 0]
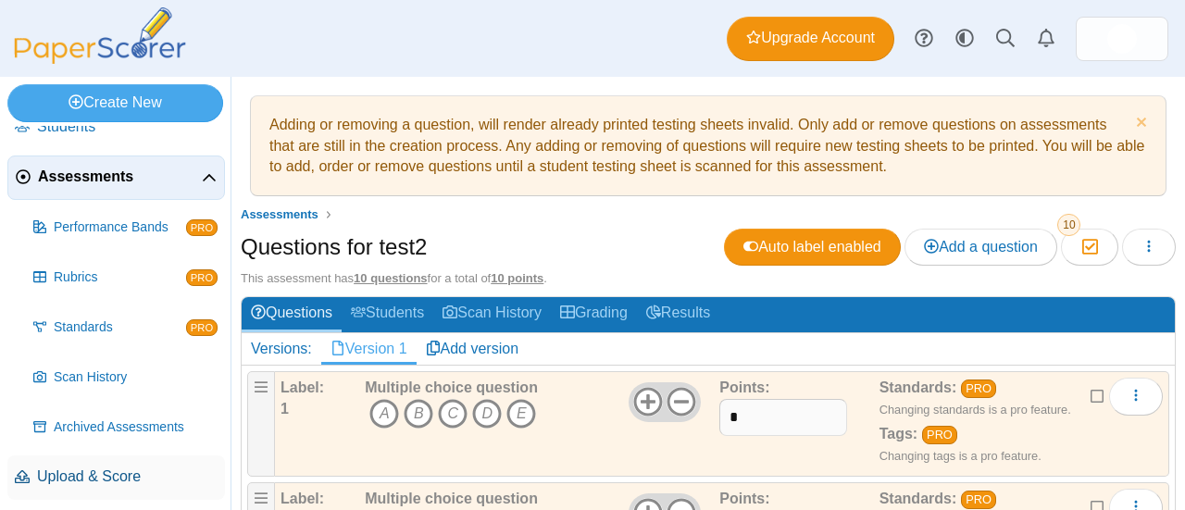
click at [99, 476] on span "Upload & Score" at bounding box center [127, 477] width 181 height 20
